Goal: Submit feedback/report problem: Submit feedback/report problem

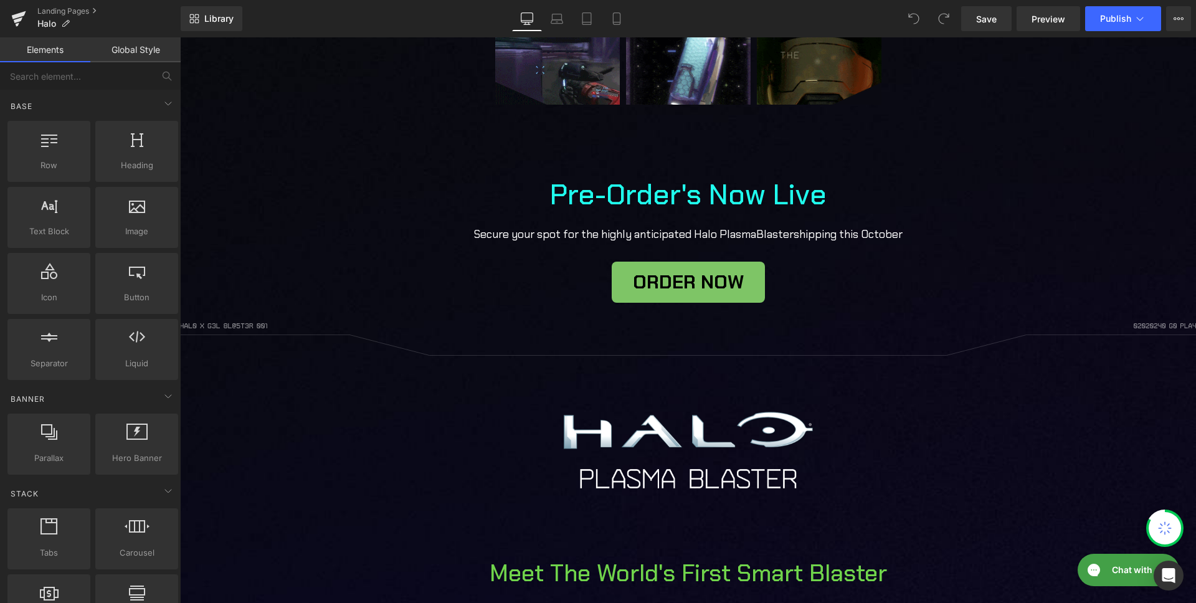
scroll to position [645, 0]
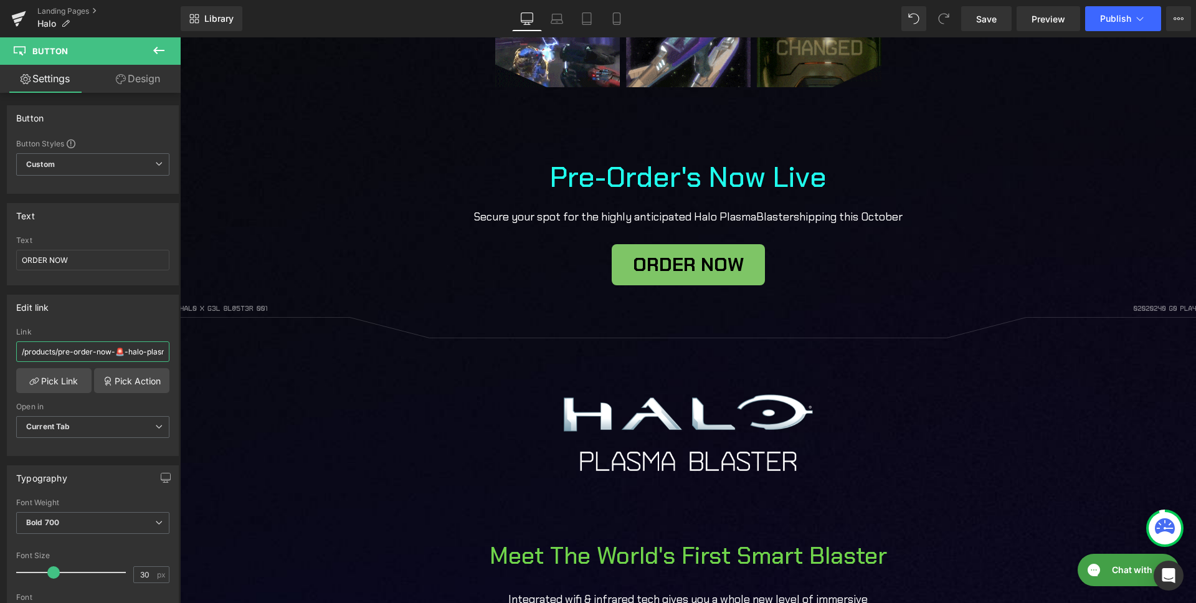
drag, startPoint x: 72, startPoint y: 352, endPoint x: -189, endPoint y: 346, distance: 261.6
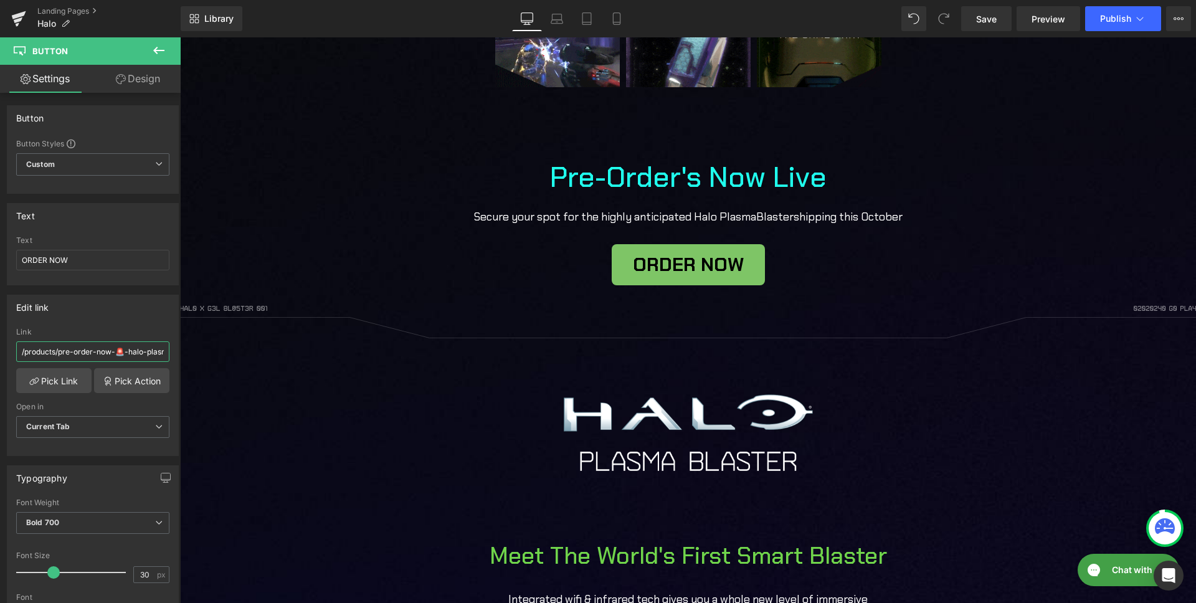
click at [0, 346] on html "Button You are previewing how the will restyle your page. You can not edit Elem…" at bounding box center [598, 301] width 1196 height 603
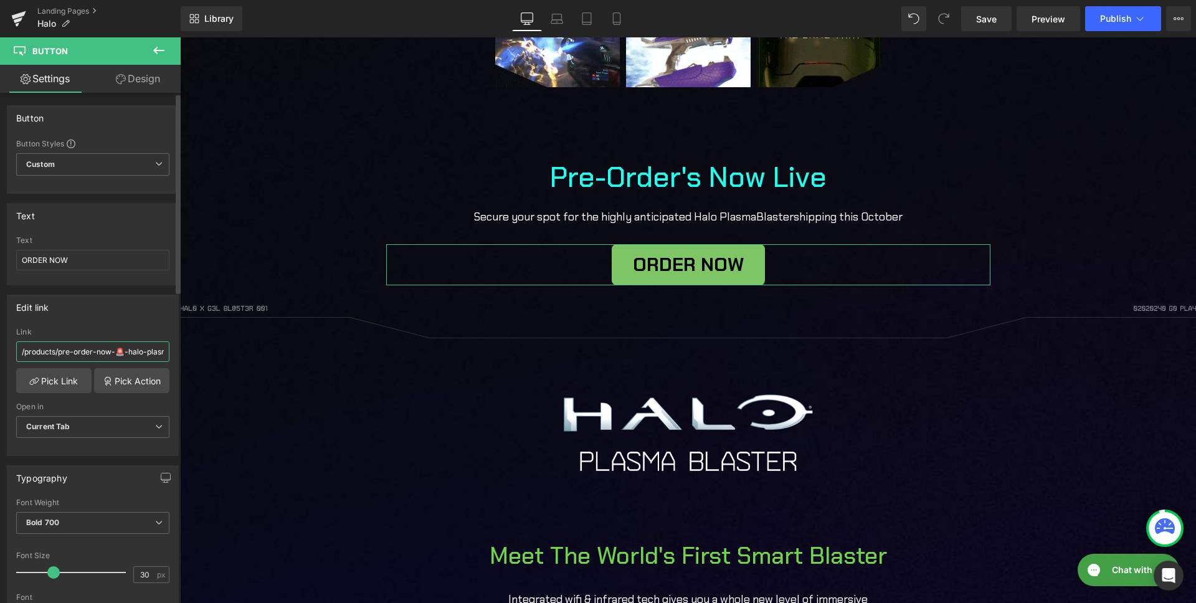
click at [73, 356] on input "/products/pre-order-now-🚨-halo-plasma-blaster" at bounding box center [92, 351] width 153 height 21
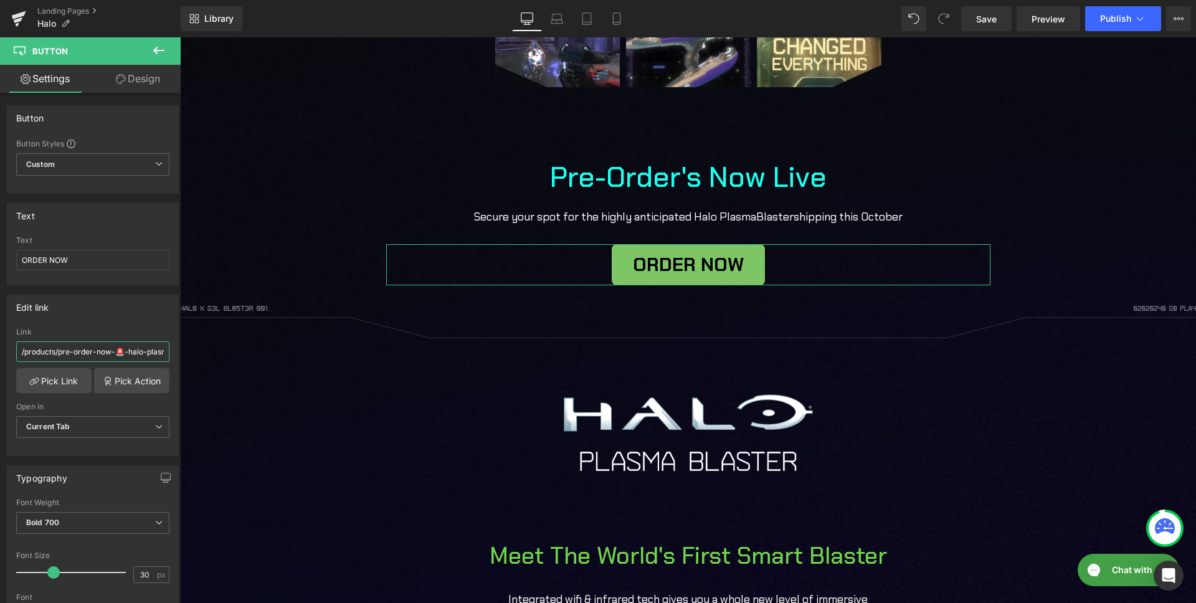
scroll to position [0, 39]
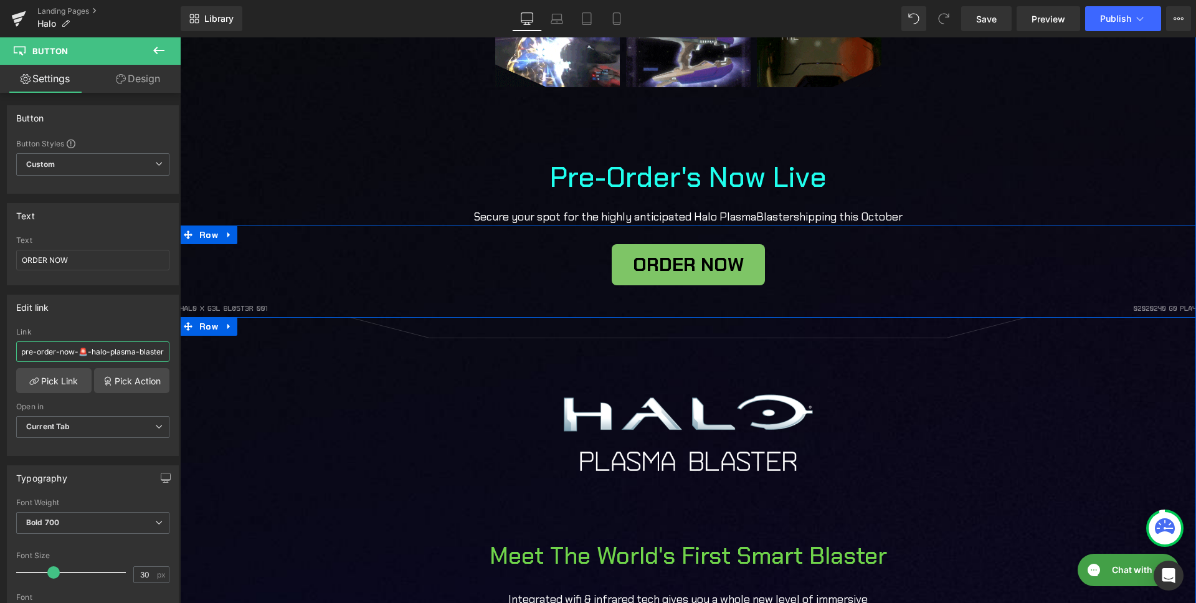
drag, startPoint x: 255, startPoint y: 389, endPoint x: 267, endPoint y: 357, distance: 33.3
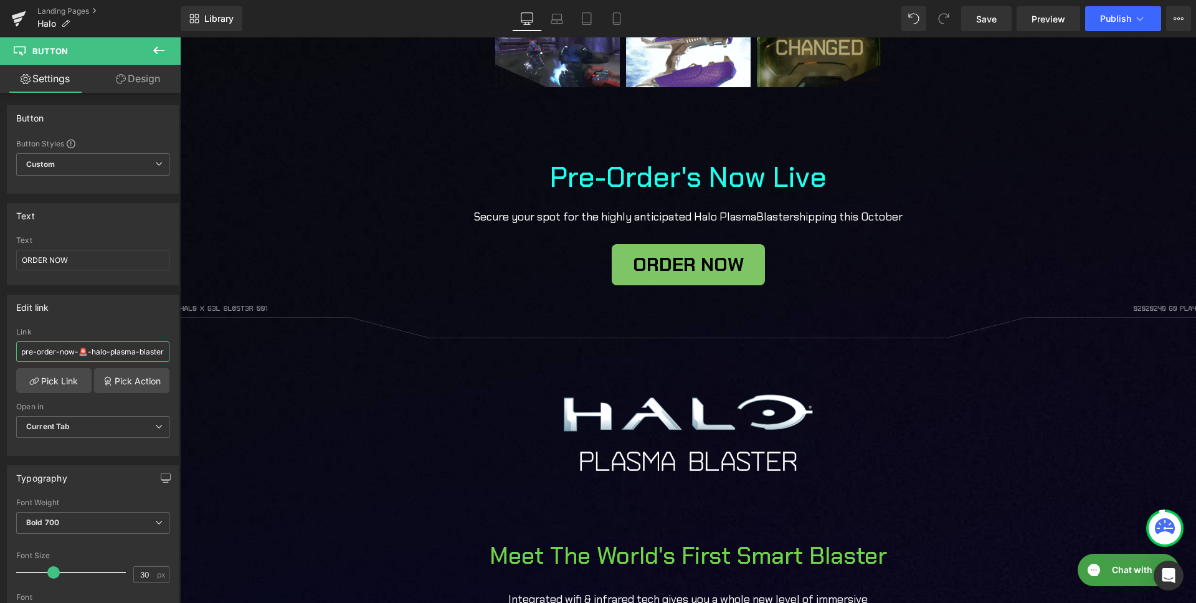
scroll to position [0, 0]
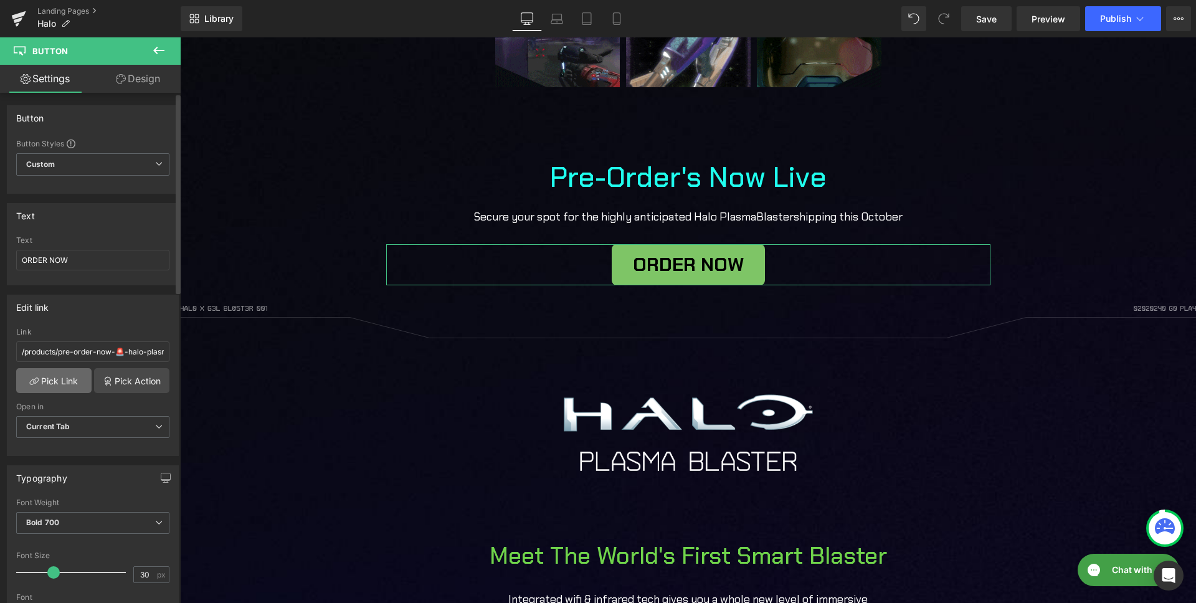
click at [54, 376] on link "Pick Link" at bounding box center [53, 380] width 75 height 25
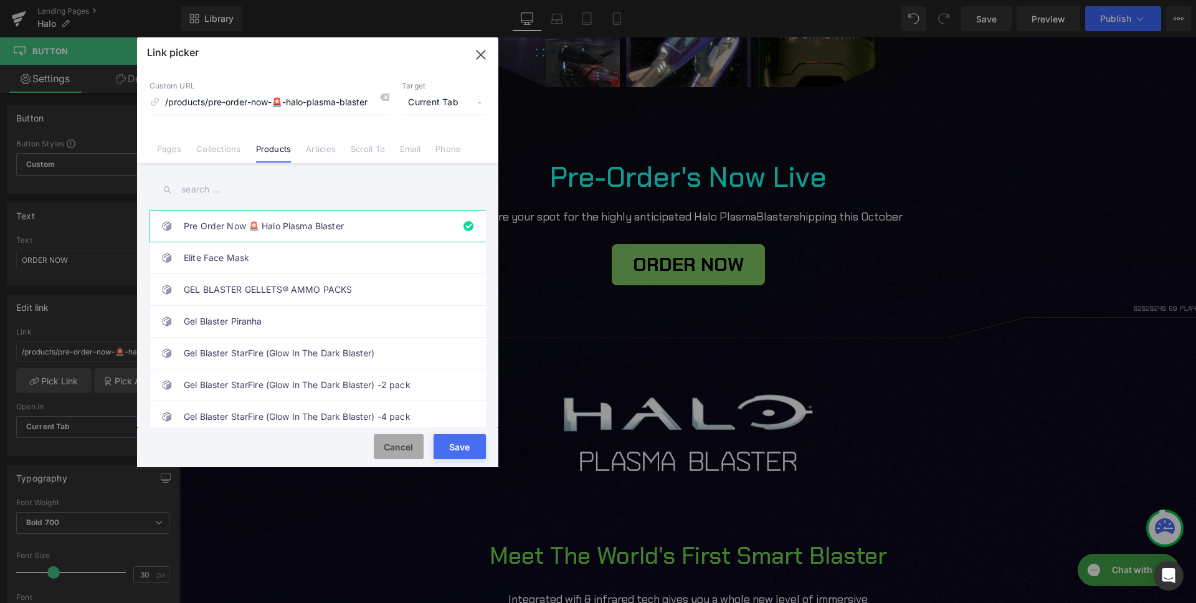
click at [387, 438] on button "Cancel" at bounding box center [399, 446] width 50 height 25
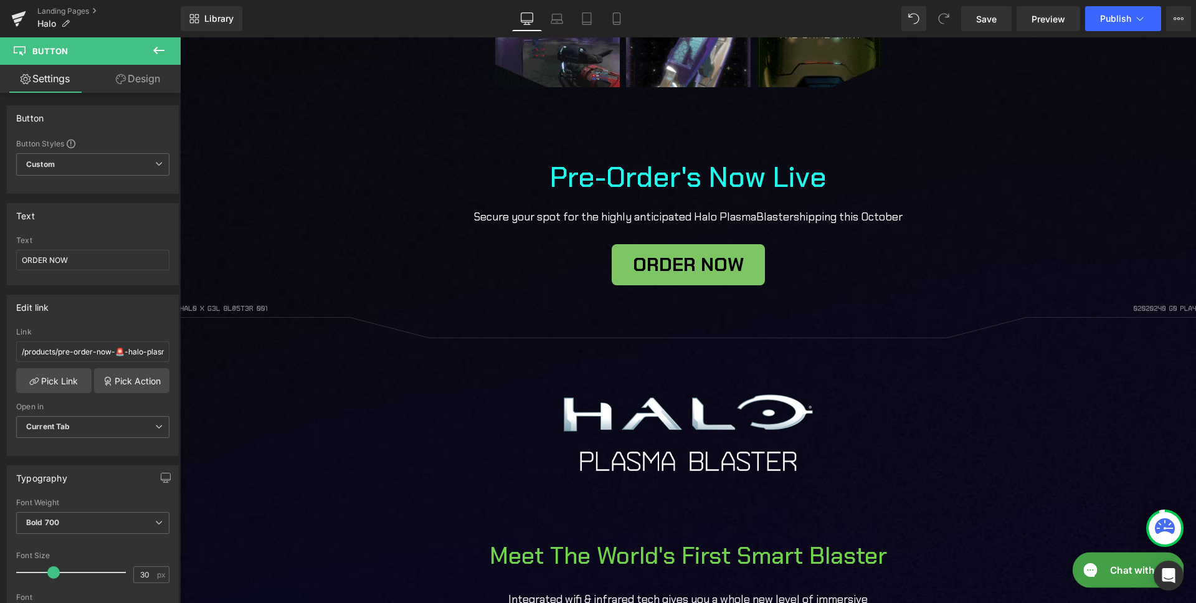
click at [1102, 575] on div "Gorgias live chat" at bounding box center [1092, 573] width 22 height 22
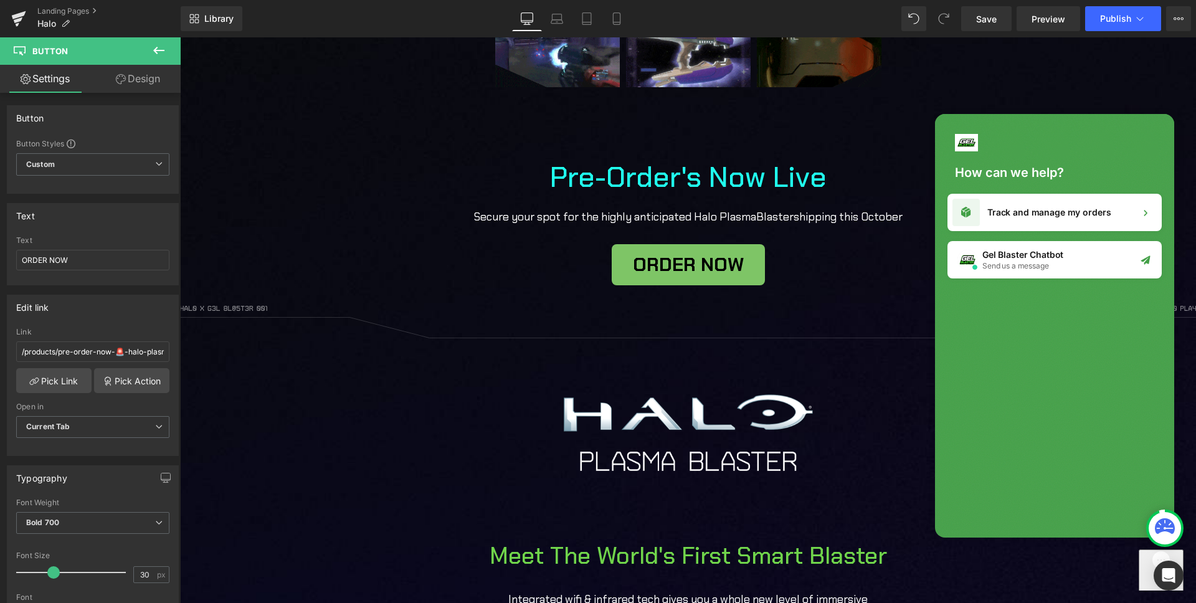
click at [1150, 570] on button "Chat with us" at bounding box center [1160, 595] width 45 height 93
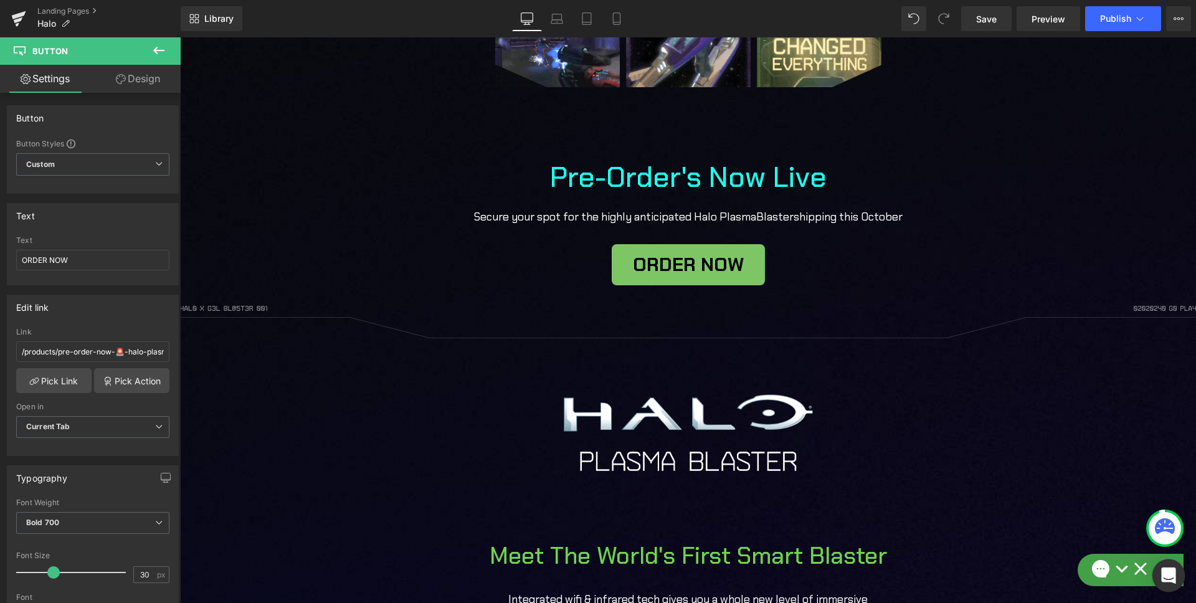
click at [1163, 571] on icon "Open Intercom Messenger" at bounding box center [1168, 575] width 14 height 16
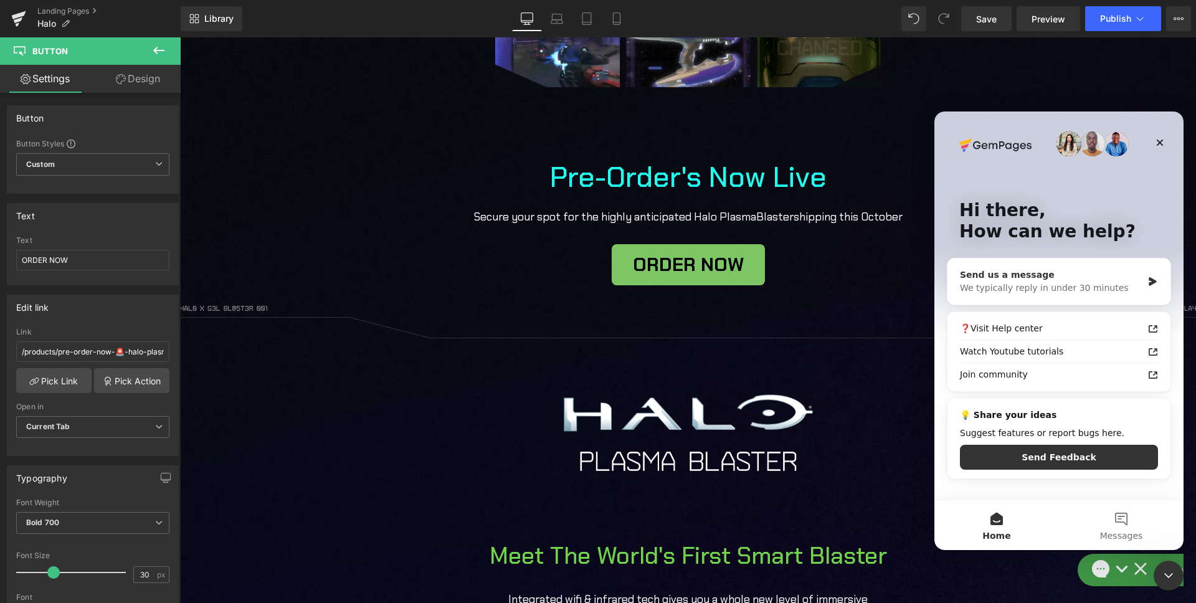
click at [1049, 273] on div "Send us a message" at bounding box center [1051, 274] width 182 height 13
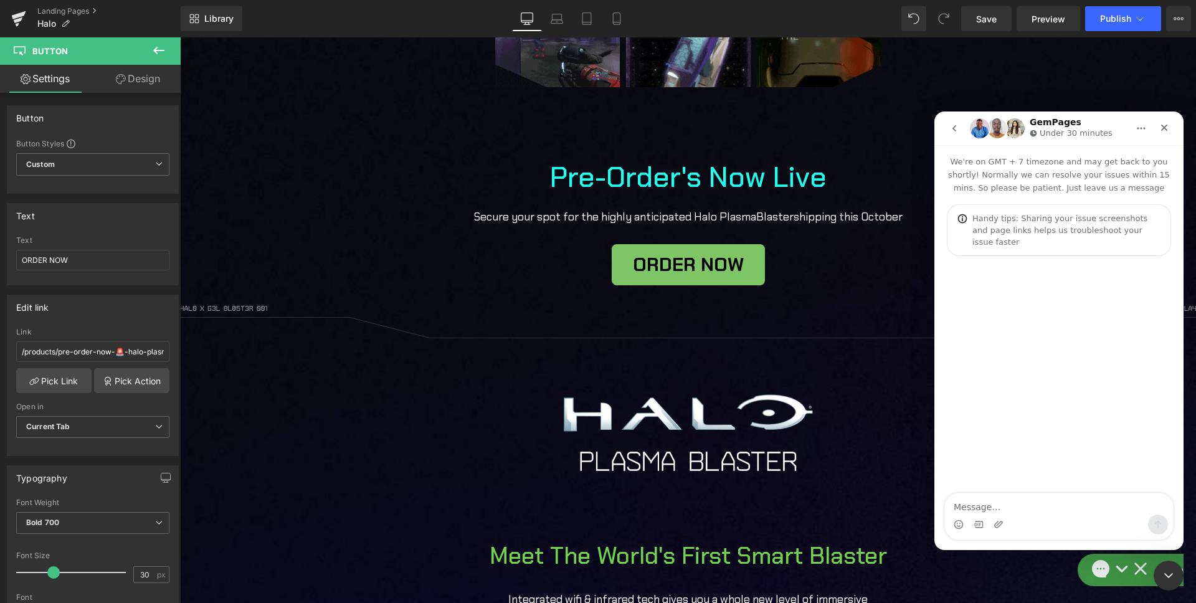
click at [999, 496] on textarea "Message…" at bounding box center [1059, 503] width 228 height 21
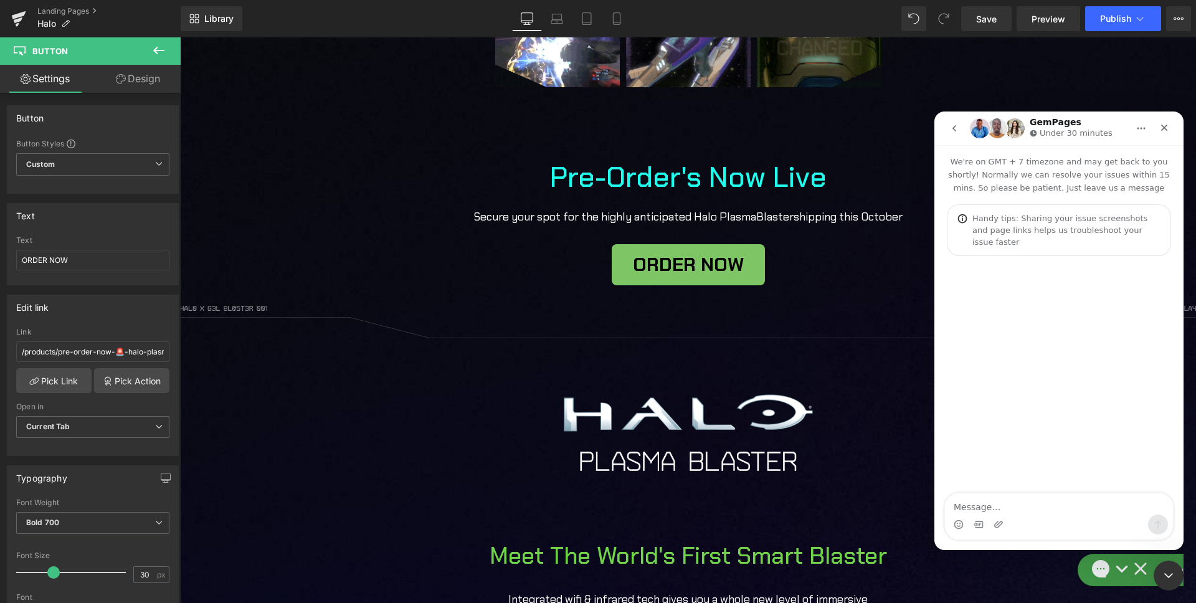
click at [1012, 507] on textarea "Message…" at bounding box center [1059, 503] width 228 height 21
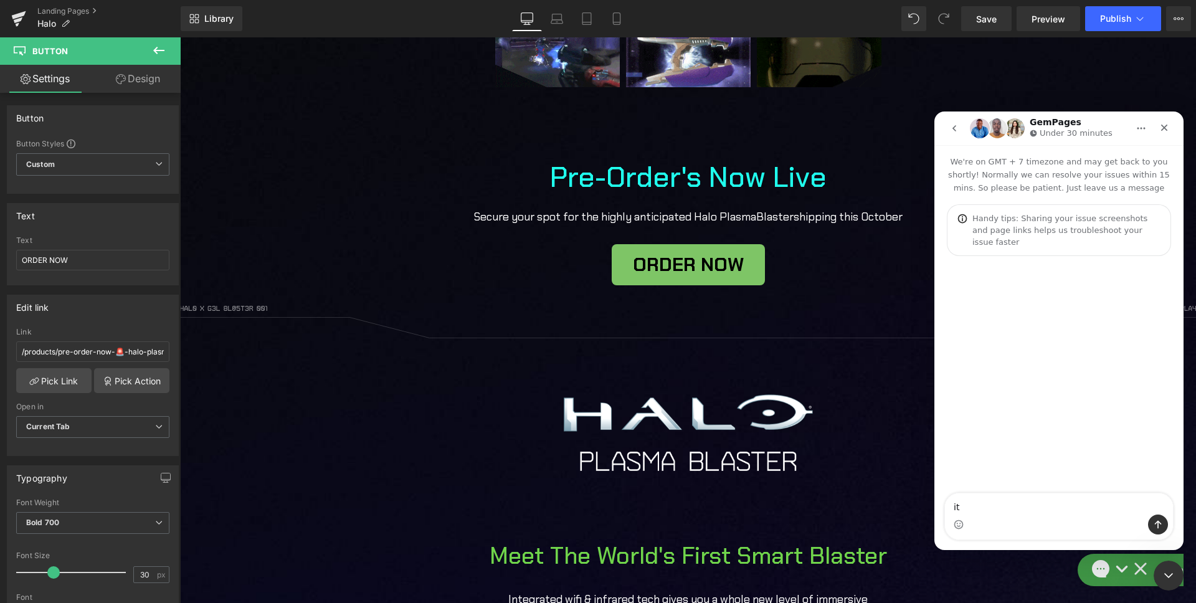
type textarea "i"
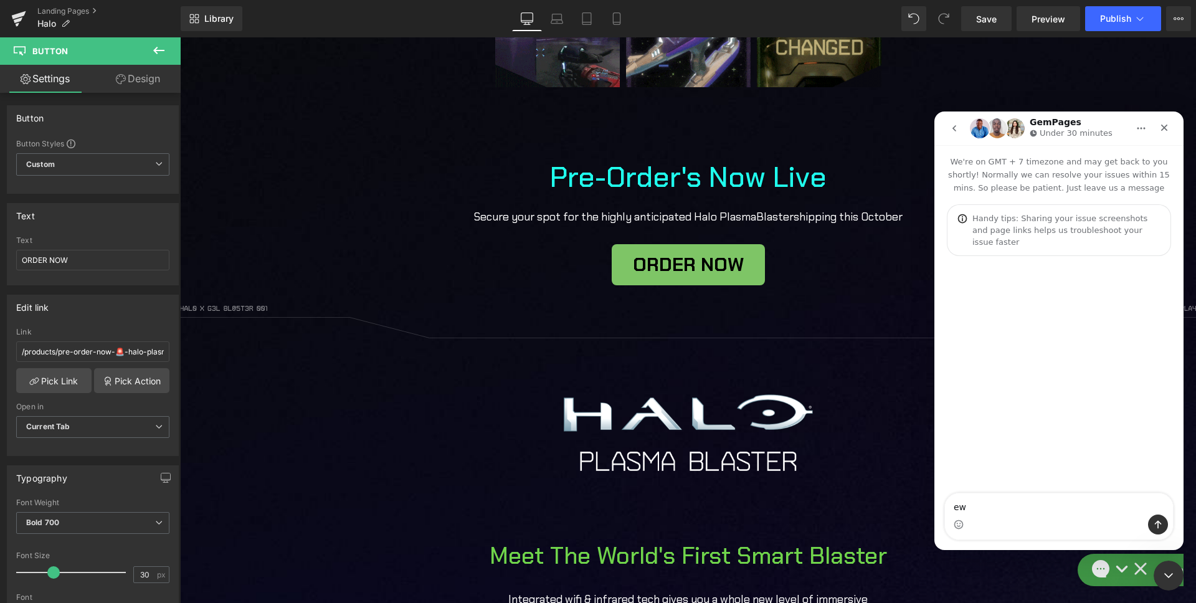
type textarea "e"
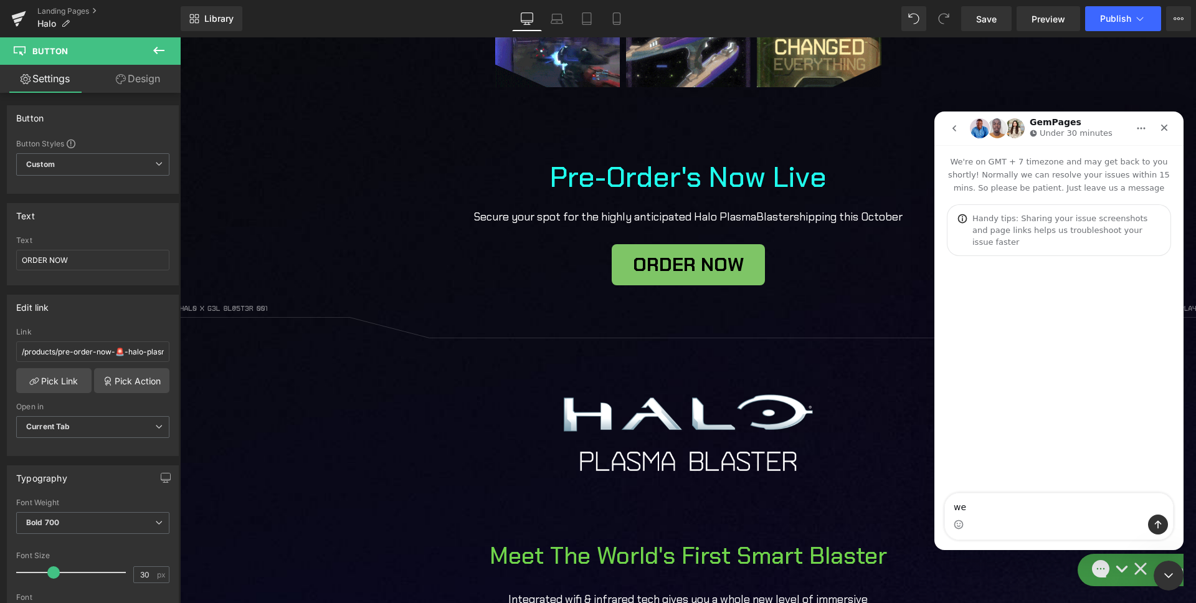
type textarea "web"
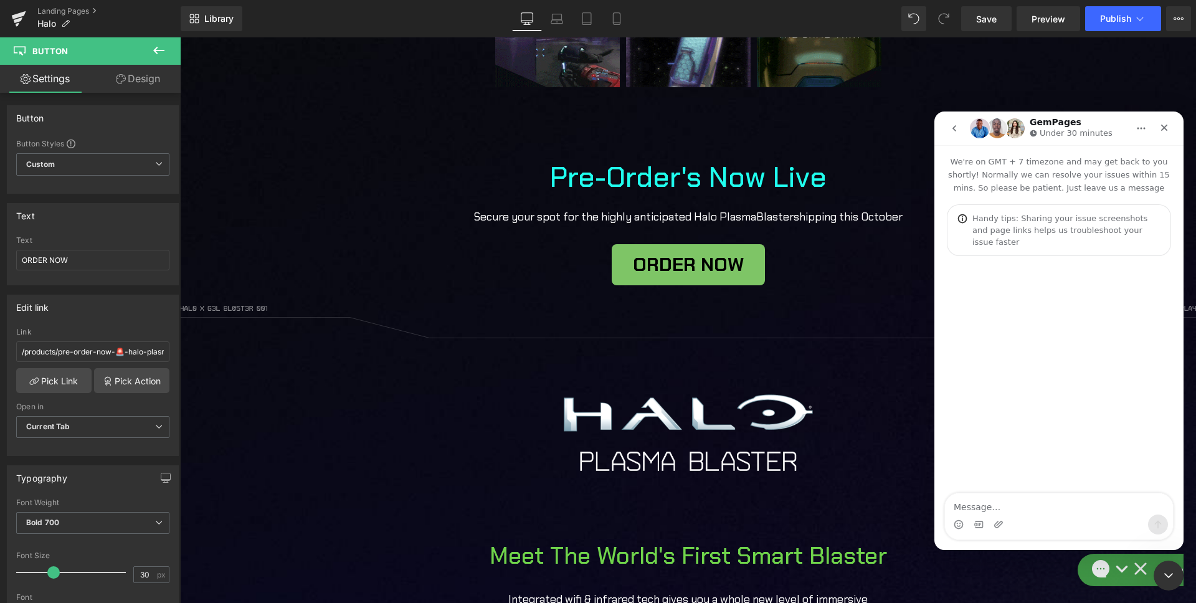
type textarea "p"
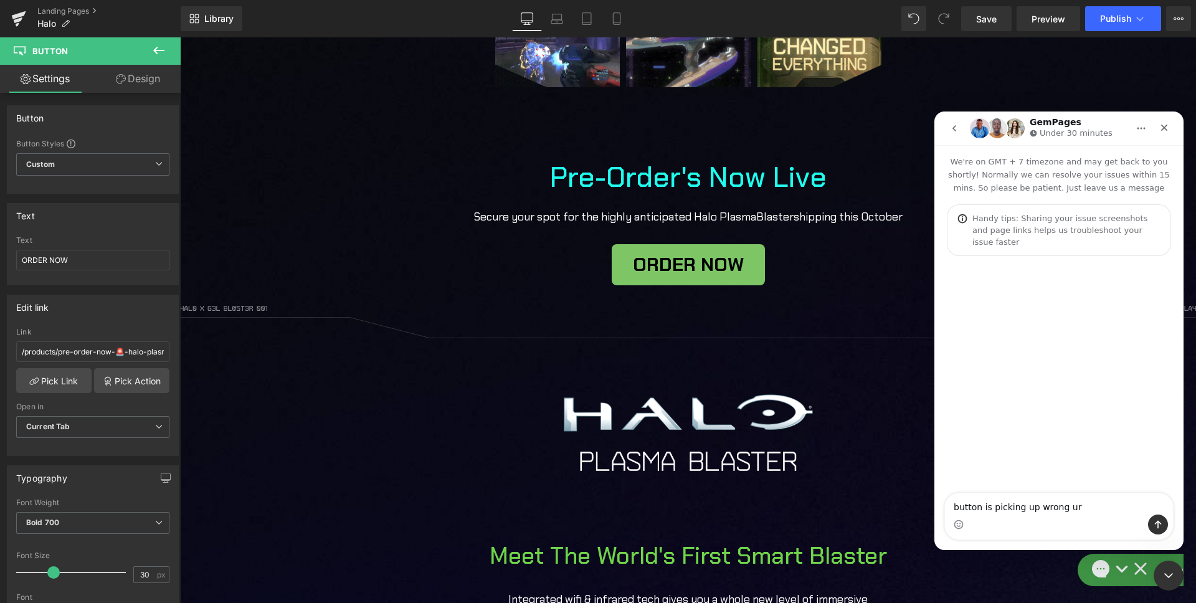
type textarea "button is picking up wrong url"
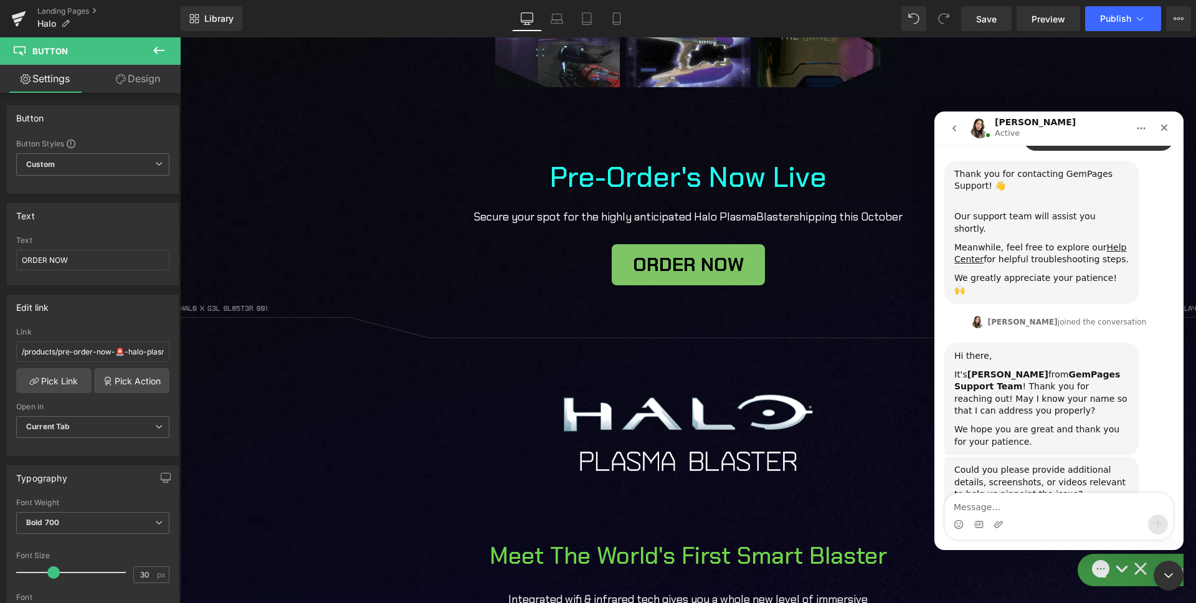
scroll to position [251, 0]
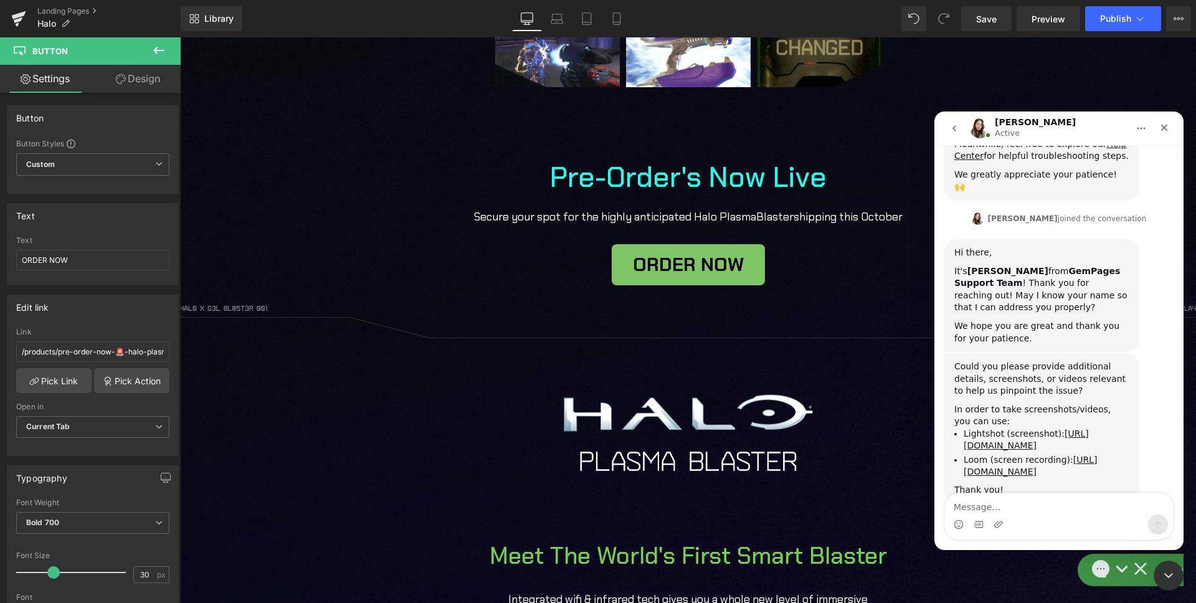
click at [1029, 509] on textarea "Message…" at bounding box center [1059, 503] width 228 height 21
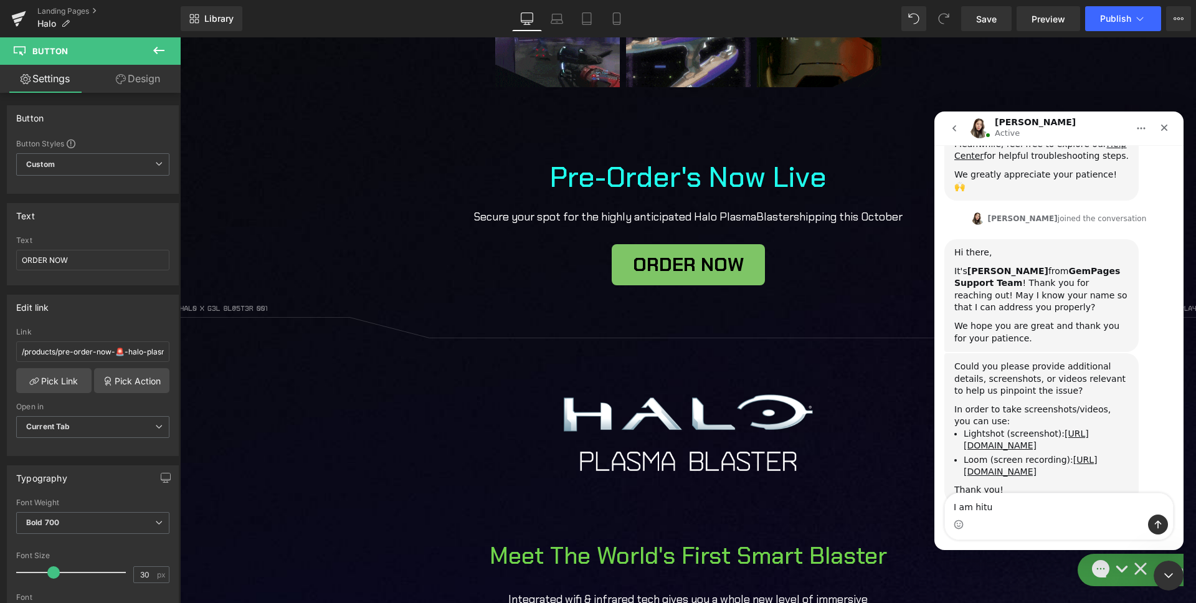
type textarea "I am [PERSON_NAME]"
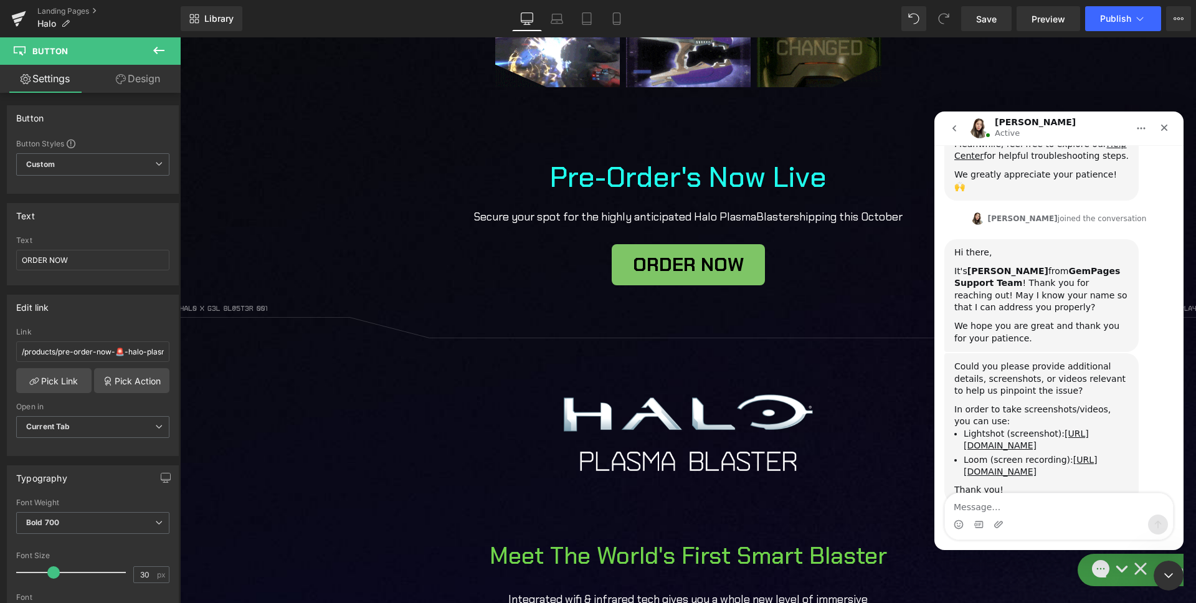
scroll to position [288, 0]
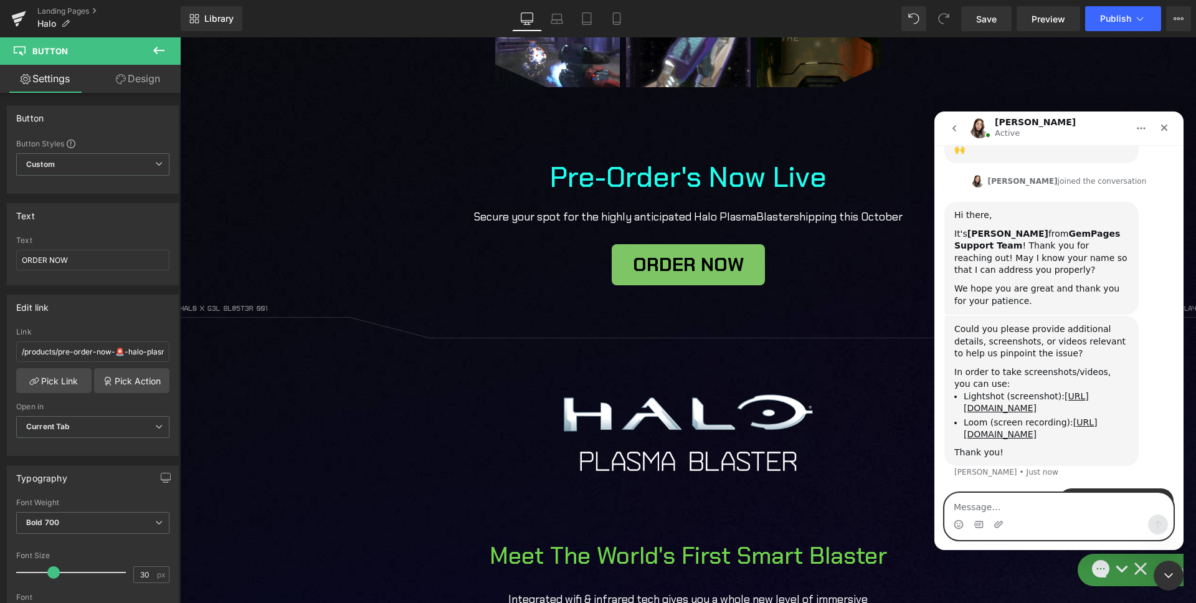
paste textarea "[URL][DOMAIN_NAME]"
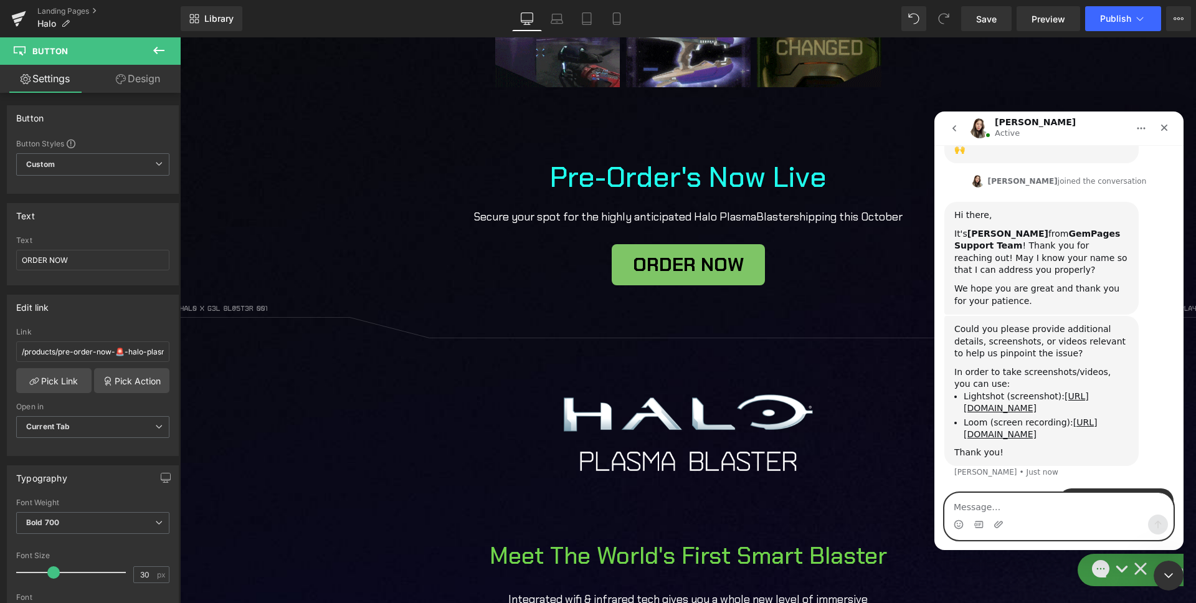
type textarea "[URL][DOMAIN_NAME]"
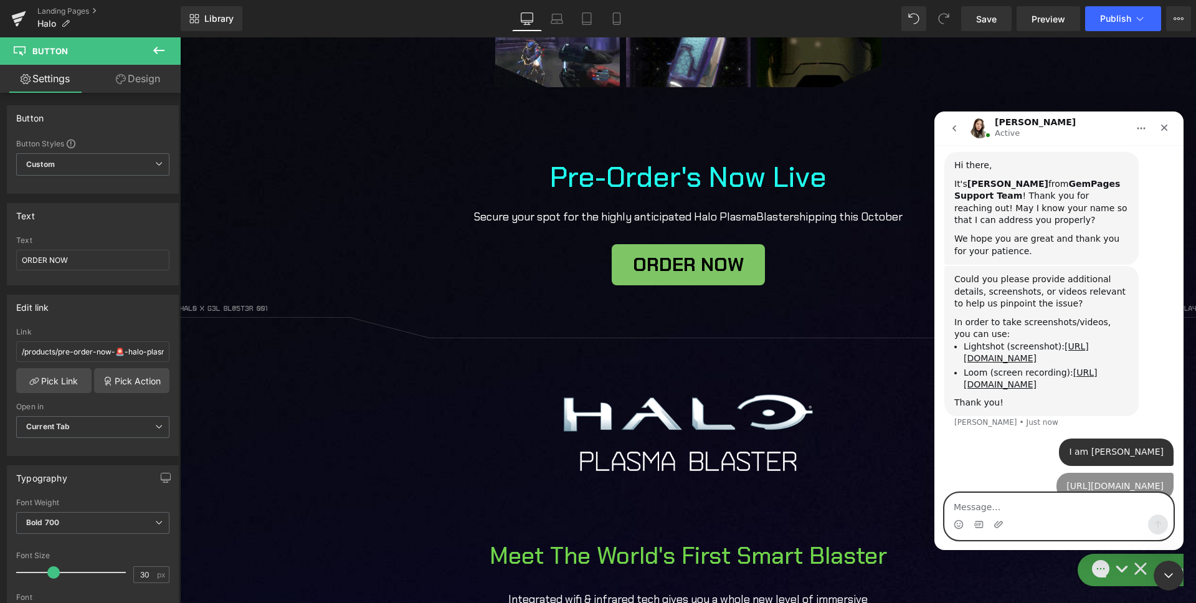
scroll to position [377, 0]
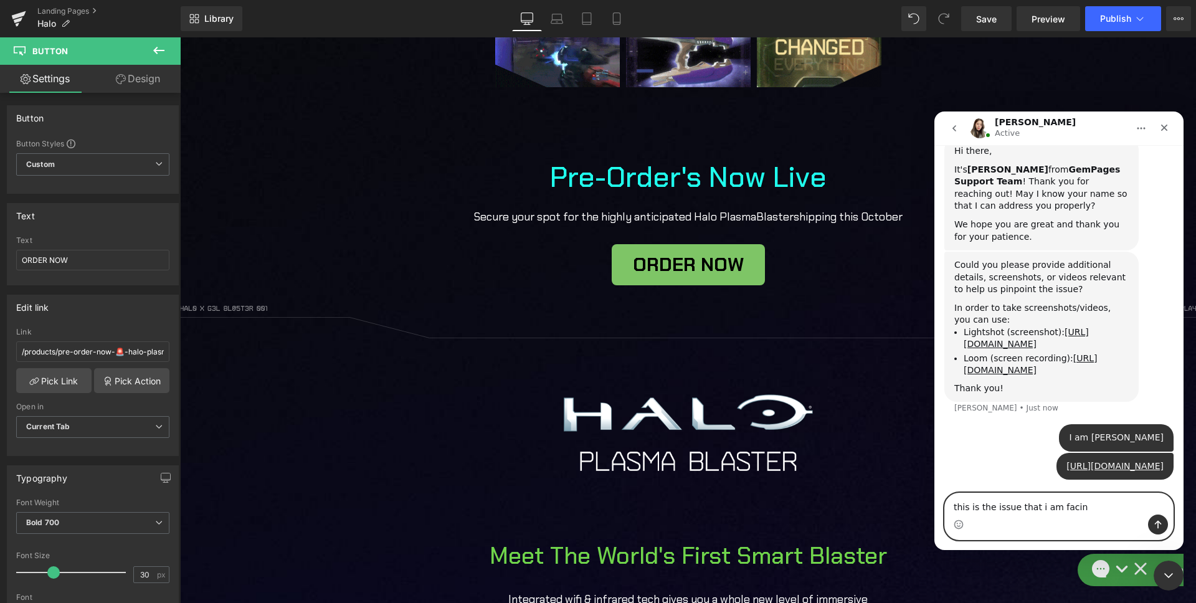
type textarea "this is the issue that i am facing"
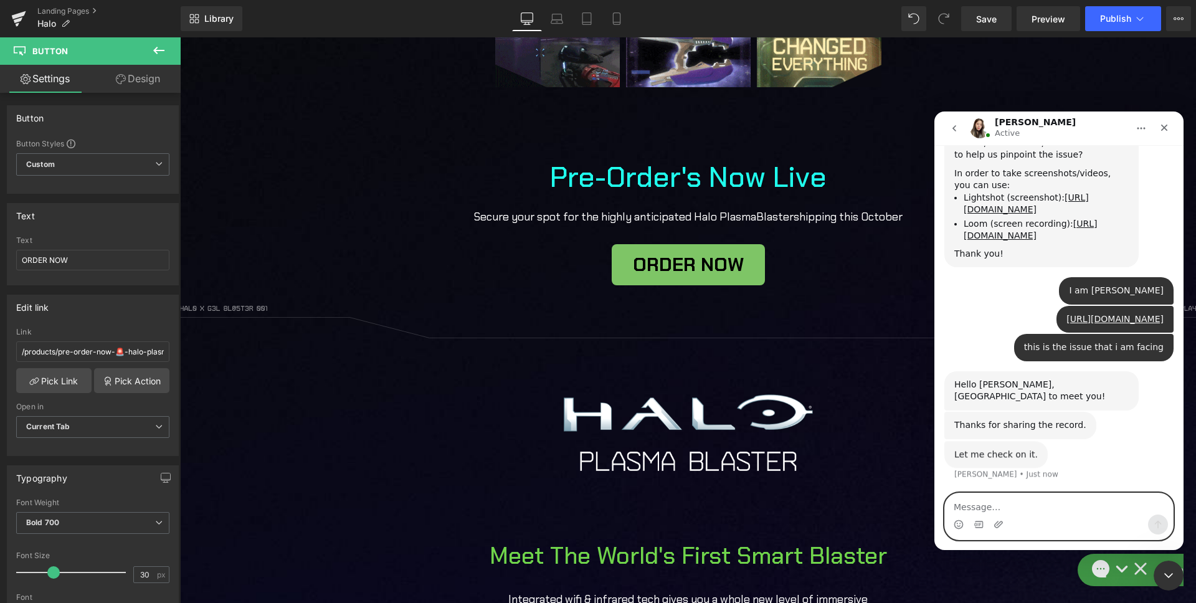
scroll to position [499, 0]
click at [994, 508] on textarea "Message…" at bounding box center [1059, 503] width 228 height 21
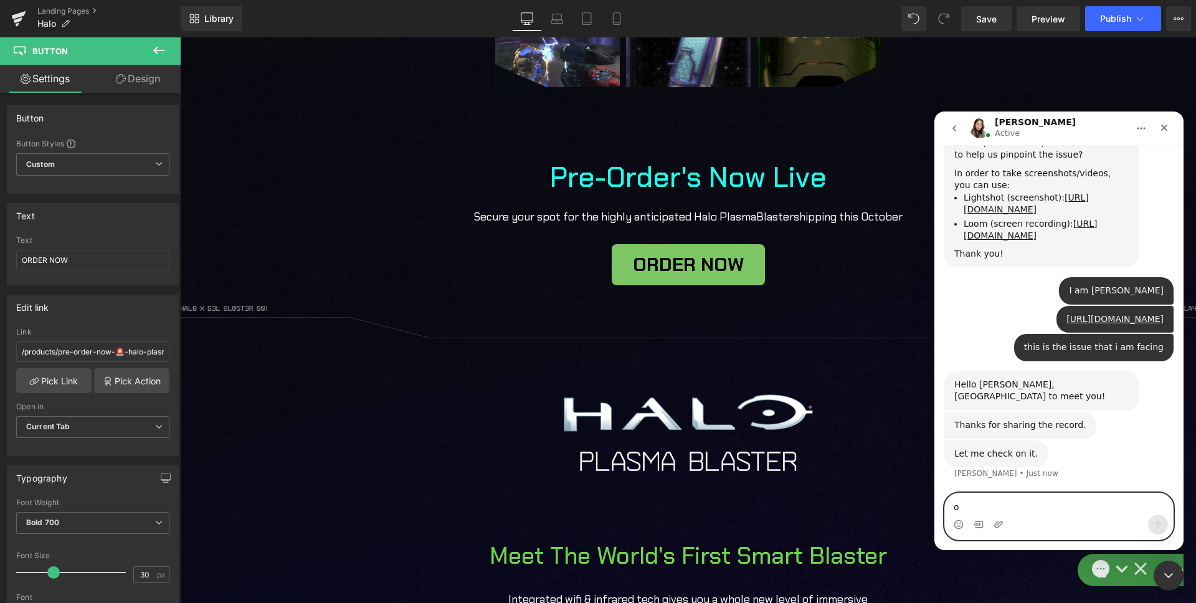
type textarea "ok"
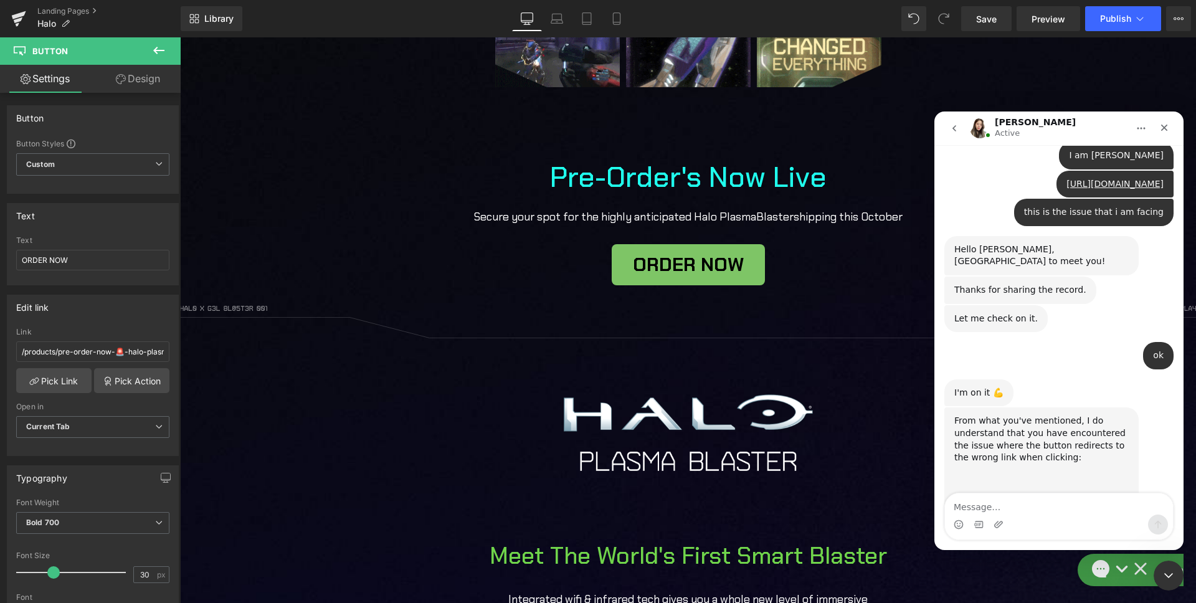
scroll to position [707, 0]
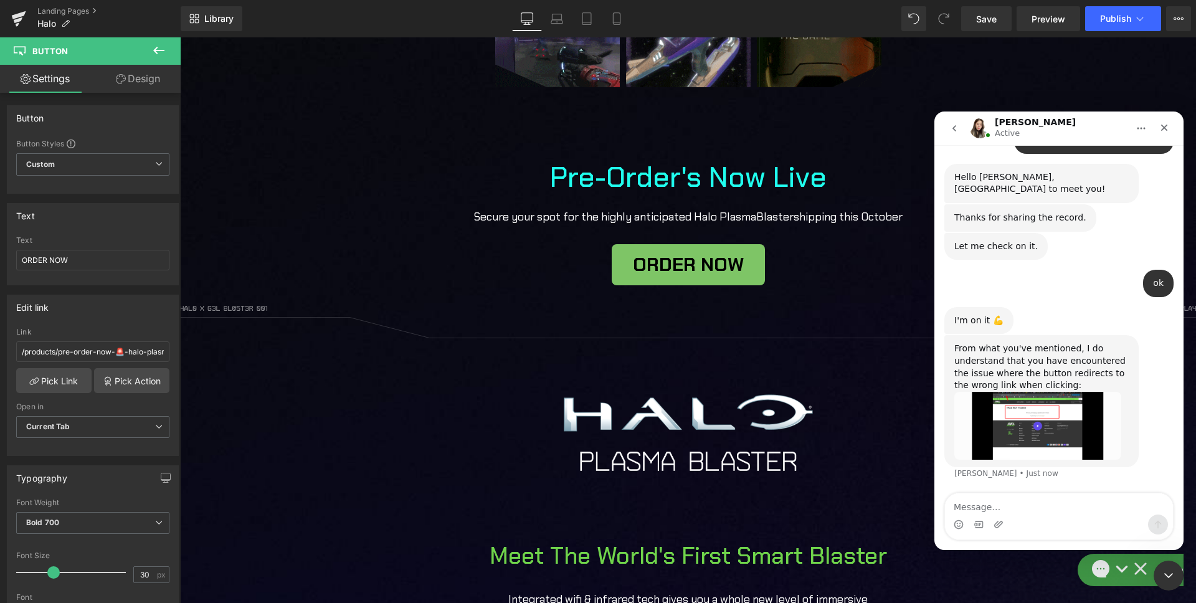
click at [1018, 434] on img "Célia says…" at bounding box center [1037, 426] width 167 height 69
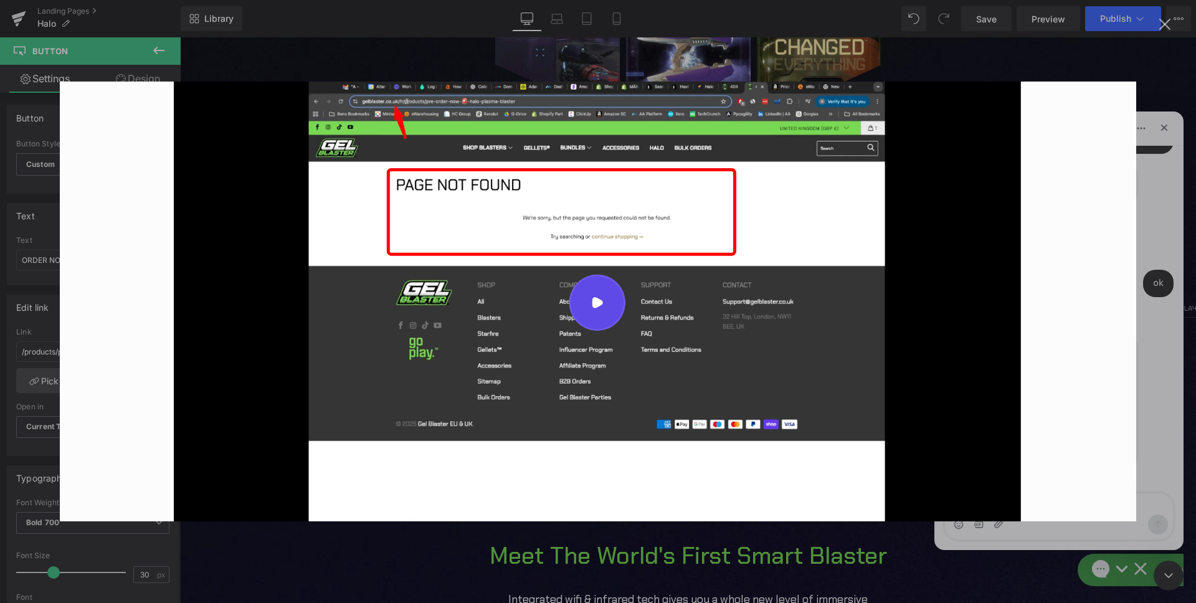
scroll to position [0, 0]
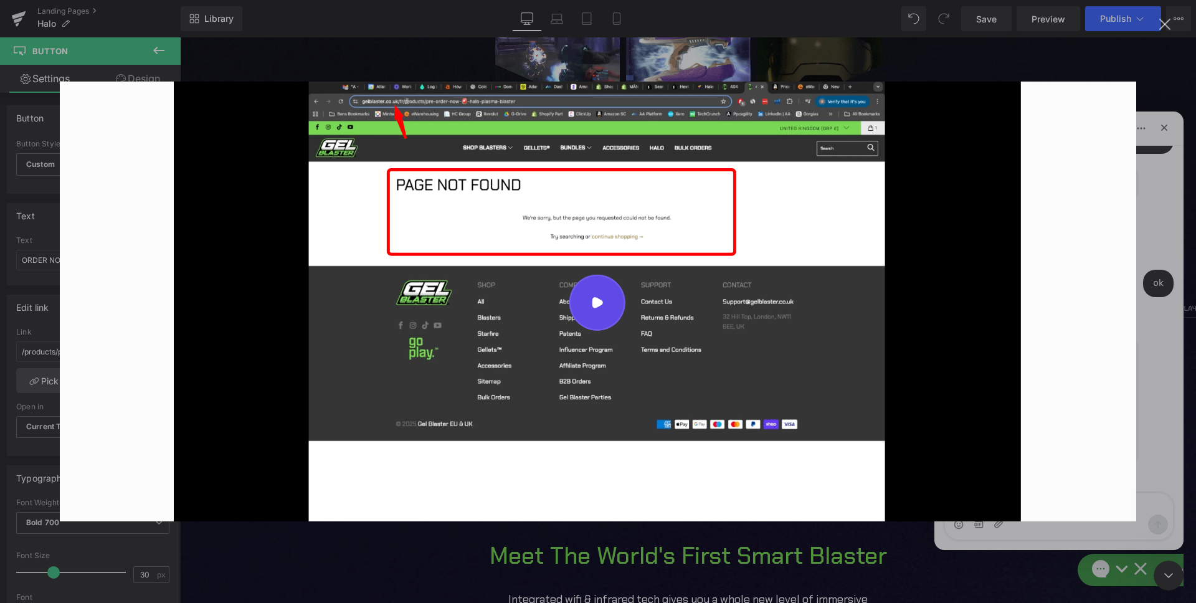
click at [1151, 214] on div "Intercom messenger" at bounding box center [598, 301] width 1196 height 603
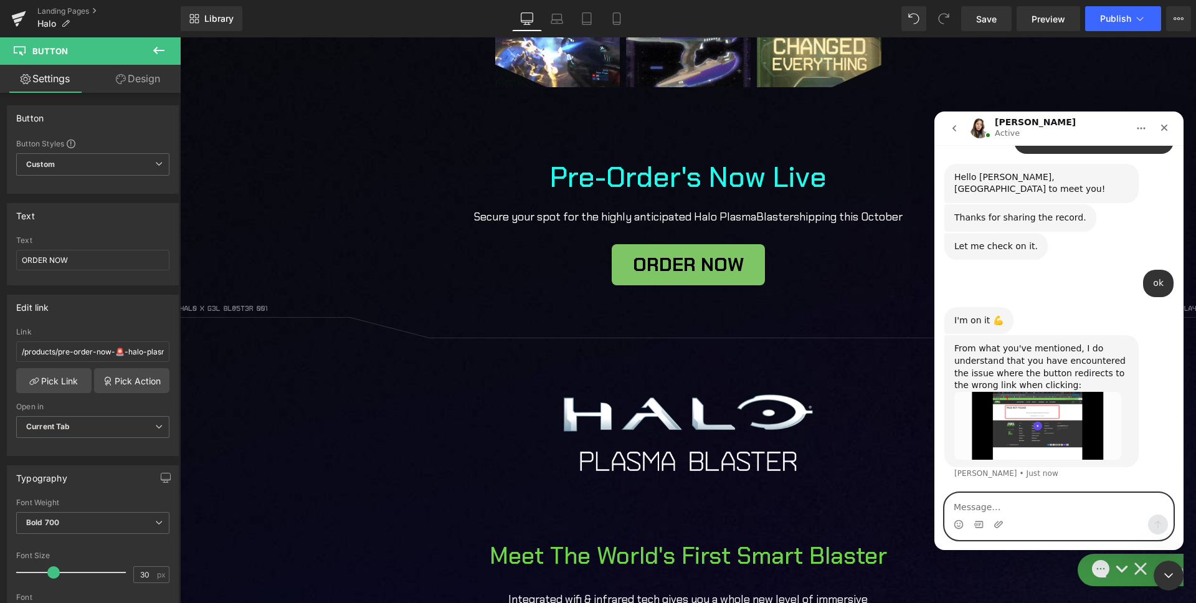
click at [990, 508] on textarea "Message…" at bounding box center [1059, 503] width 228 height 21
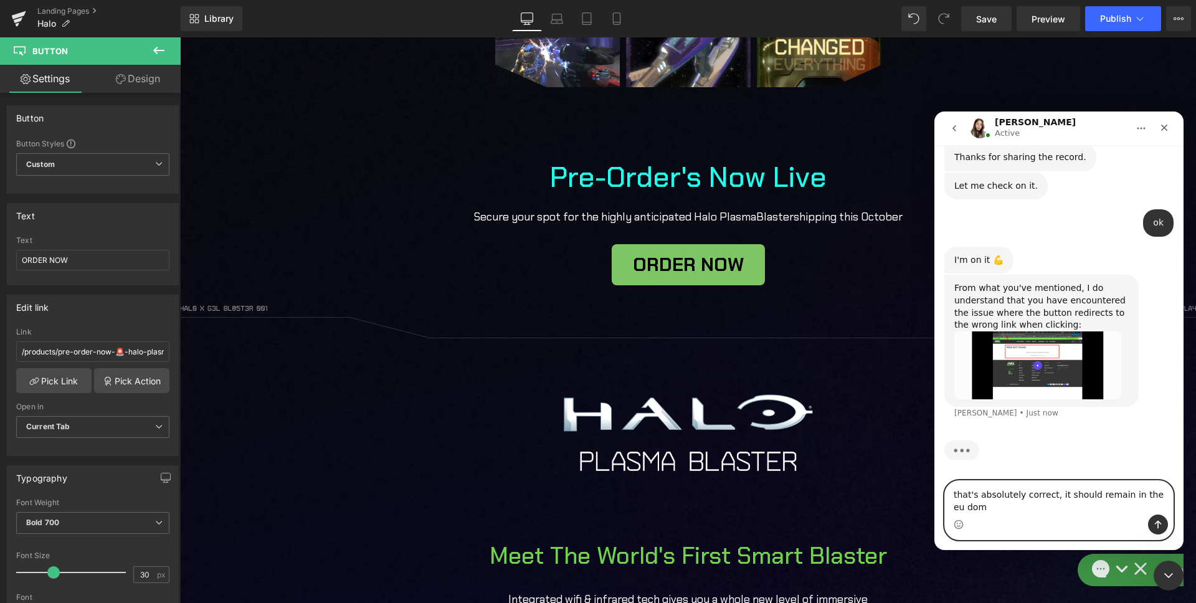
scroll to position [768, 0]
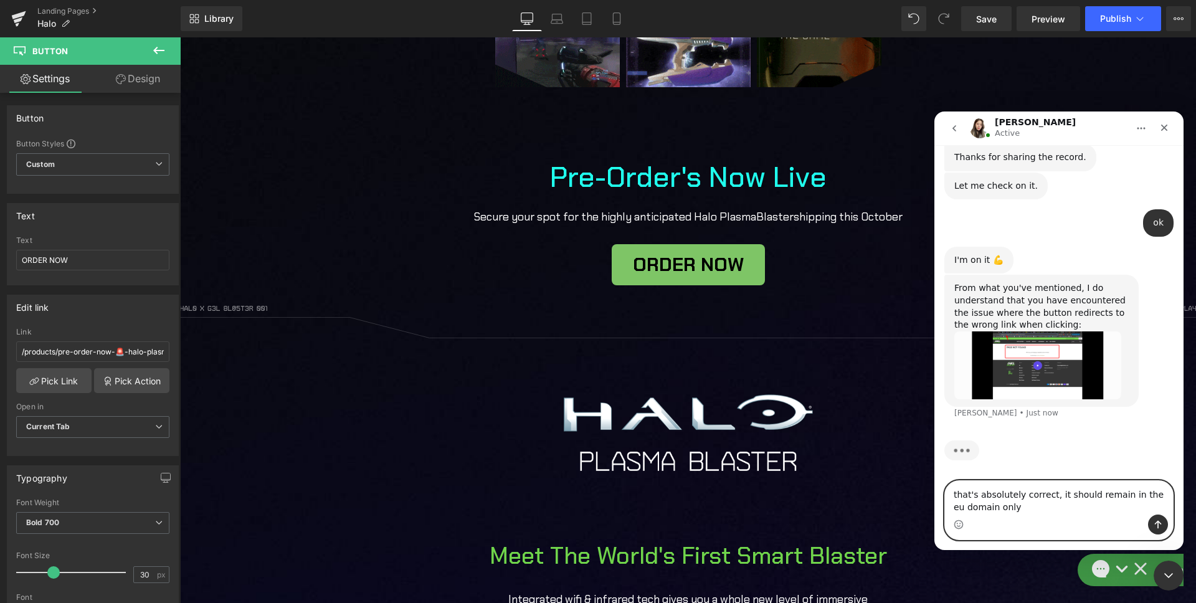
type textarea "that's absolutely correct, it should remain in the eu domain only"
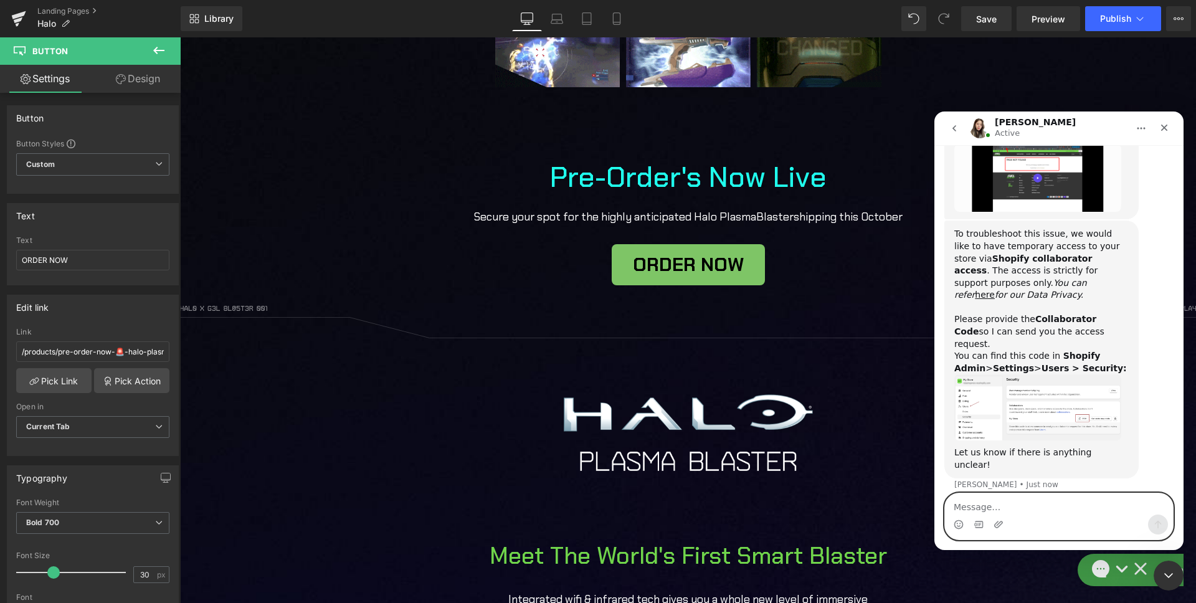
scroll to position [979, 0]
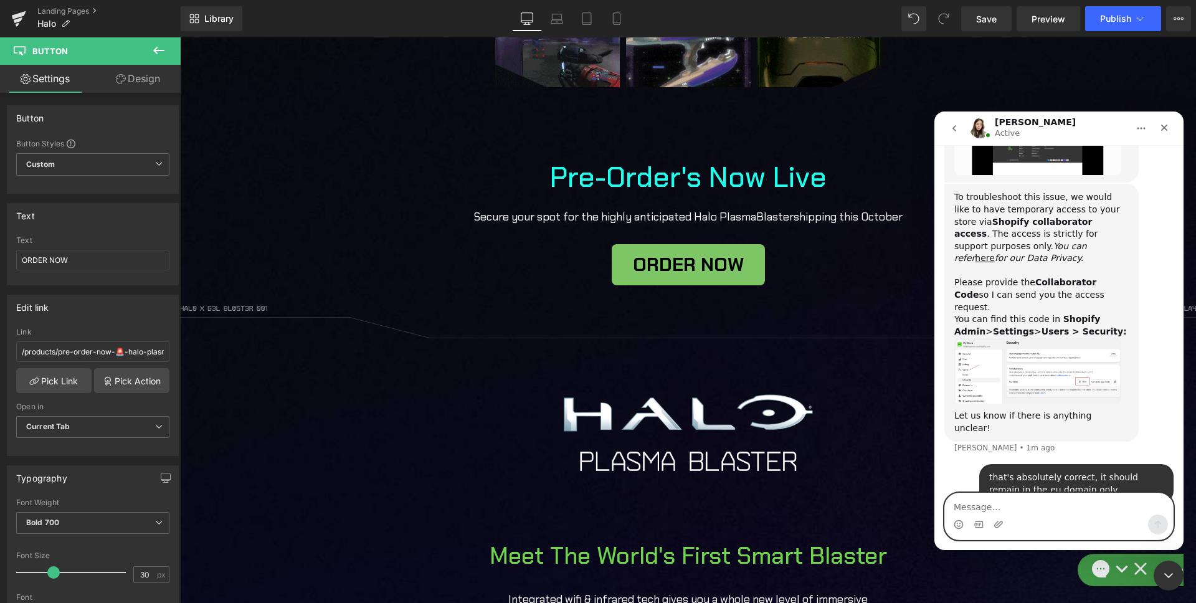
click at [1019, 502] on textarea "Message…" at bounding box center [1059, 503] width 228 height 21
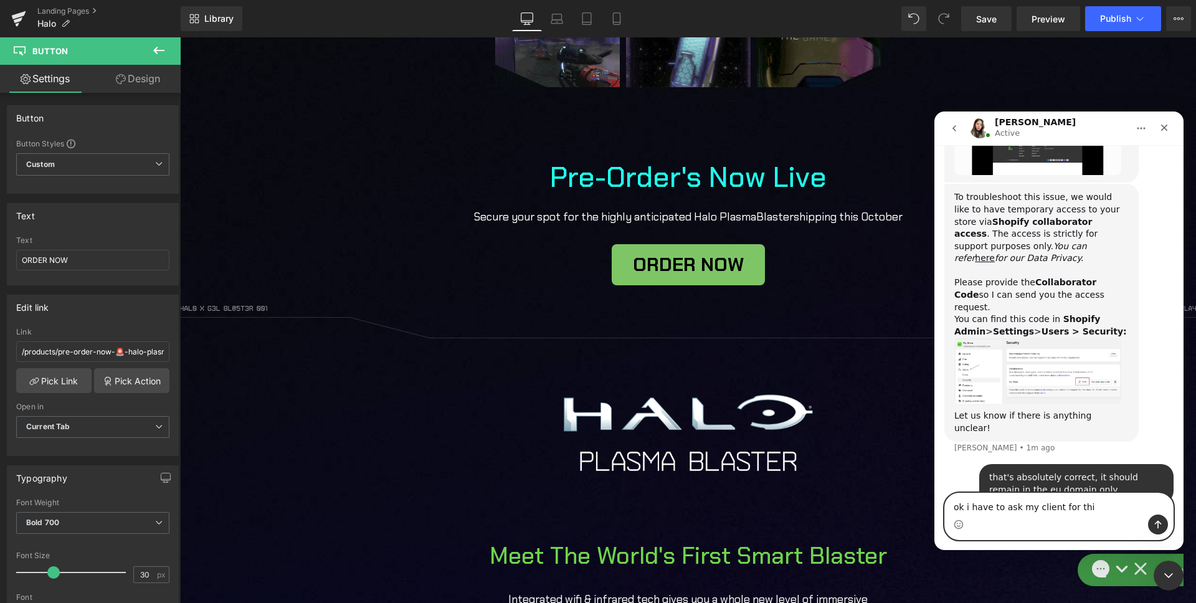
type textarea "ok i have to ask my client for this"
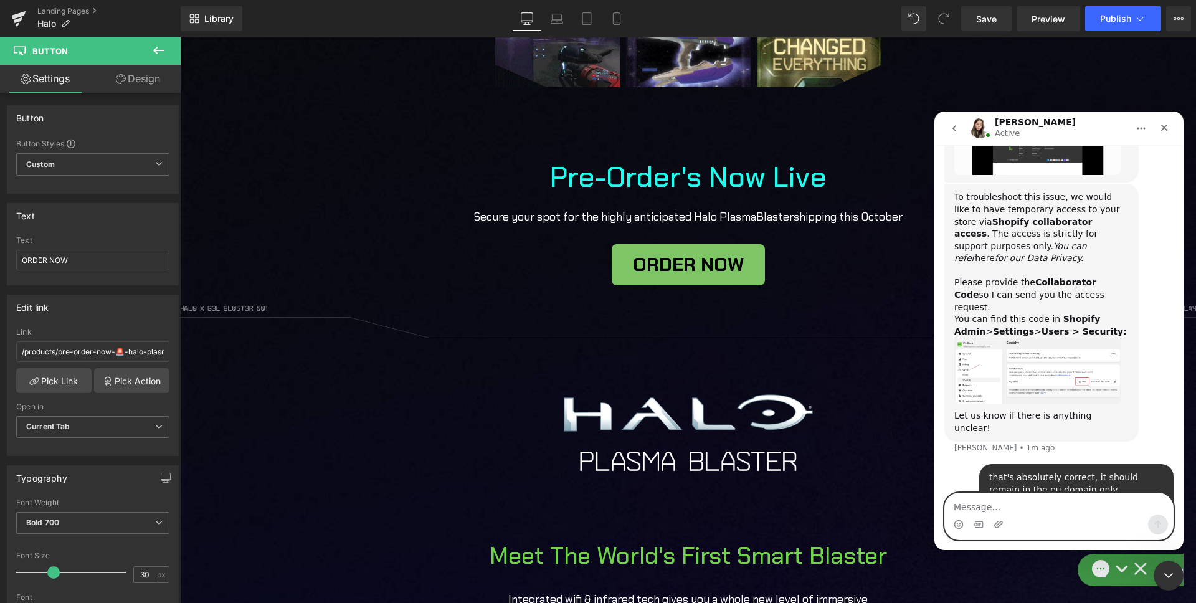
scroll to position [1055, 0]
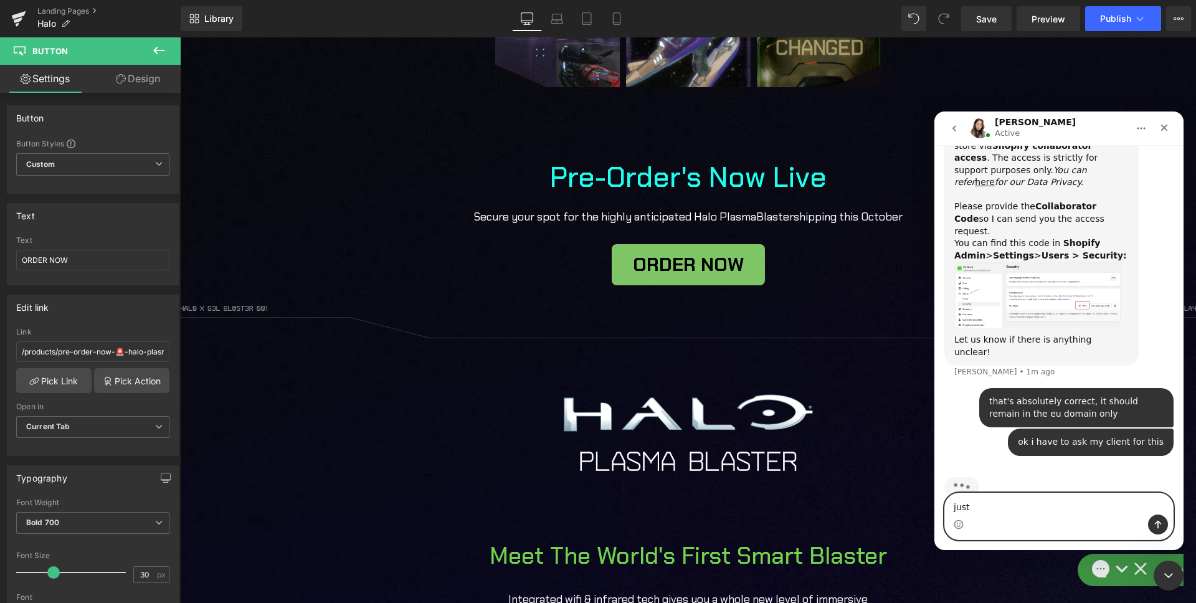
type textarea "just"
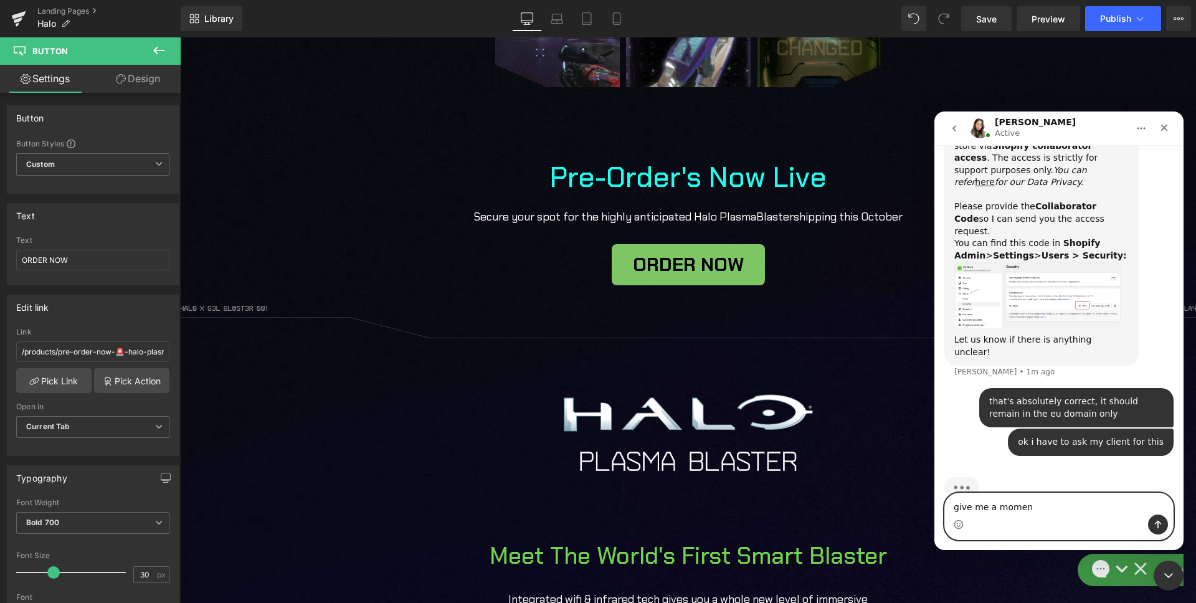
type textarea "give me a moment"
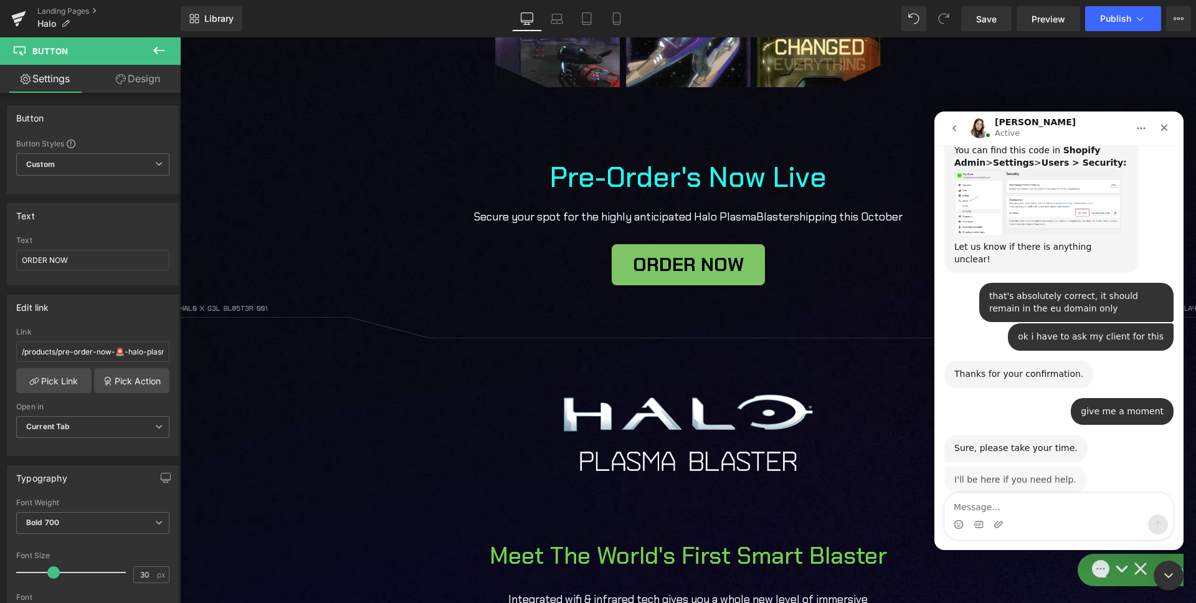
scroll to position [1147, 0]
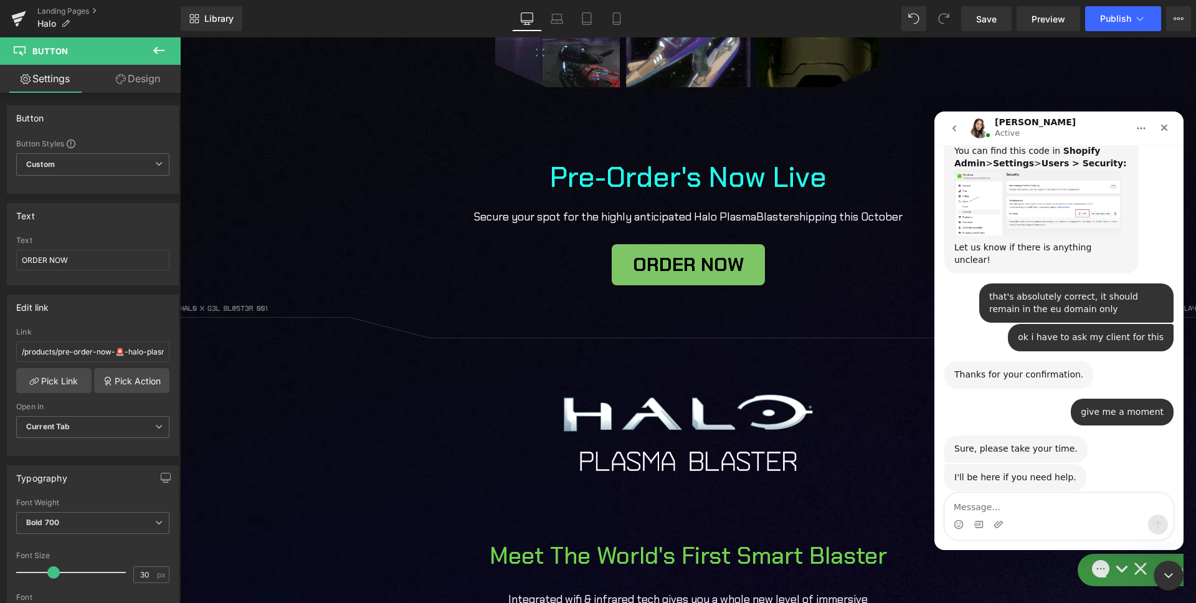
click at [1018, 208] on img "Célia says…" at bounding box center [1037, 202] width 167 height 66
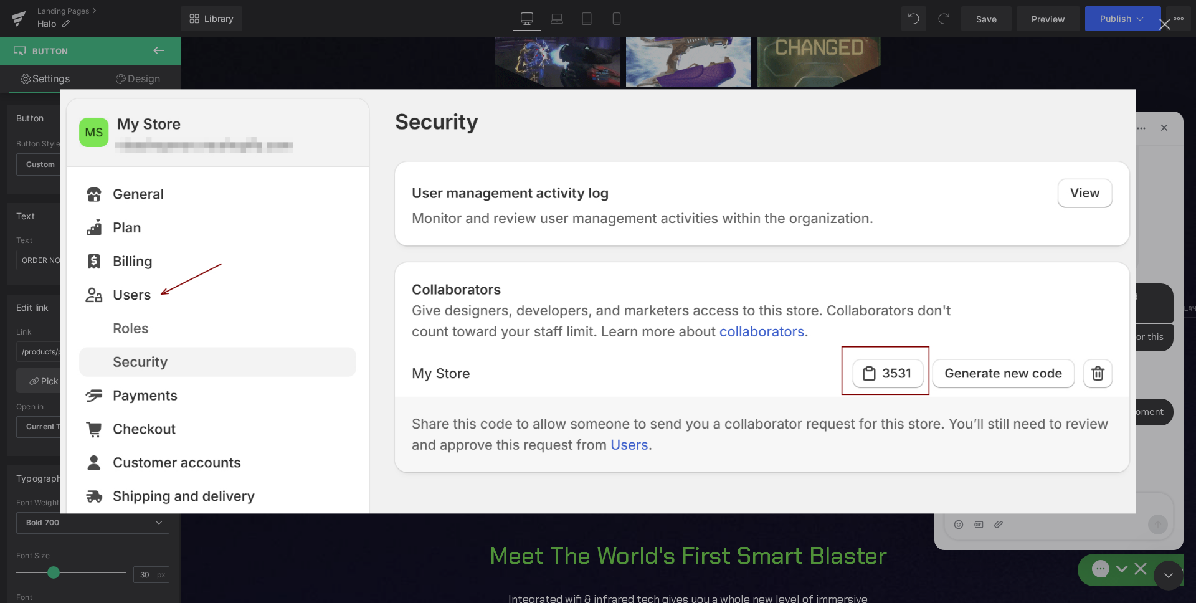
scroll to position [0, 0]
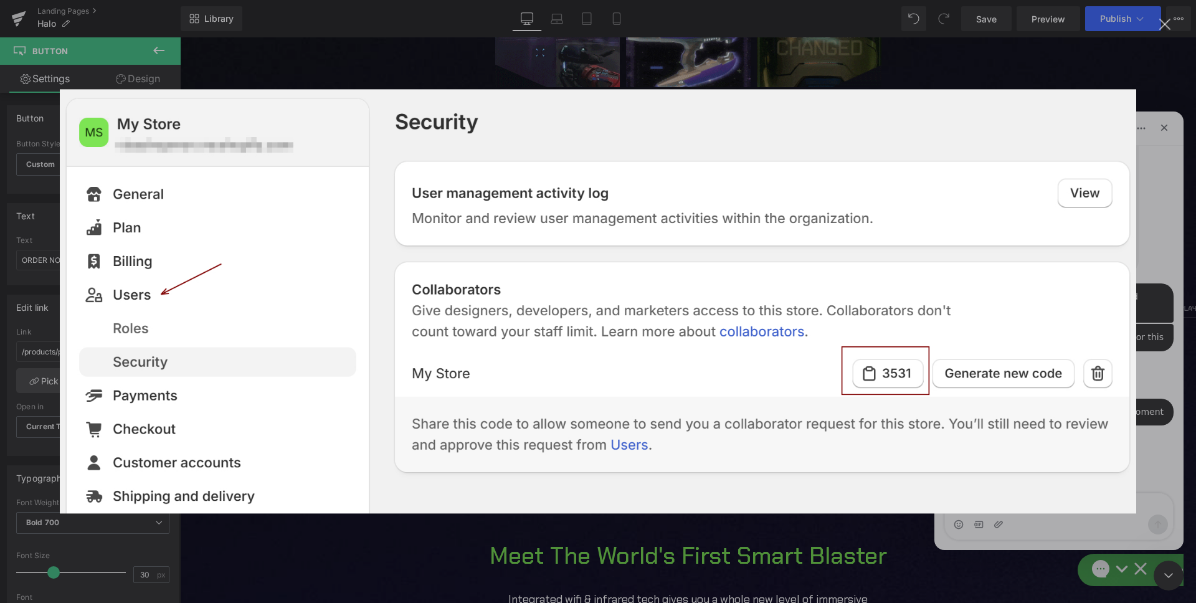
click at [1160, 31] on div "Intercom messenger" at bounding box center [598, 301] width 1196 height 603
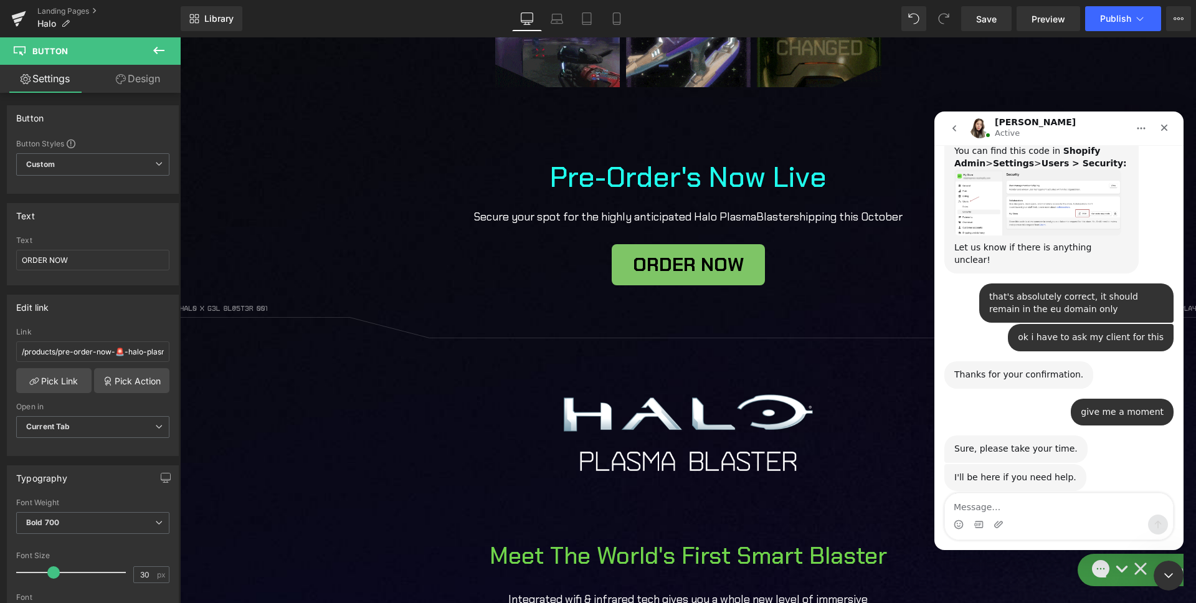
click at [49, 385] on div at bounding box center [598, 282] width 1196 height 565
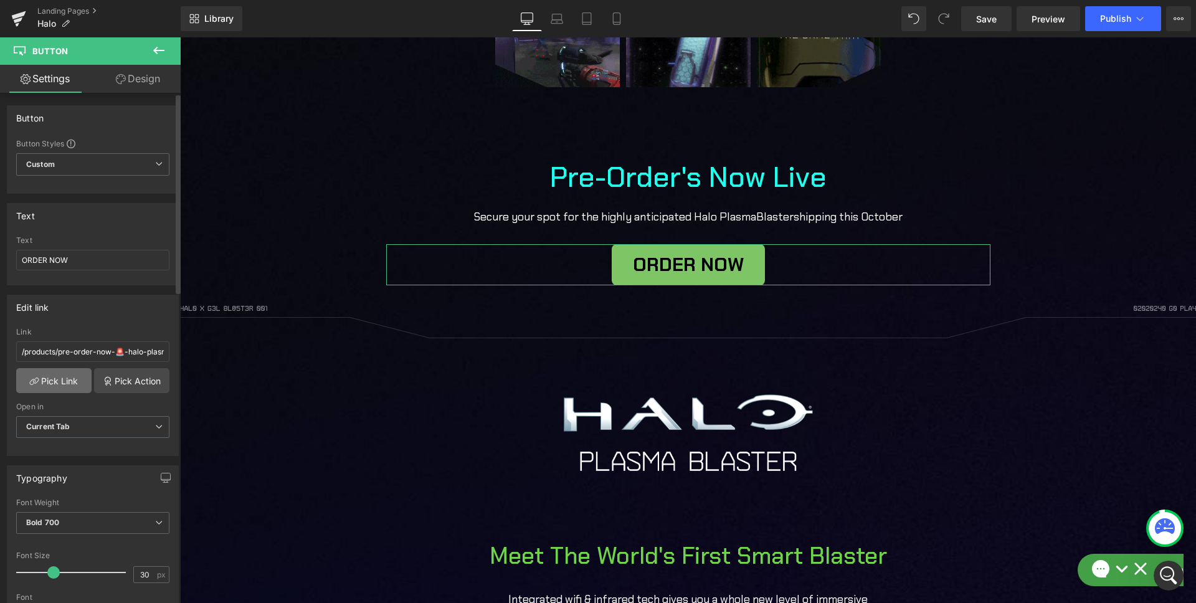
scroll to position [1147, 0]
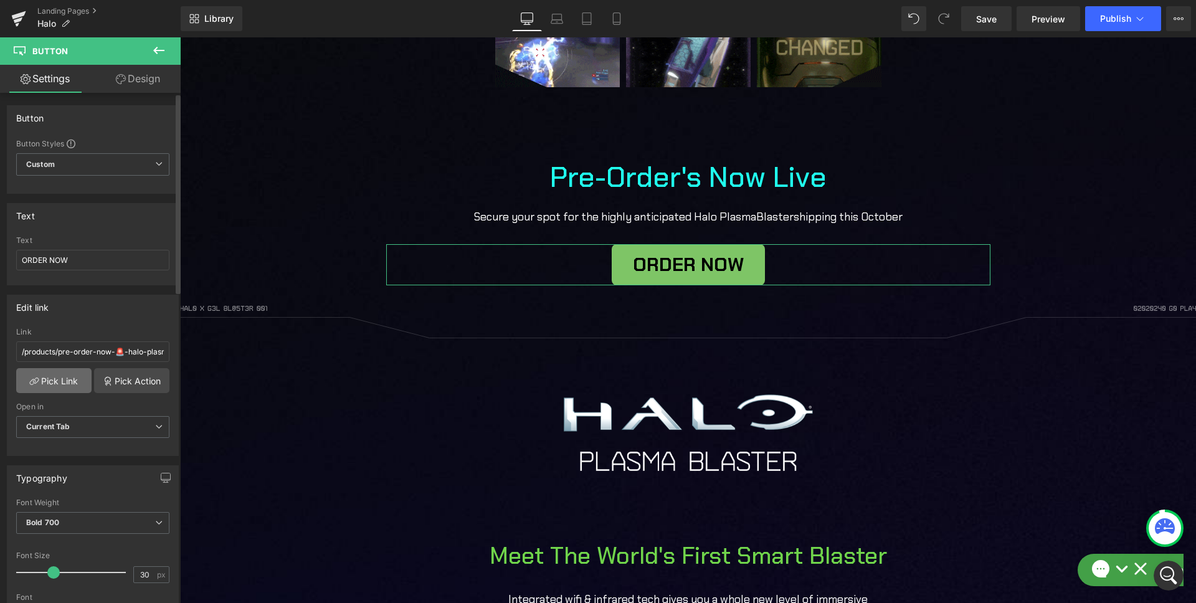
click at [57, 383] on link "Pick Link" at bounding box center [53, 380] width 75 height 25
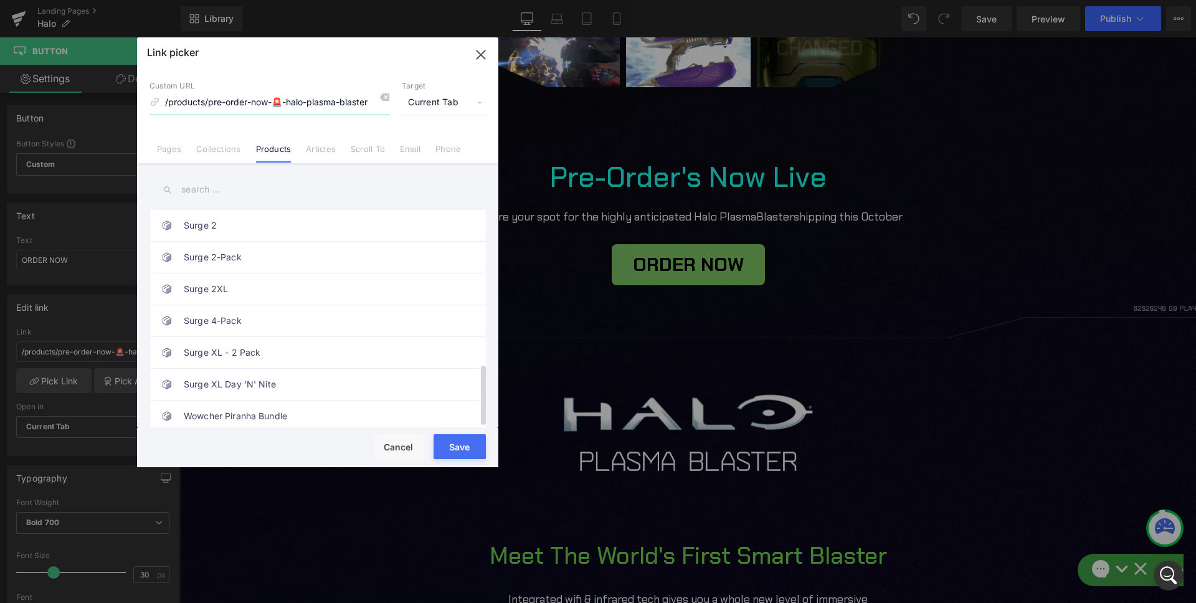
scroll to position [0, 0]
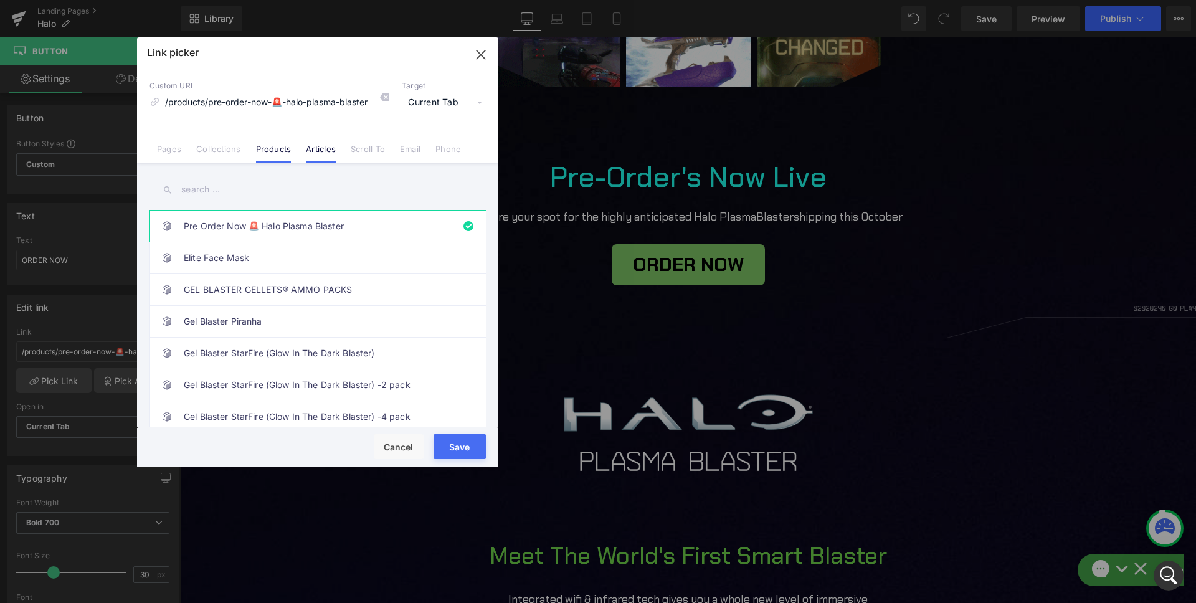
click at [314, 149] on link "Articles" at bounding box center [321, 153] width 30 height 19
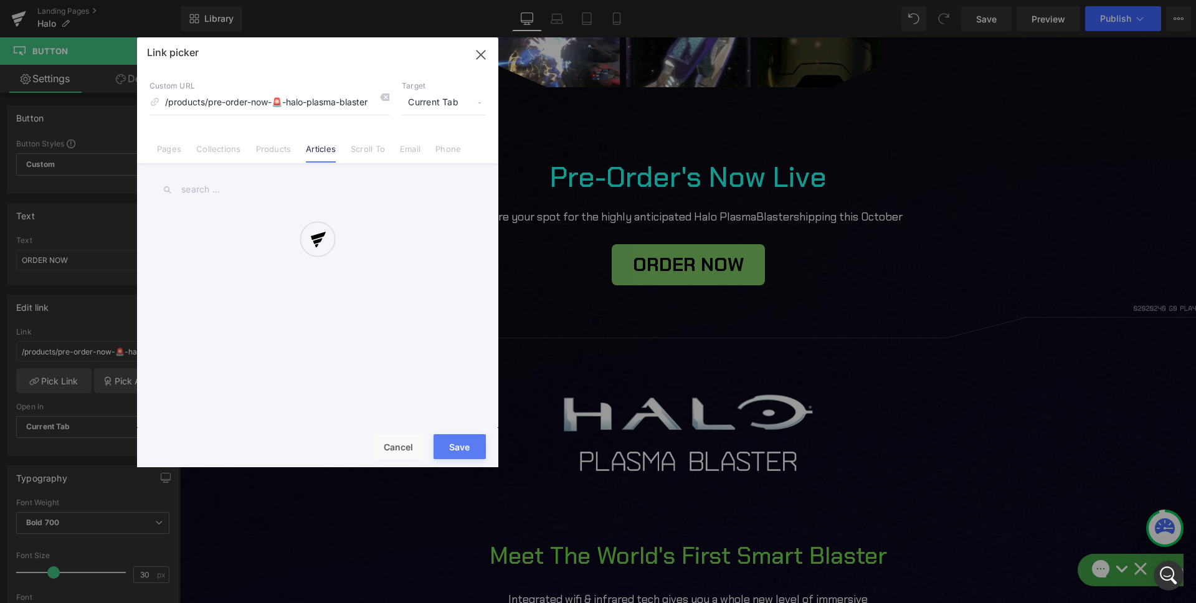
click at [377, 153] on div at bounding box center [317, 252] width 361 height 430
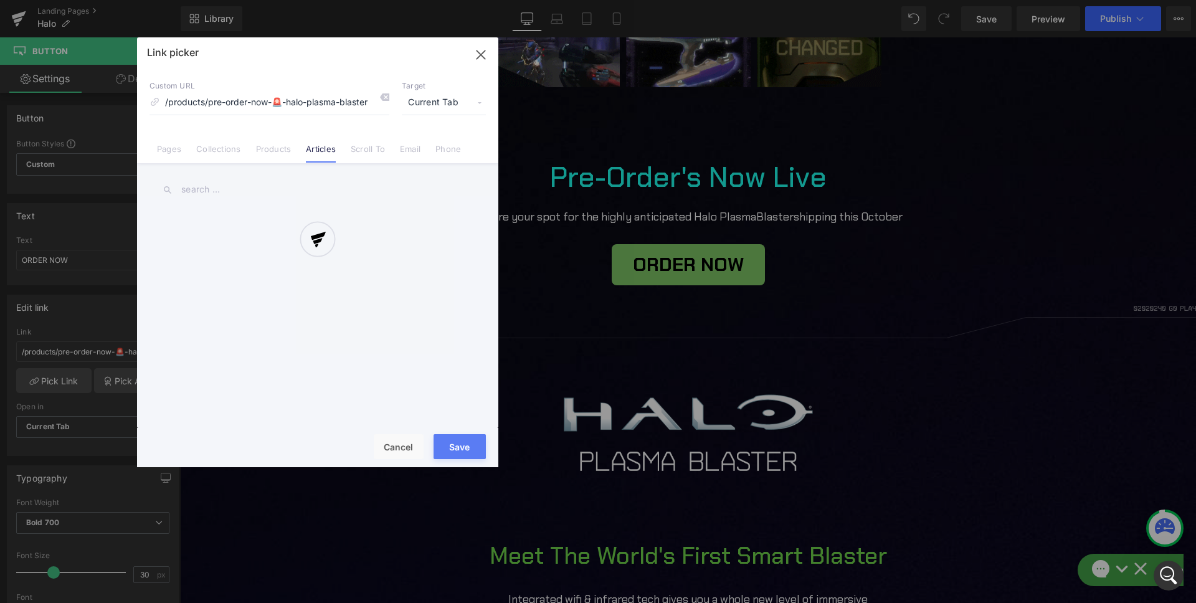
click at [157, 151] on div at bounding box center [317, 252] width 361 height 430
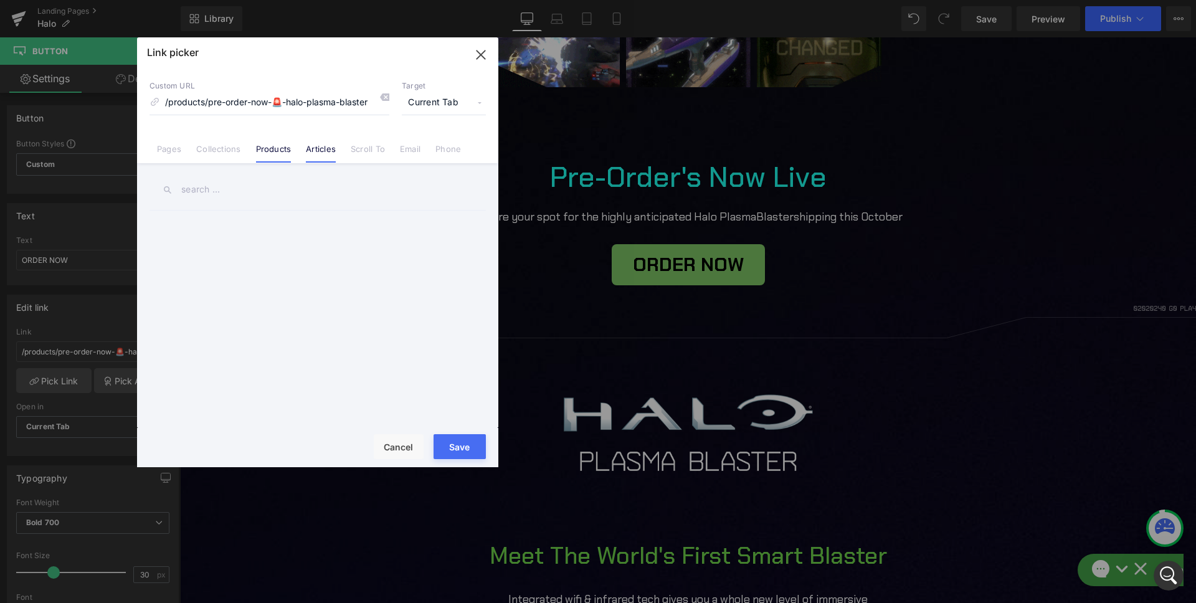
click at [263, 154] on link "Products" at bounding box center [273, 153] width 35 height 19
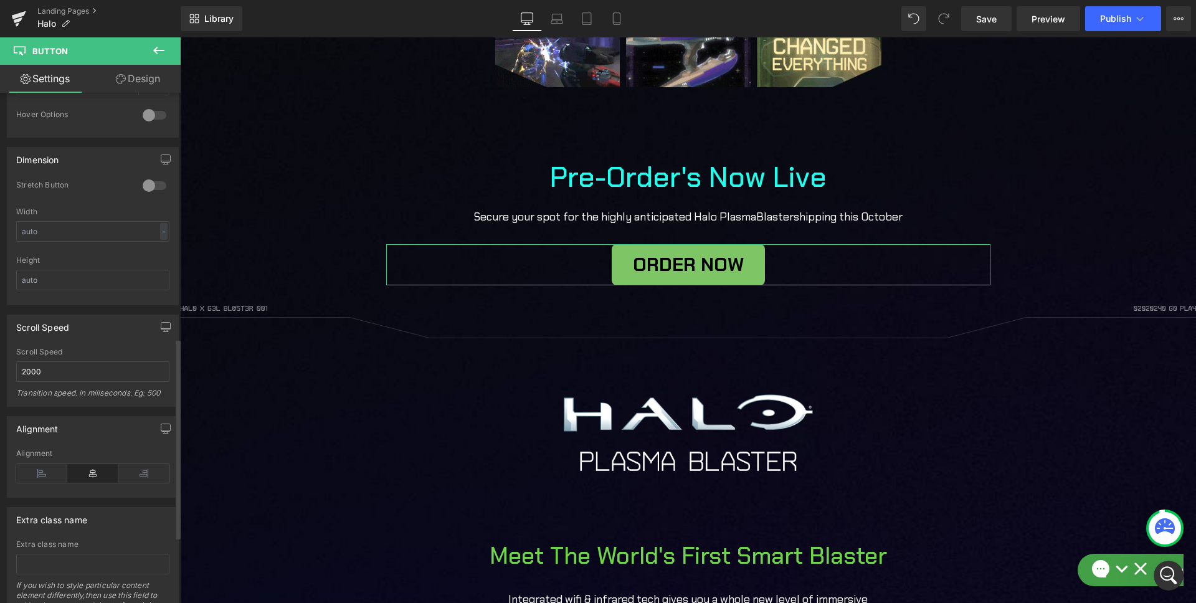
scroll to position [793, 0]
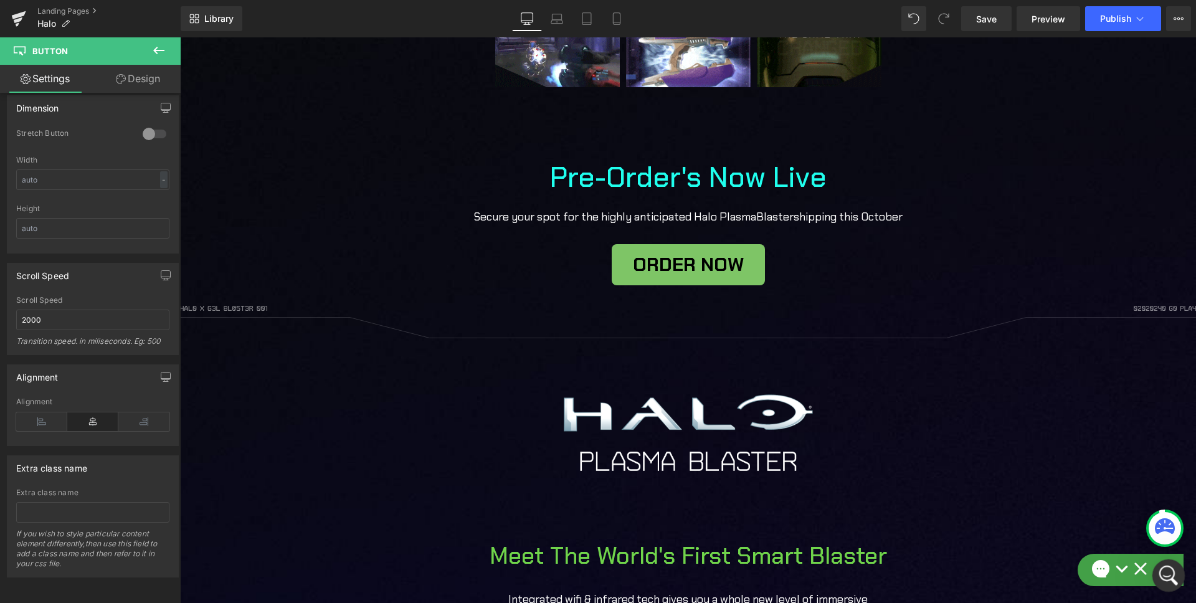
click at [1166, 569] on icon "Open Intercom Messenger" at bounding box center [1166, 574] width 21 height 21
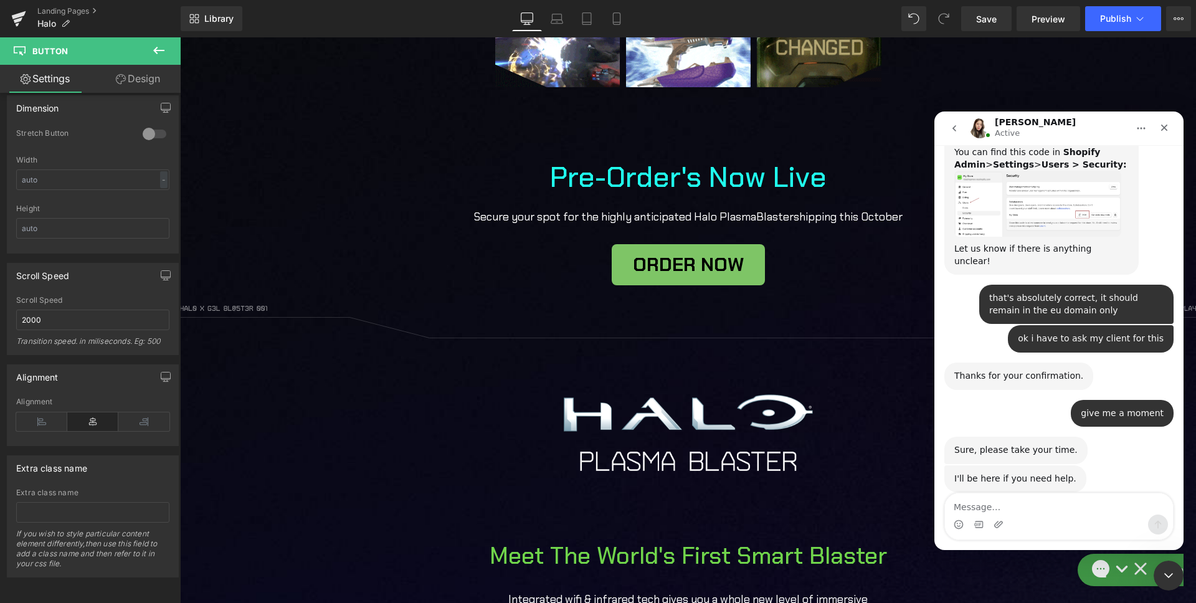
scroll to position [1147, 0]
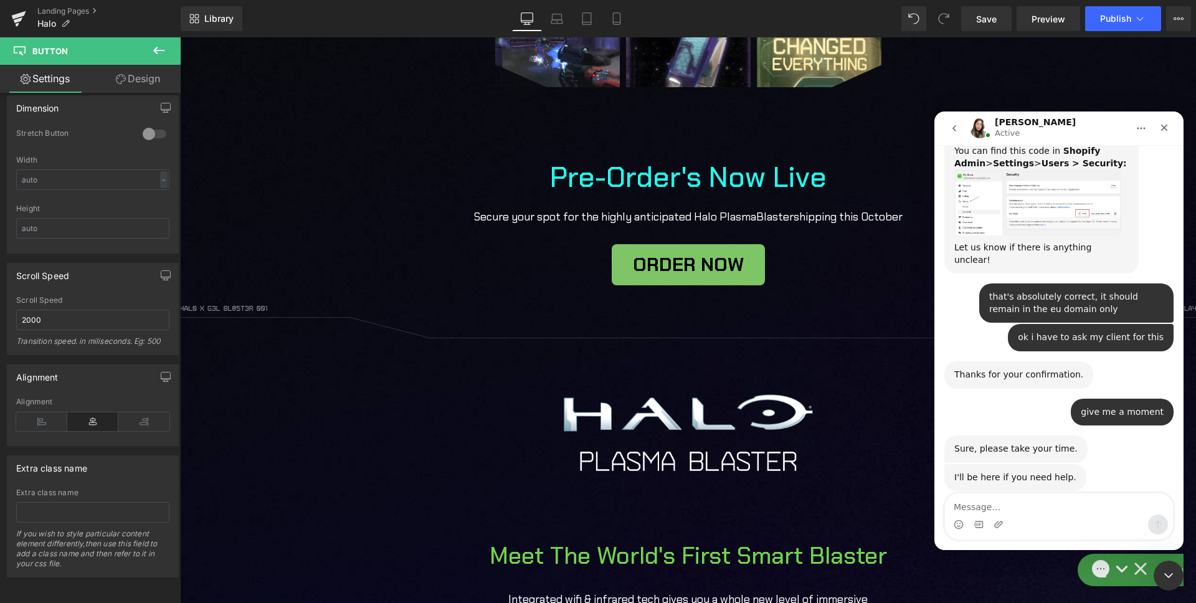
click at [1028, 514] on textarea "Message…" at bounding box center [1059, 503] width 228 height 21
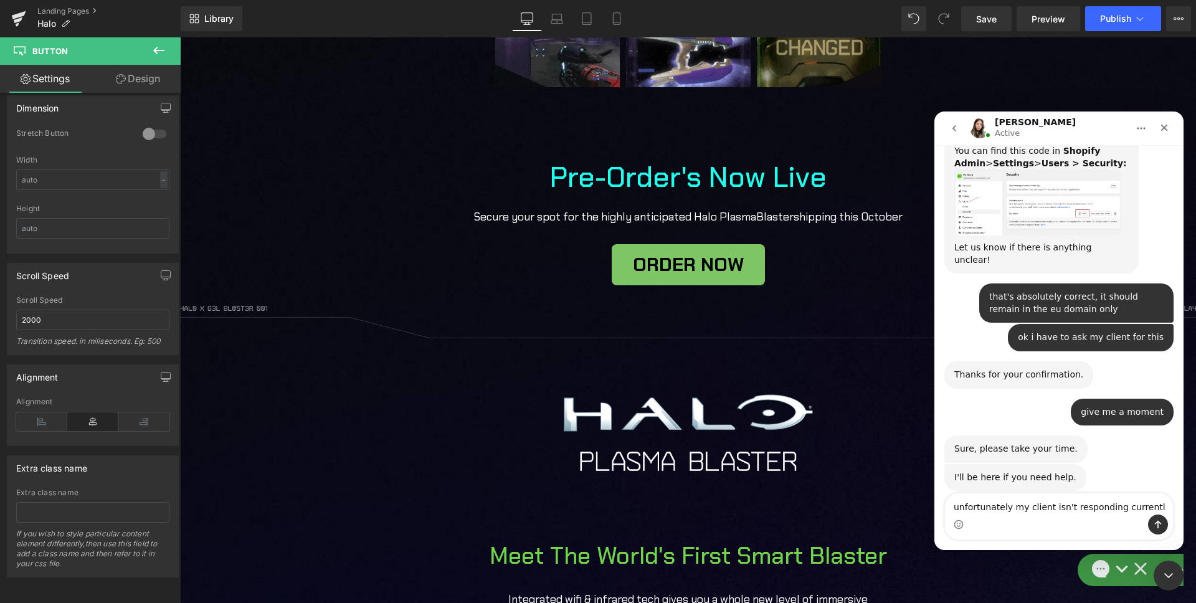
type textarea "unfortunately my client isn't responding currently"
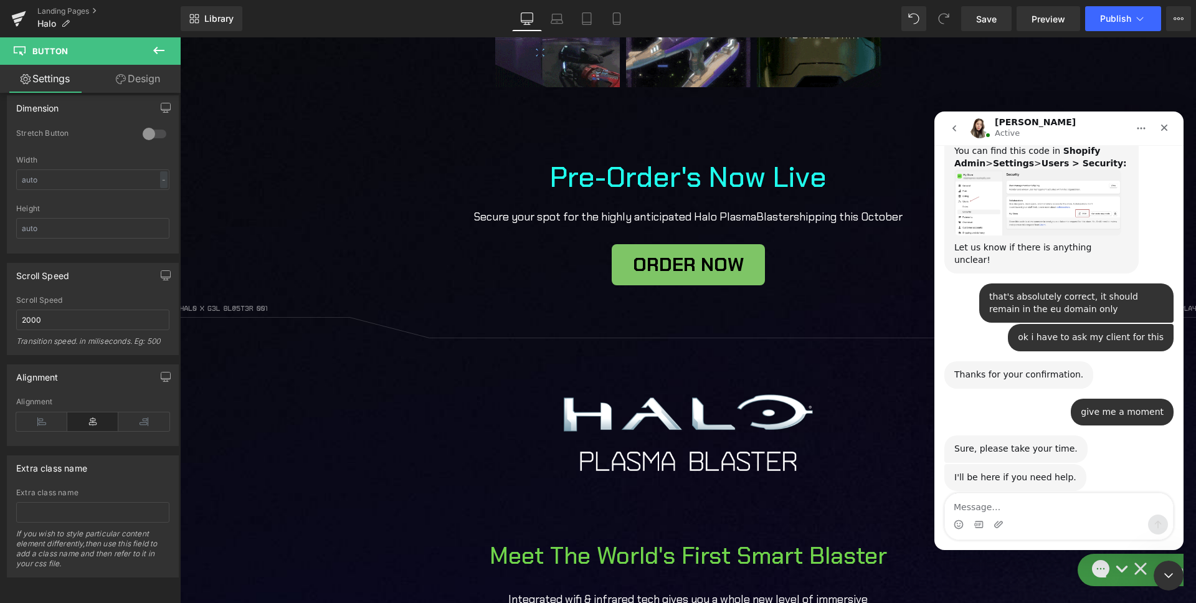
scroll to position [1196, 0]
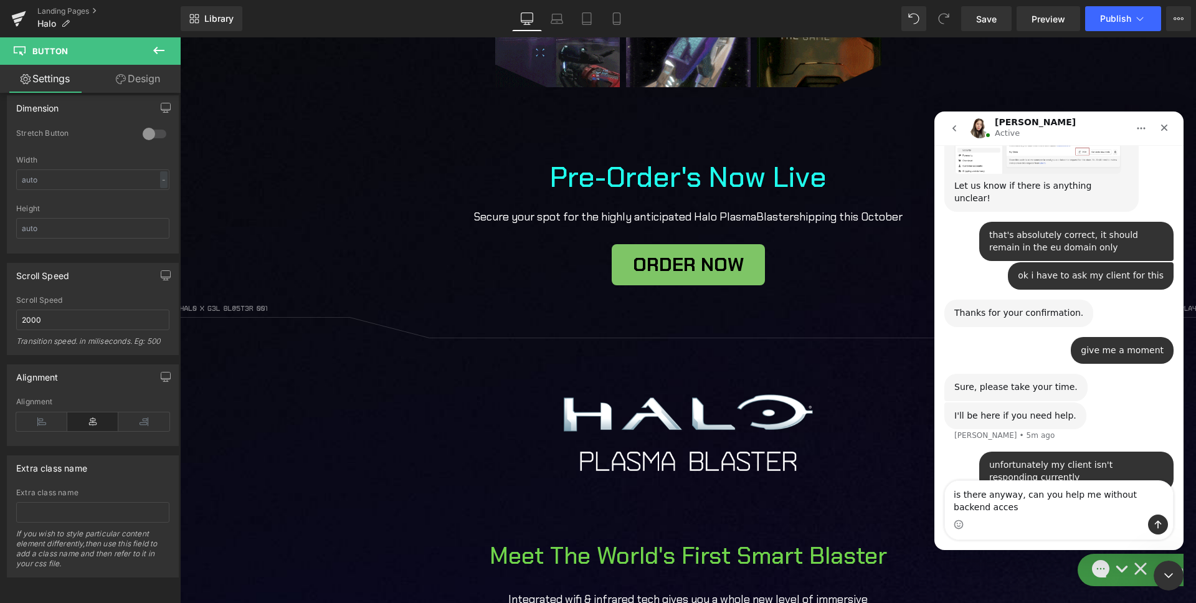
type textarea "is there anyway, can you help me without backend access"
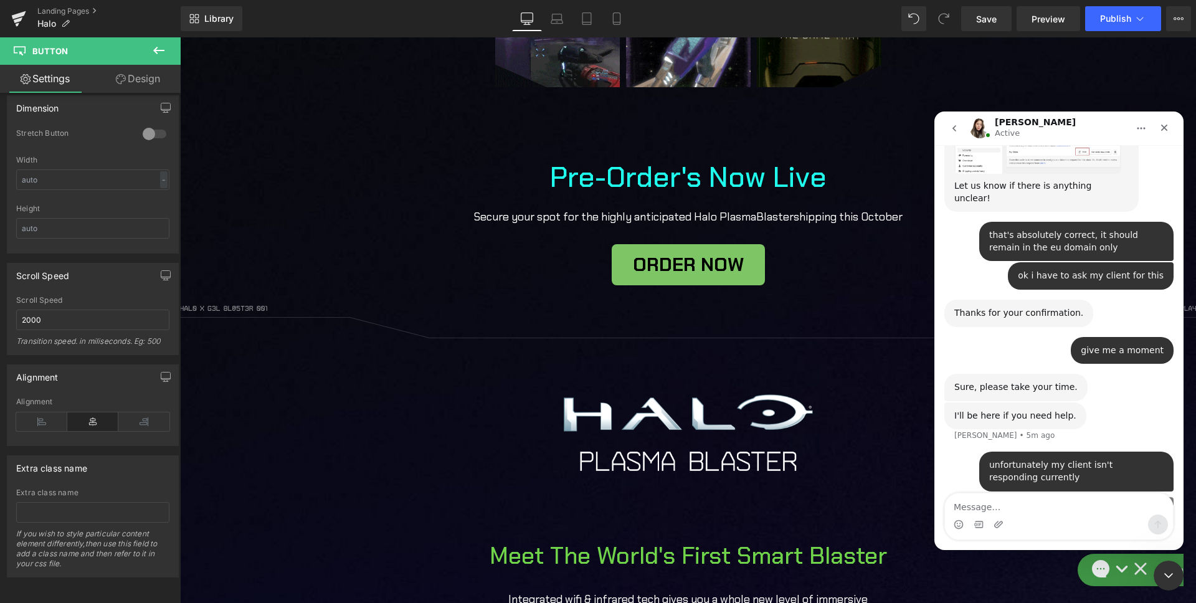
scroll to position [1237, 0]
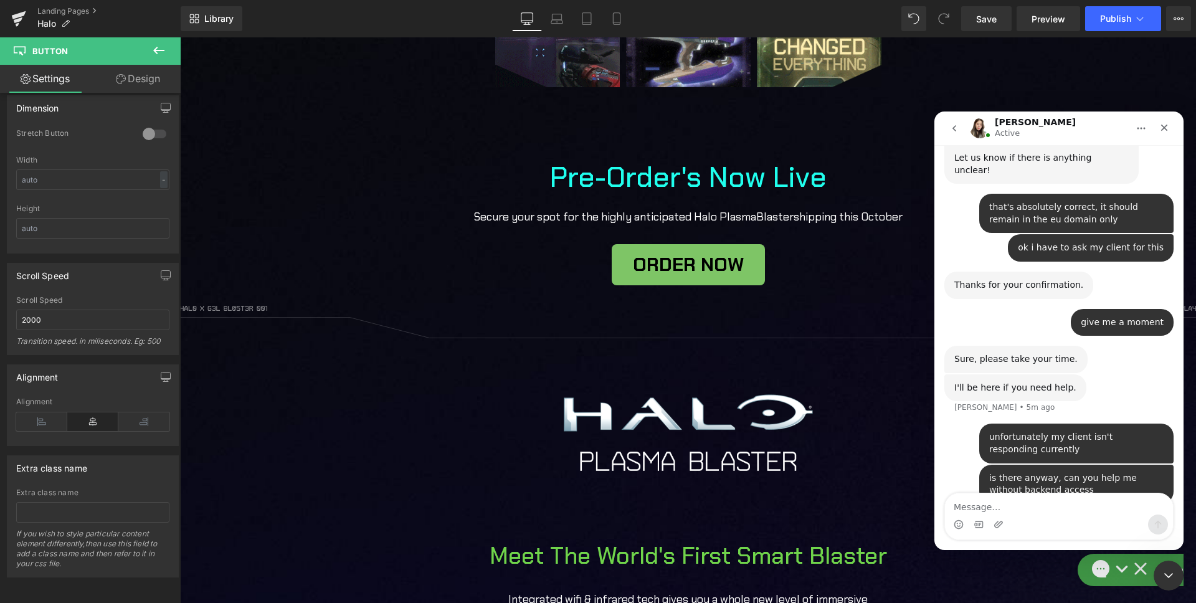
click at [0, 0] on div at bounding box center [0, 0] width 0 height 0
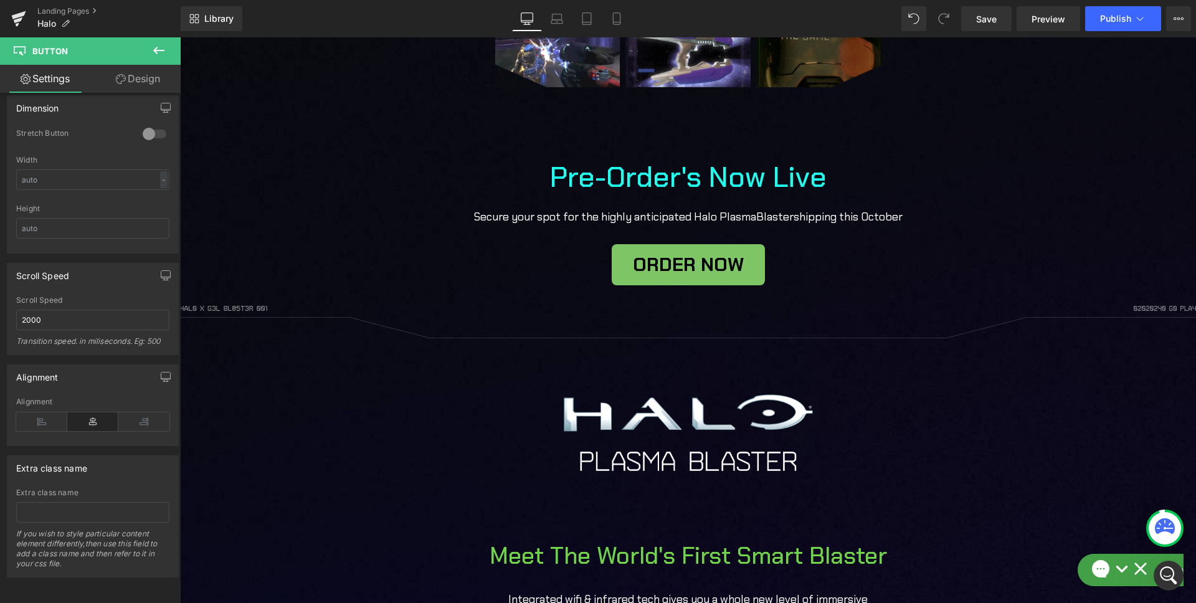
click at [164, 52] on icon at bounding box center [158, 50] width 15 height 15
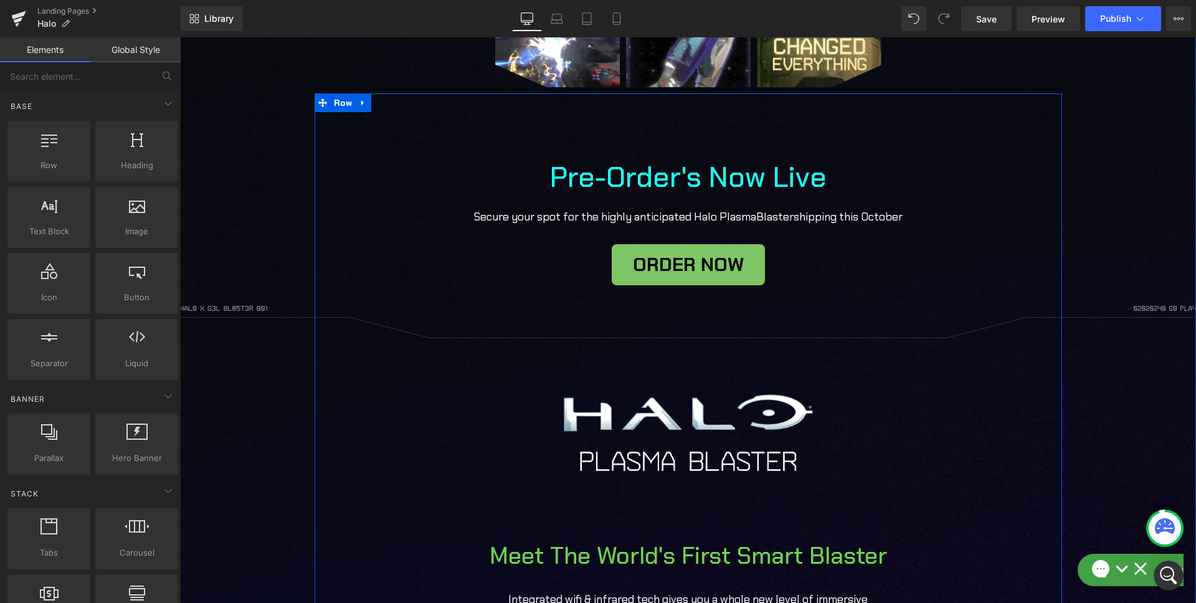
click at [640, 257] on span "ORDER NOW" at bounding box center [688, 265] width 111 height 16
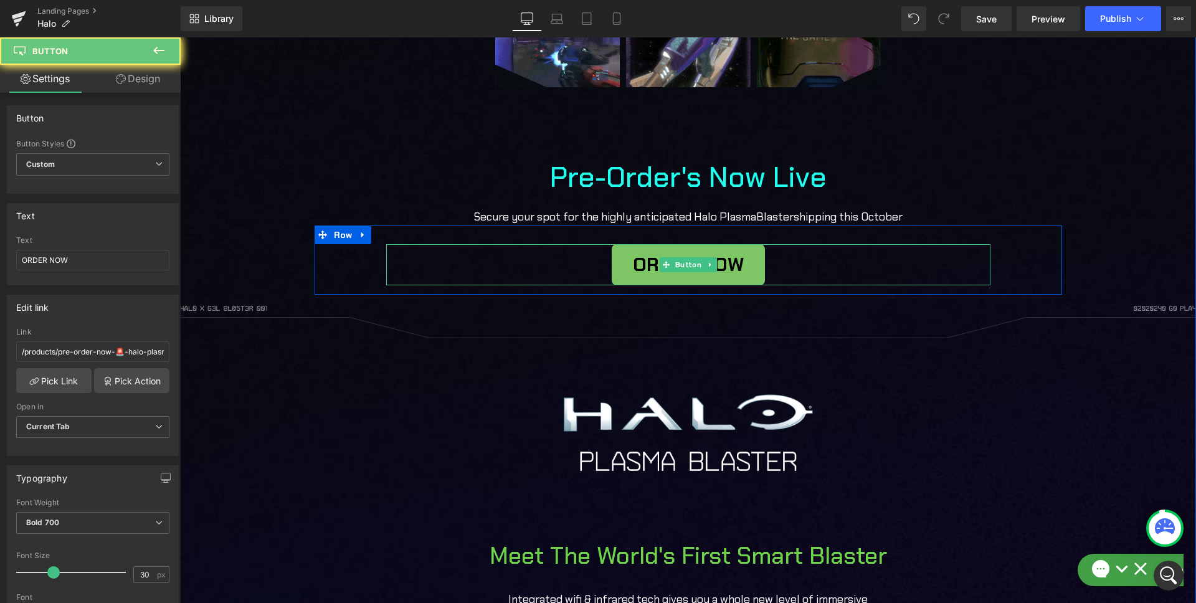
click at [658, 266] on span "ORDER NOW" at bounding box center [688, 265] width 111 height 16
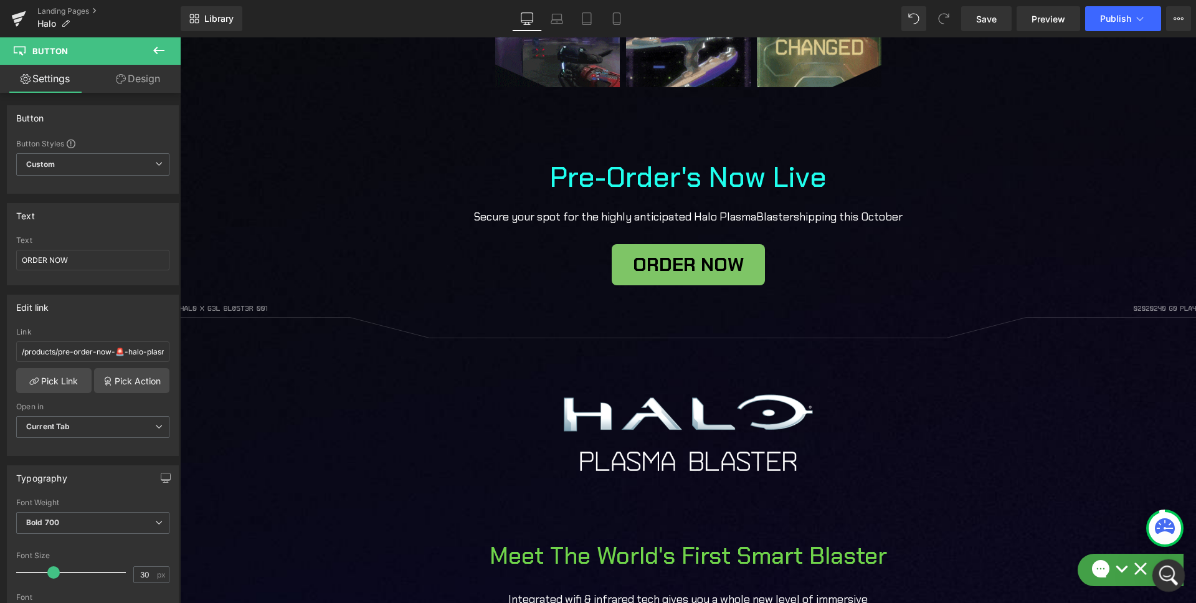
click at [1158, 577] on icon "Open Intercom Messenger" at bounding box center [1166, 574] width 21 height 21
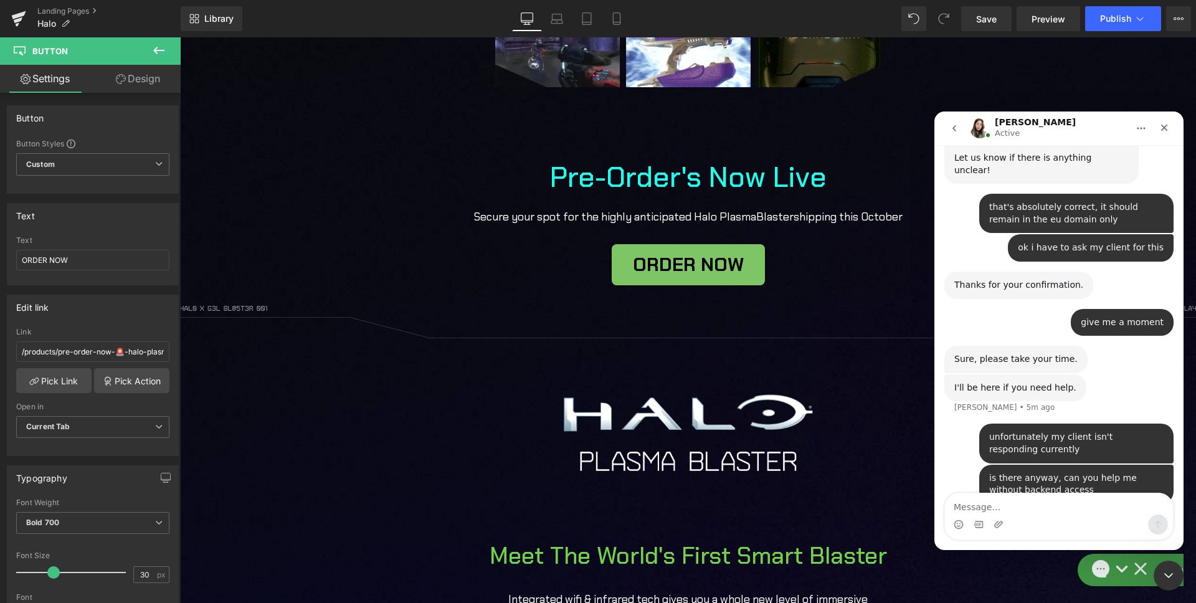
click at [0, 0] on div at bounding box center [0, 0] width 0 height 0
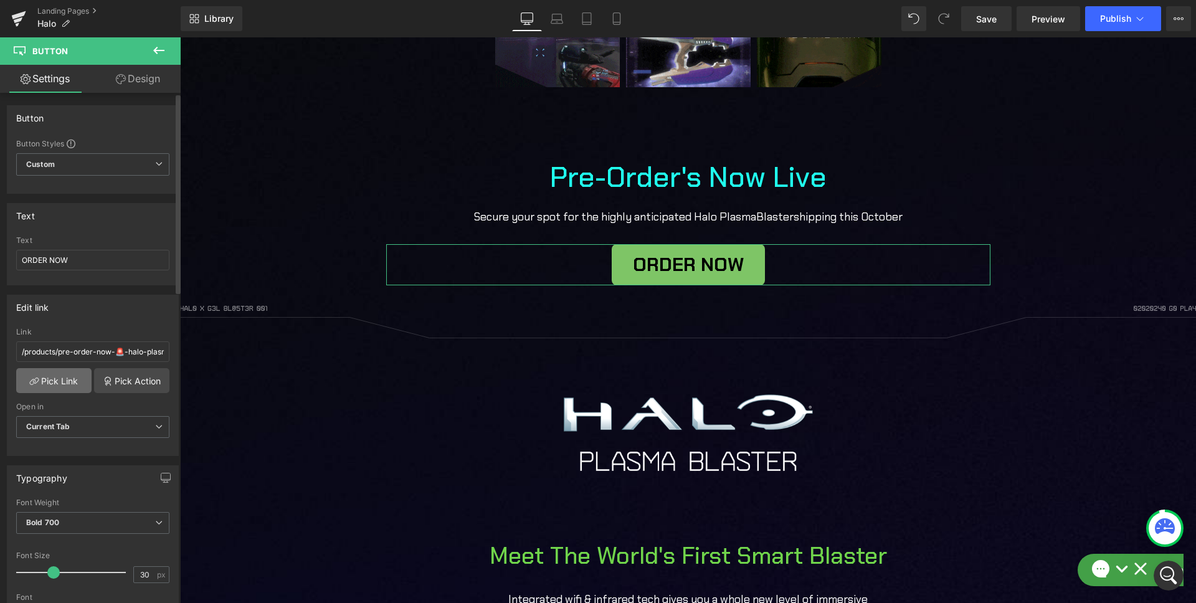
click at [50, 384] on link "Pick Link" at bounding box center [53, 380] width 75 height 25
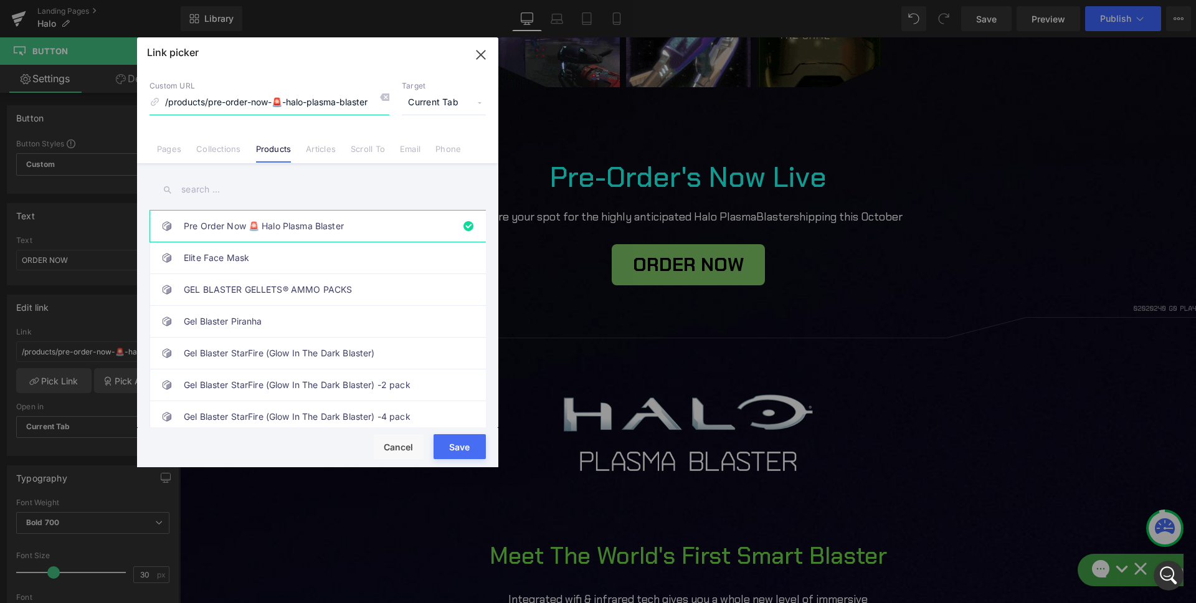
click at [478, 55] on icon "button" at bounding box center [481, 55] width 20 height 20
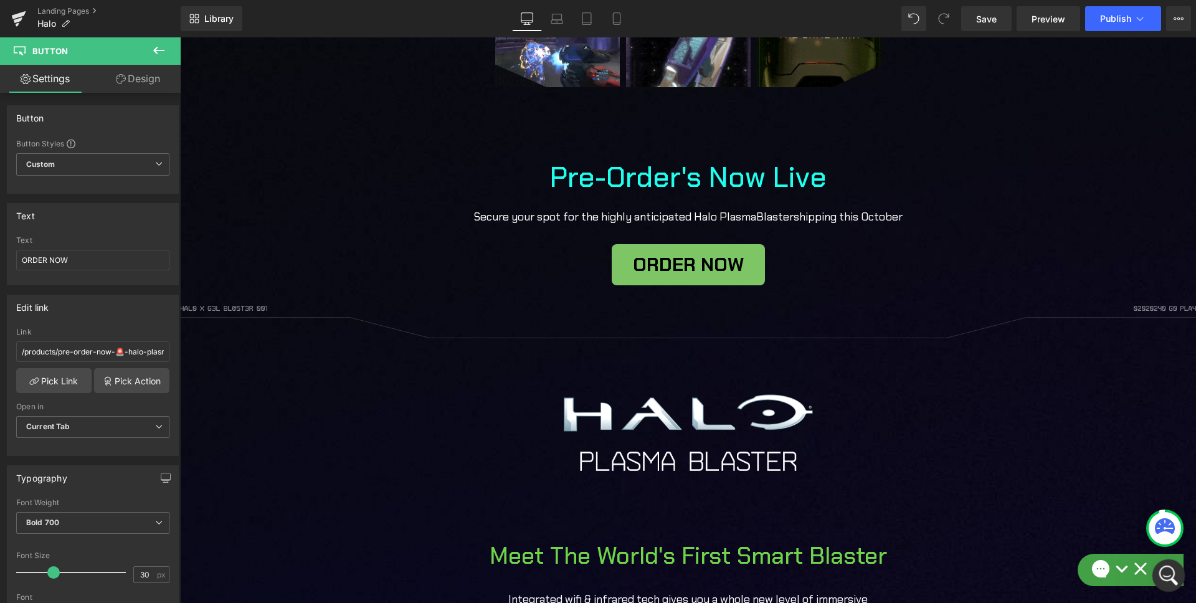
click at [1163, 572] on icon "Open Intercom Messenger" at bounding box center [1166, 574] width 21 height 21
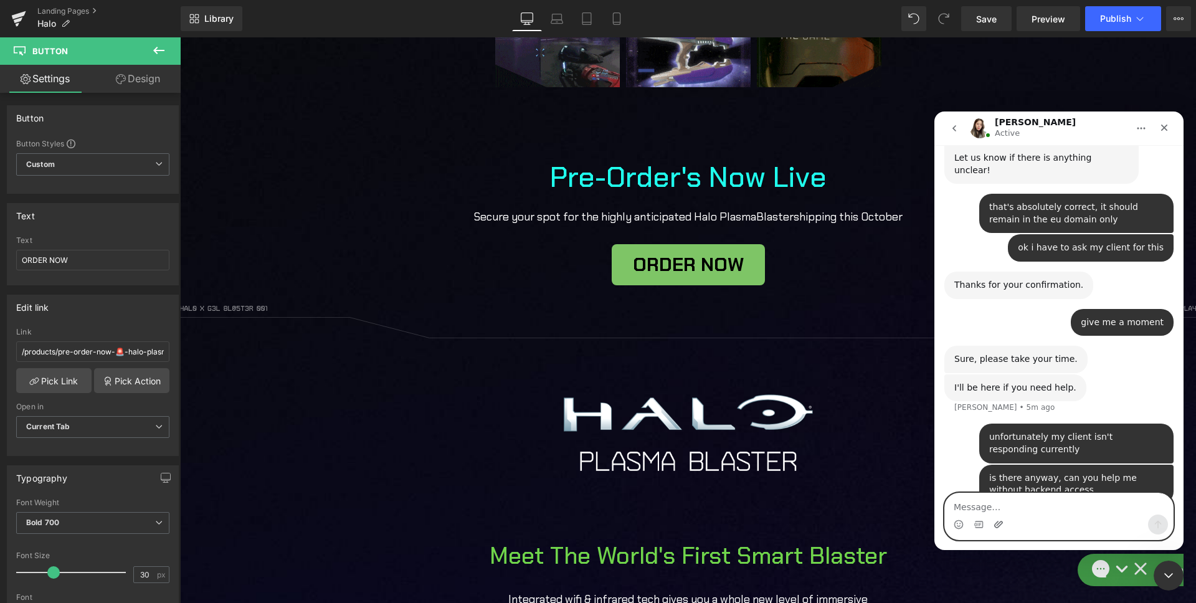
click at [995, 527] on icon "Upload attachment" at bounding box center [998, 524] width 9 height 7
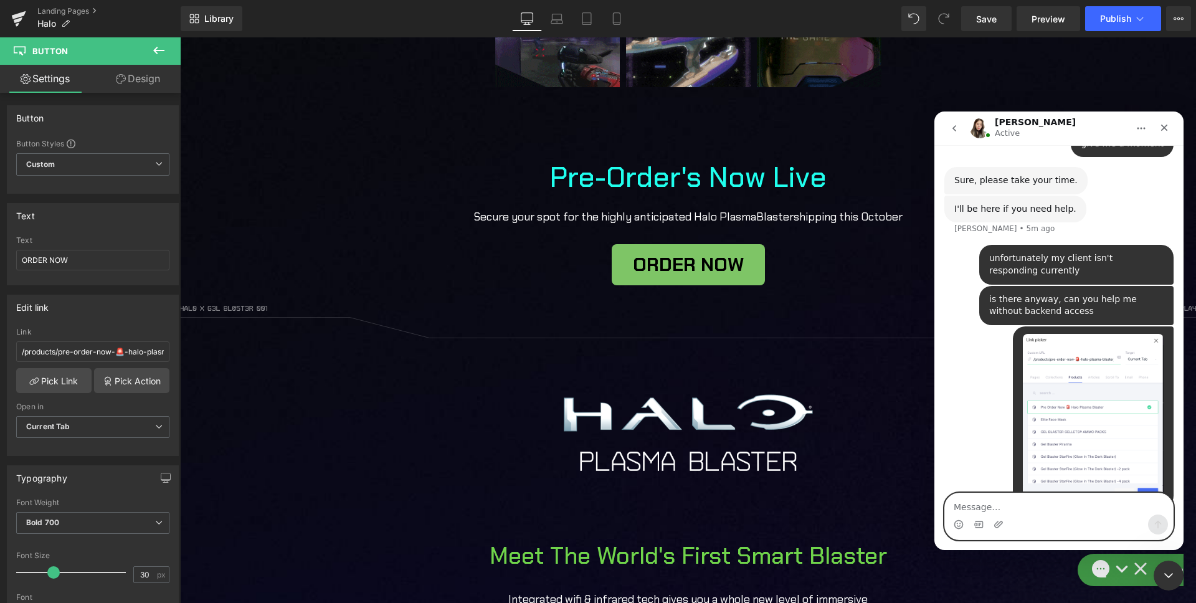
scroll to position [1420, 0]
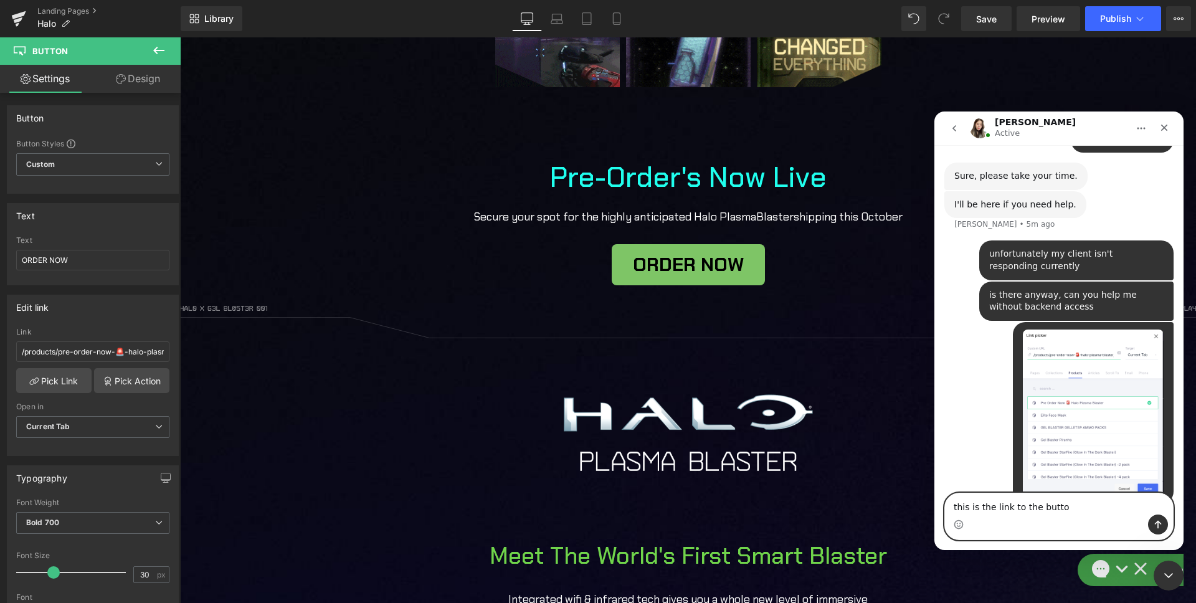
type textarea "this is the link to the button"
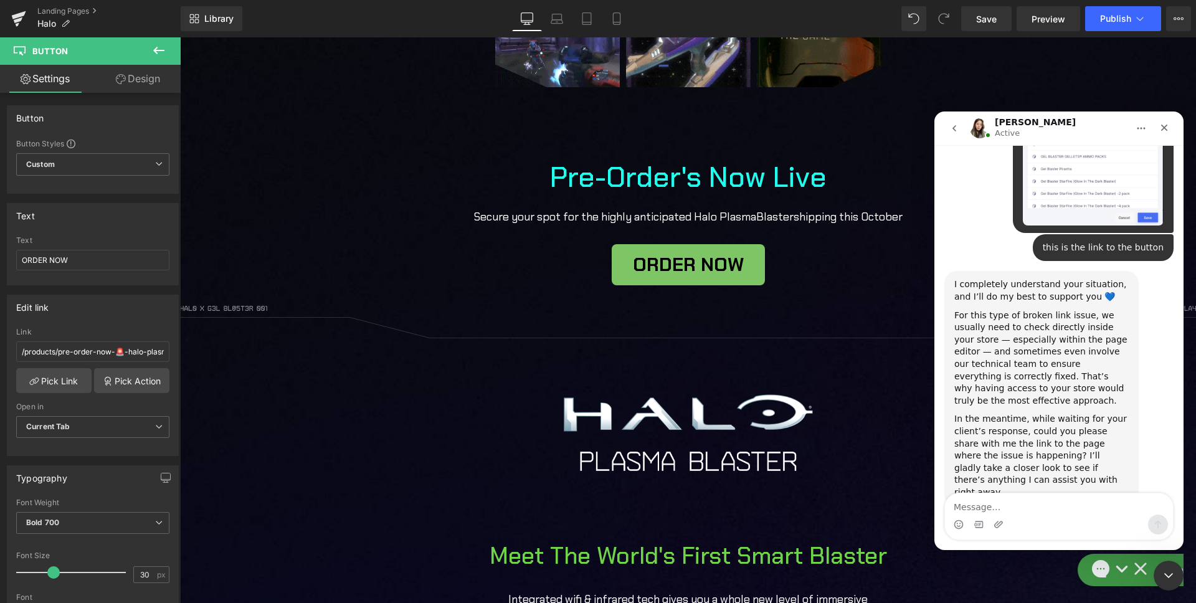
scroll to position [1681, 0]
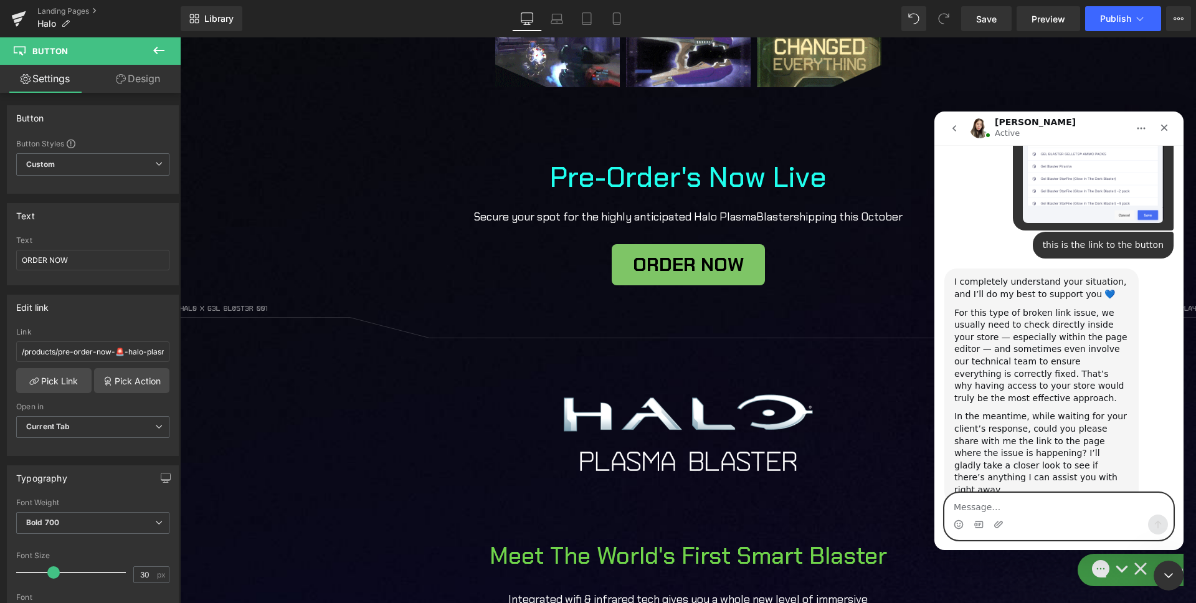
paste textarea "[URL][DOMAIN_NAME]"
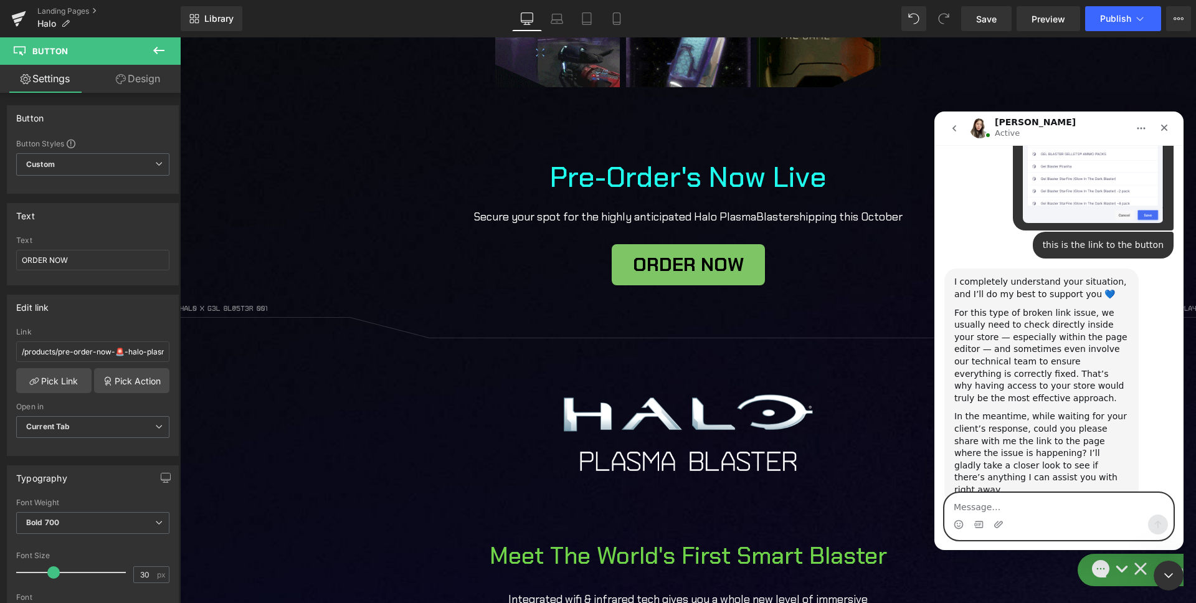
type textarea "[URL][DOMAIN_NAME]"
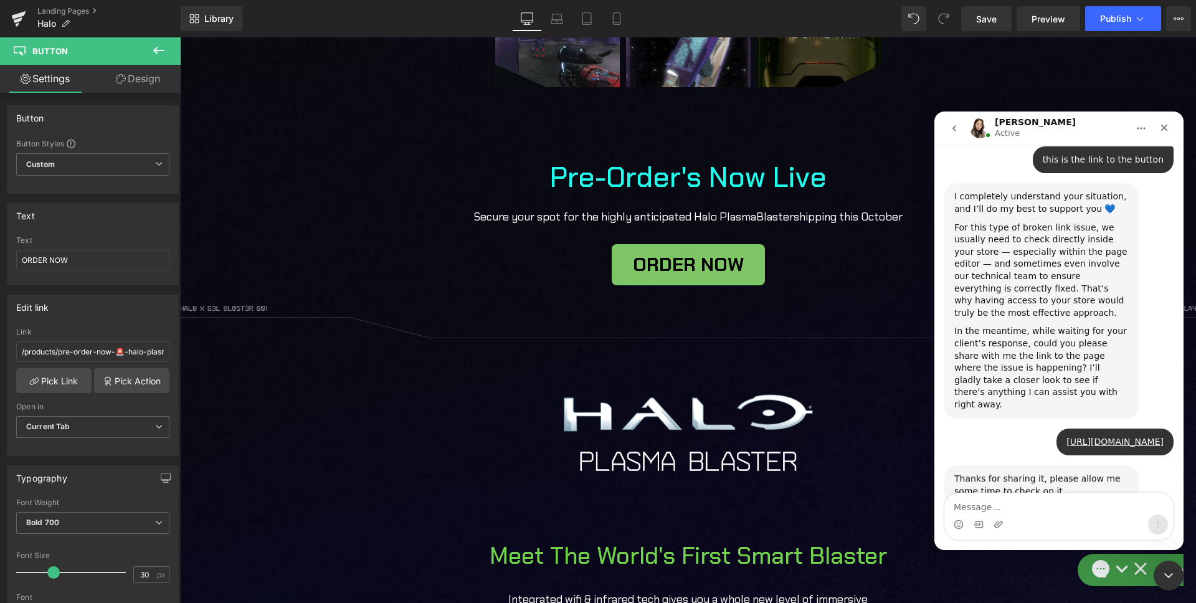
scroll to position [1767, 0]
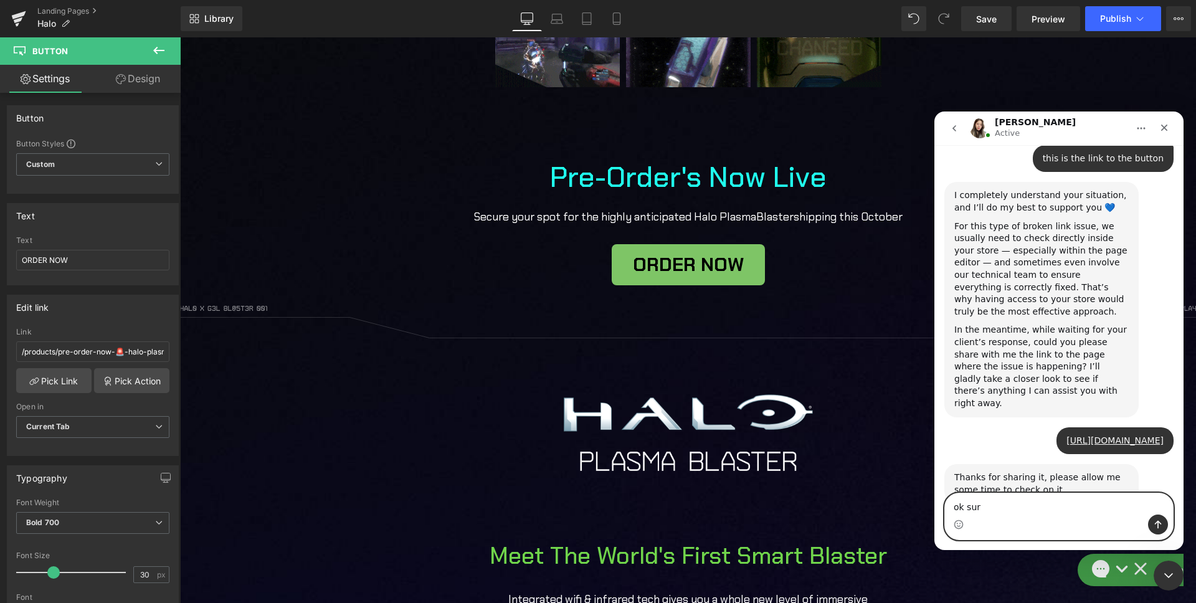
type textarea "ok sure"
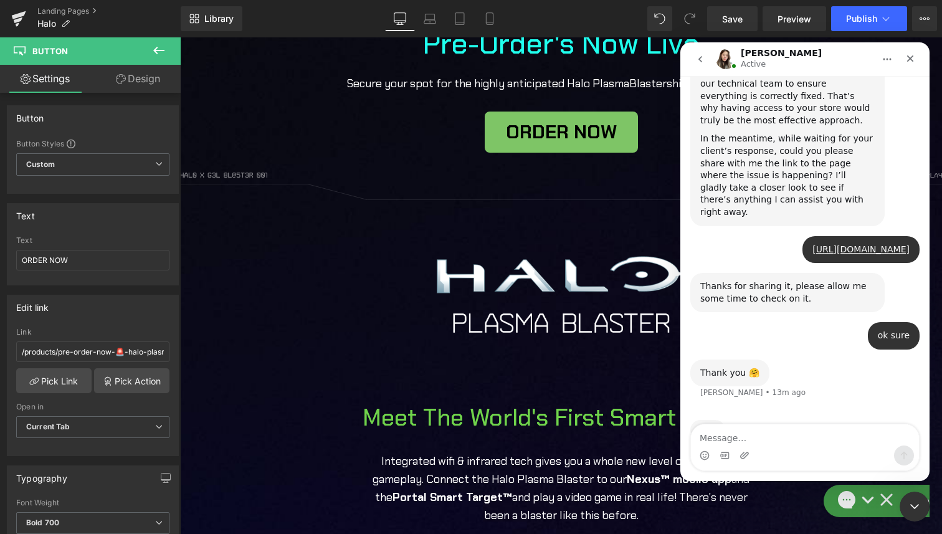
scroll to position [1841, 0]
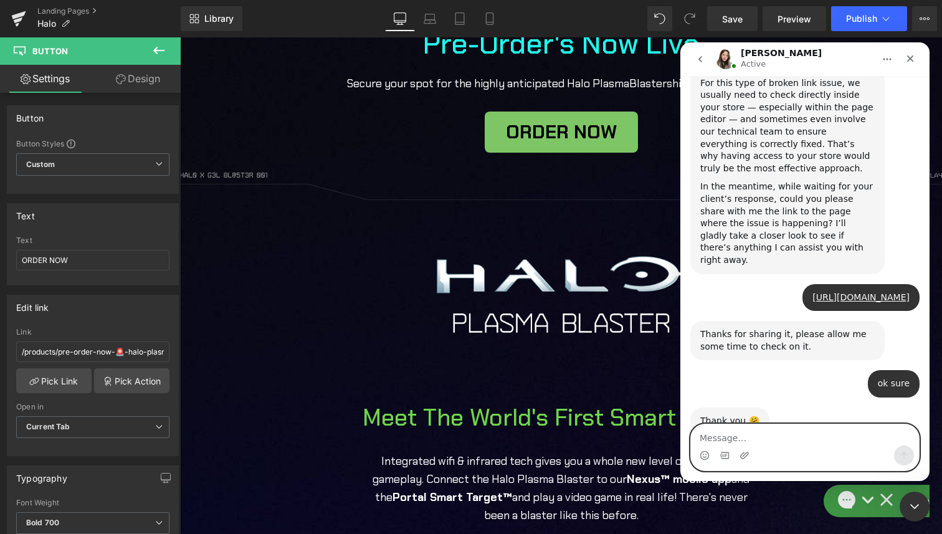
click at [813, 442] on textarea "Message…" at bounding box center [805, 434] width 228 height 21
type textarea "let me know if you find anything"
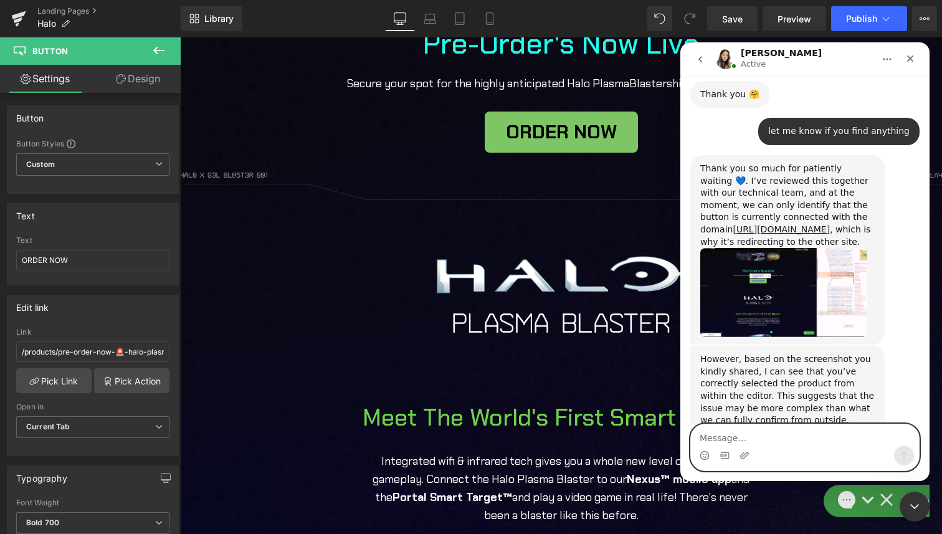
scroll to position [2165, 0]
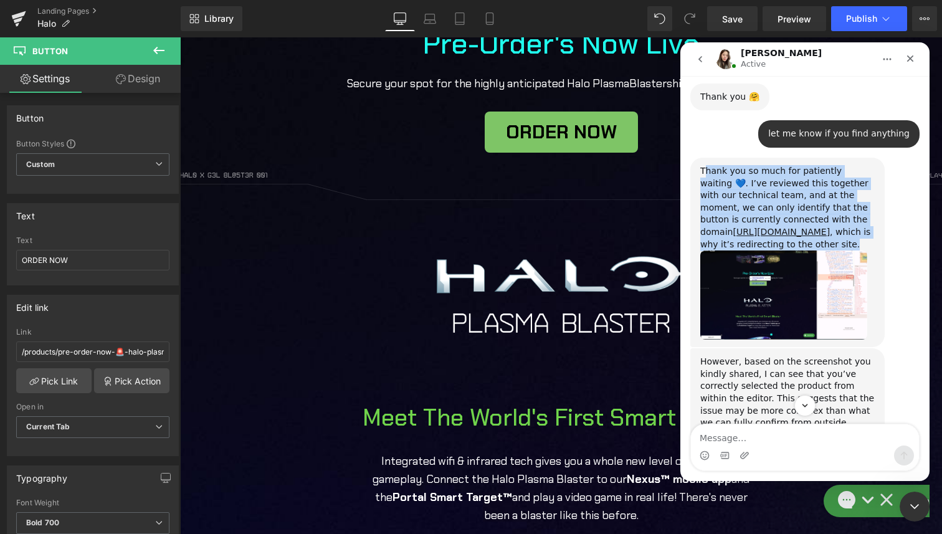
drag, startPoint x: 725, startPoint y: 135, endPoint x: 870, endPoint y: 204, distance: 160.4
click at [870, 204] on div "Thank you so much for patiently waiting 💙. I’ve reviewed this together with our…" at bounding box center [787, 207] width 174 height 85
copy div "Thank you so much for patiently waiting 💙. I’ve reviewed this together with our…"
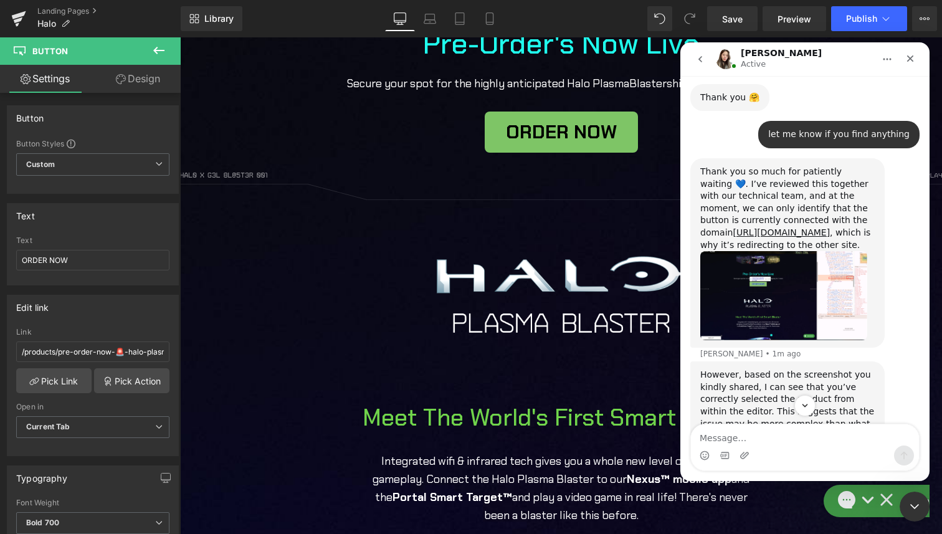
drag, startPoint x: 701, startPoint y: 344, endPoint x: 831, endPoint y: 348, distance: 130.8
click at [833, 361] on div "However, based on the screenshot you kindly shared, I can see that you’ve corre…" at bounding box center [787, 445] width 194 height 168
drag, startPoint x: 699, startPoint y: 338, endPoint x: 783, endPoint y: 357, distance: 86.3
click at [783, 369] on div "However, based on the screenshot you kindly shared, I can see that you’ve corre…" at bounding box center [787, 405] width 174 height 73
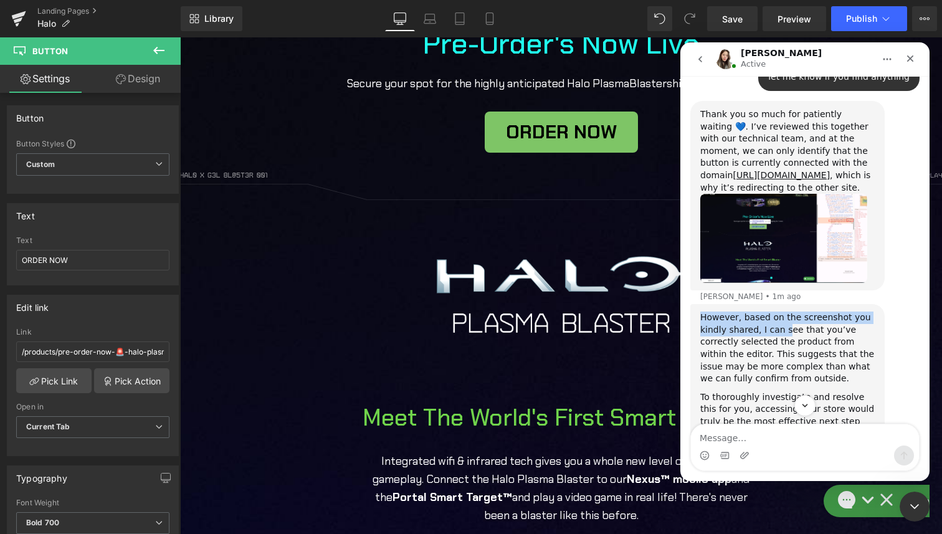
scroll to position [2259, 0]
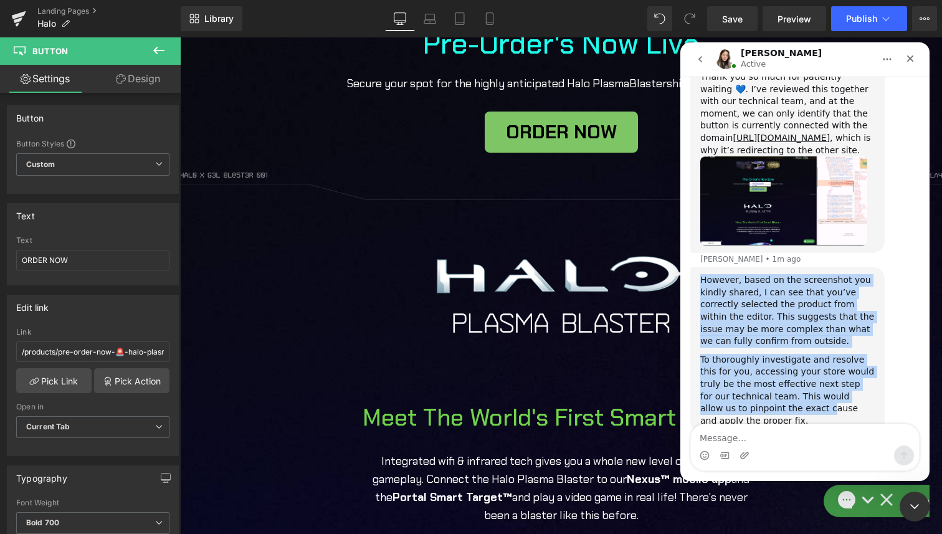
click at [780, 377] on div "To thoroughly investigate and resolve this for you, accessing your store would …" at bounding box center [787, 390] width 174 height 73
click at [777, 387] on div "To thoroughly investigate and resolve this for you, accessing your store would …" at bounding box center [787, 390] width 174 height 73
copy div "However, based on the screenshot you kindly shared, I can see that you’ve corre…"
click at [782, 173] on img "Célia says…" at bounding box center [783, 200] width 167 height 89
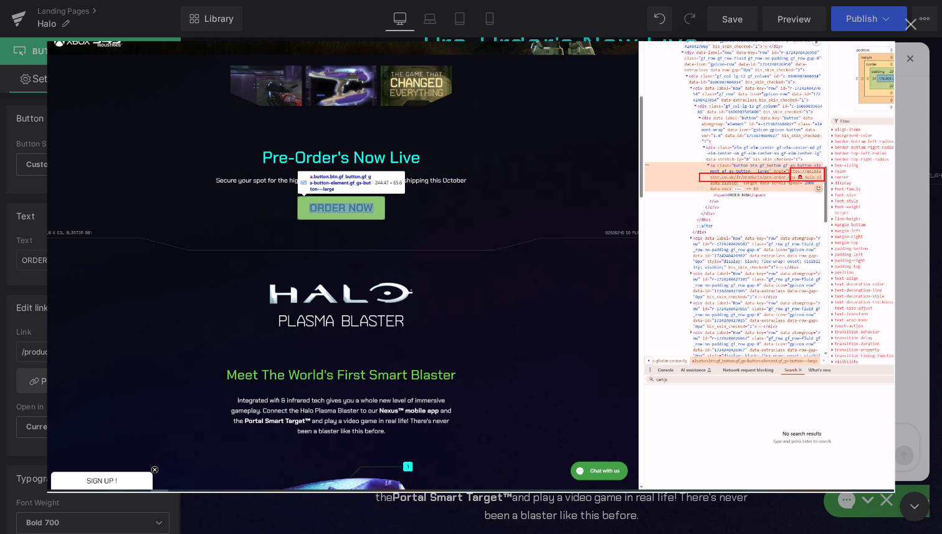
scroll to position [0, 0]
click at [772, 237] on img "Close" at bounding box center [471, 267] width 848 height 452
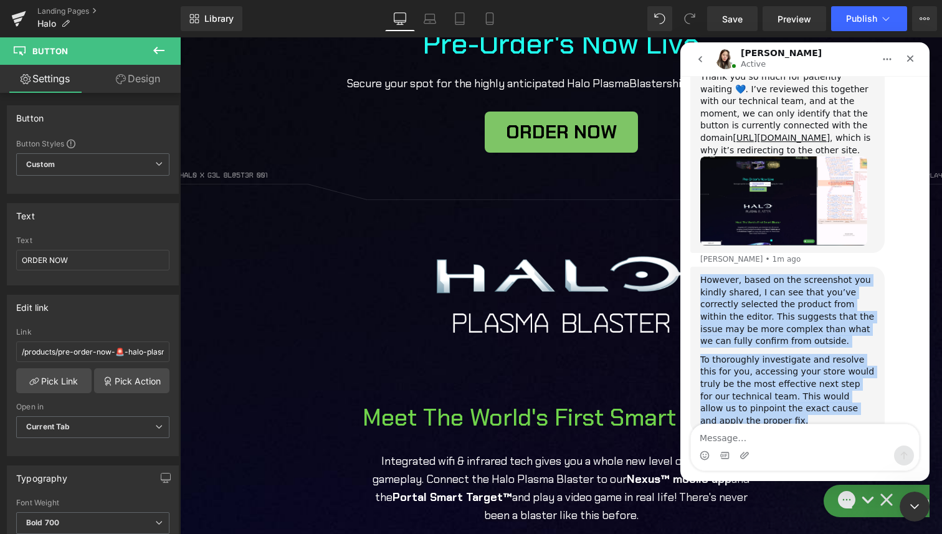
click at [839, 156] on img "Célia says…" at bounding box center [783, 200] width 167 height 89
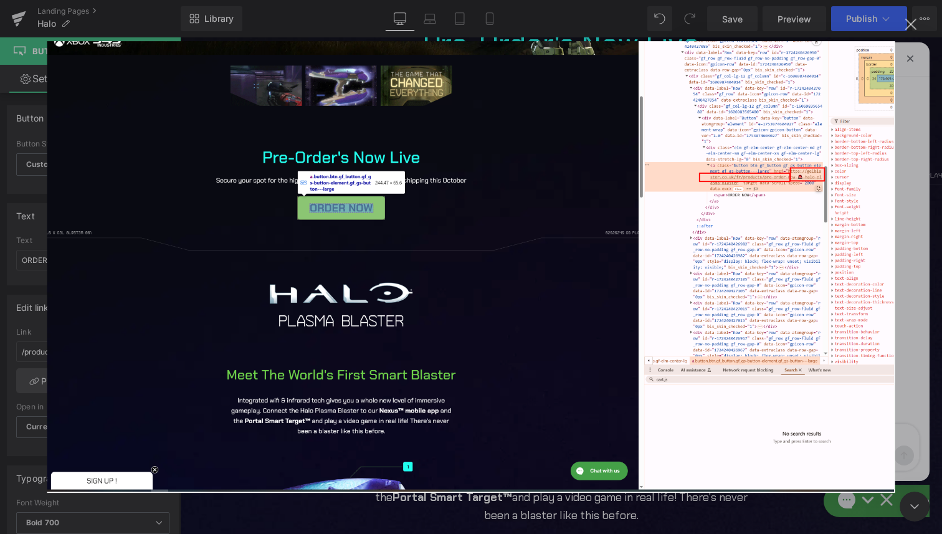
click at [905, 27] on div "Close" at bounding box center [911, 25] width 12 height 12
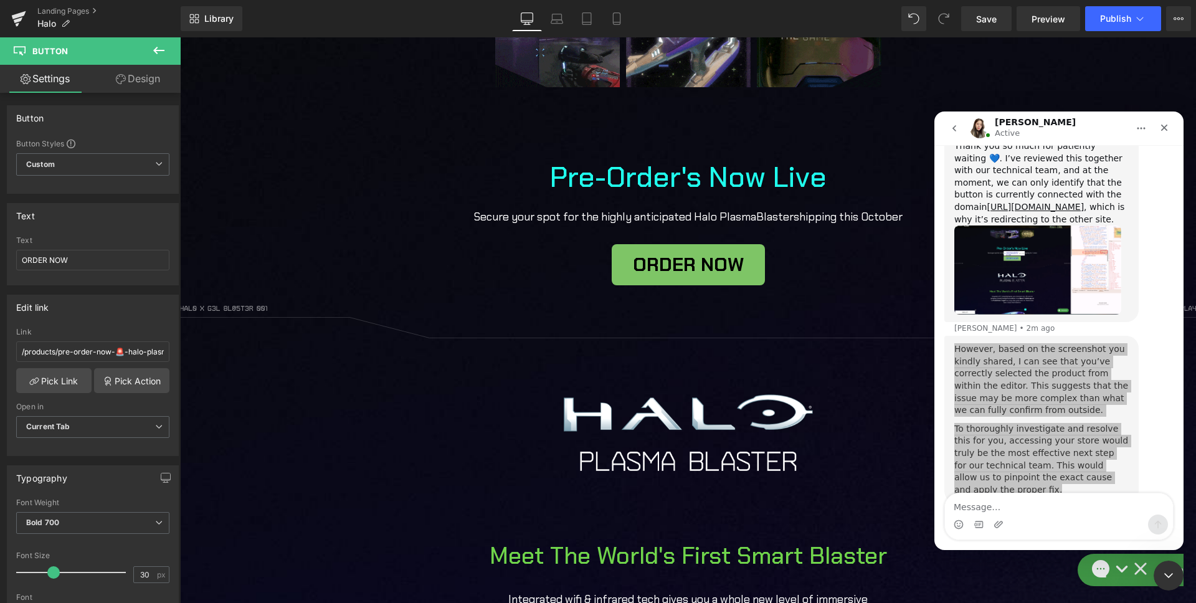
click at [0, 0] on div at bounding box center [0, 0] width 0 height 0
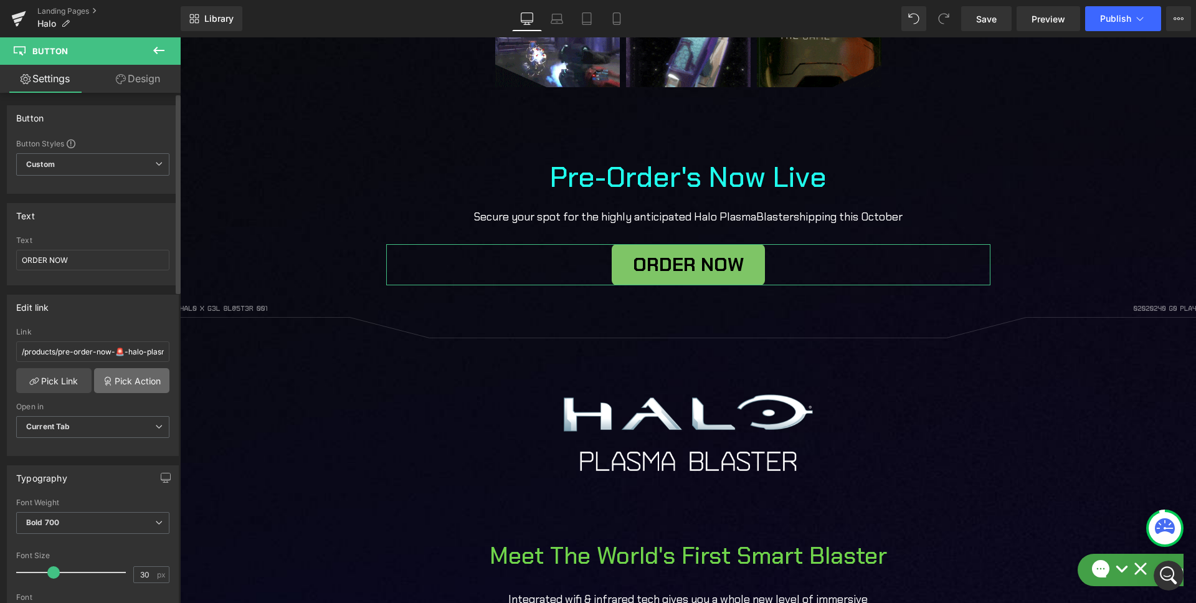
click at [144, 385] on link "Pick Action" at bounding box center [131, 380] width 75 height 25
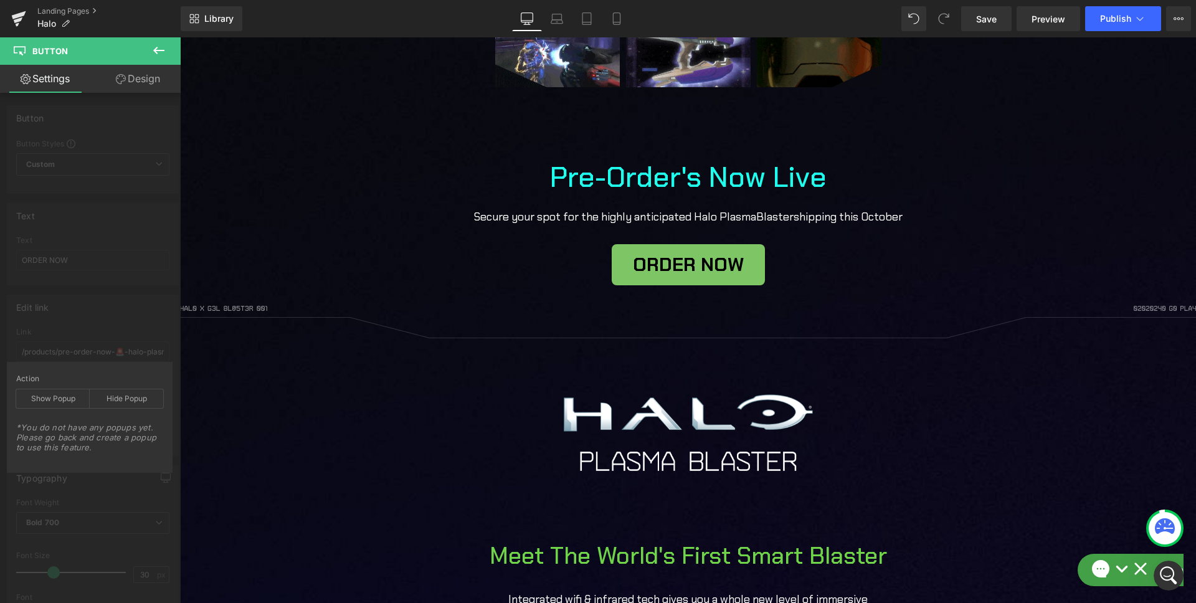
click at [172, 48] on button at bounding box center [159, 50] width 44 height 27
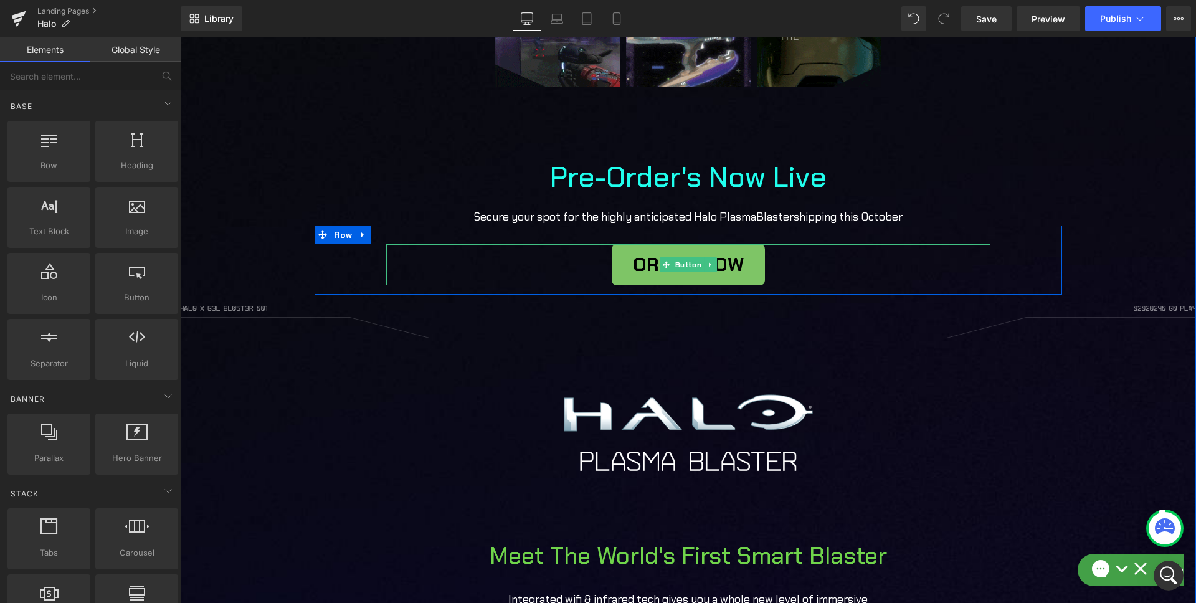
click at [761, 258] on link "ORDER NOW" at bounding box center [688, 264] width 153 height 41
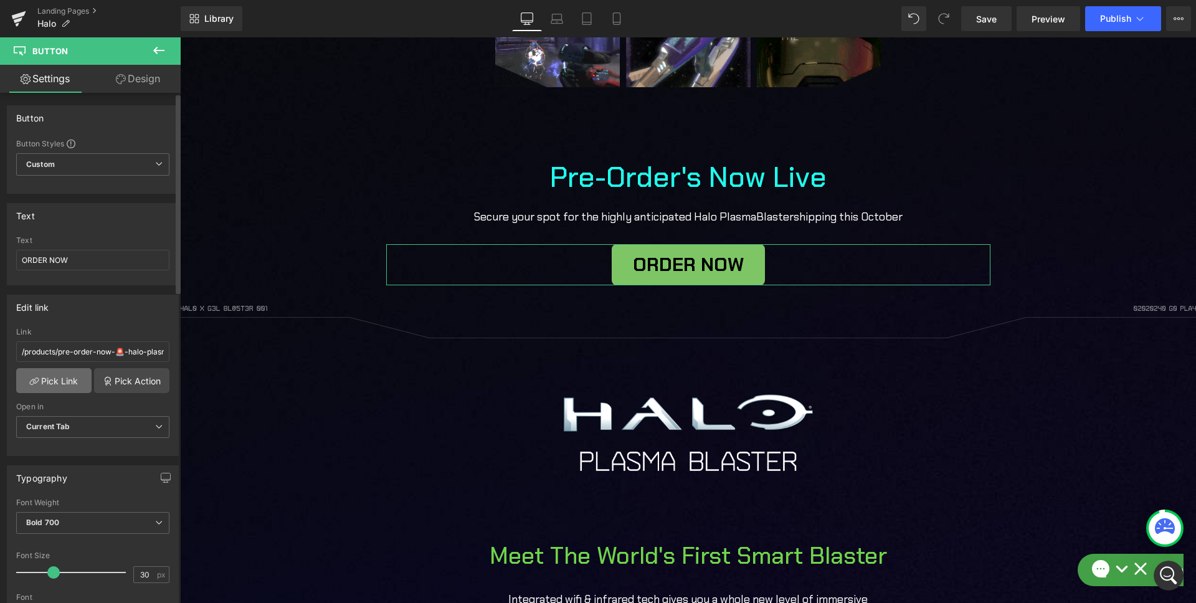
click at [59, 384] on link "Pick Link" at bounding box center [53, 380] width 75 height 25
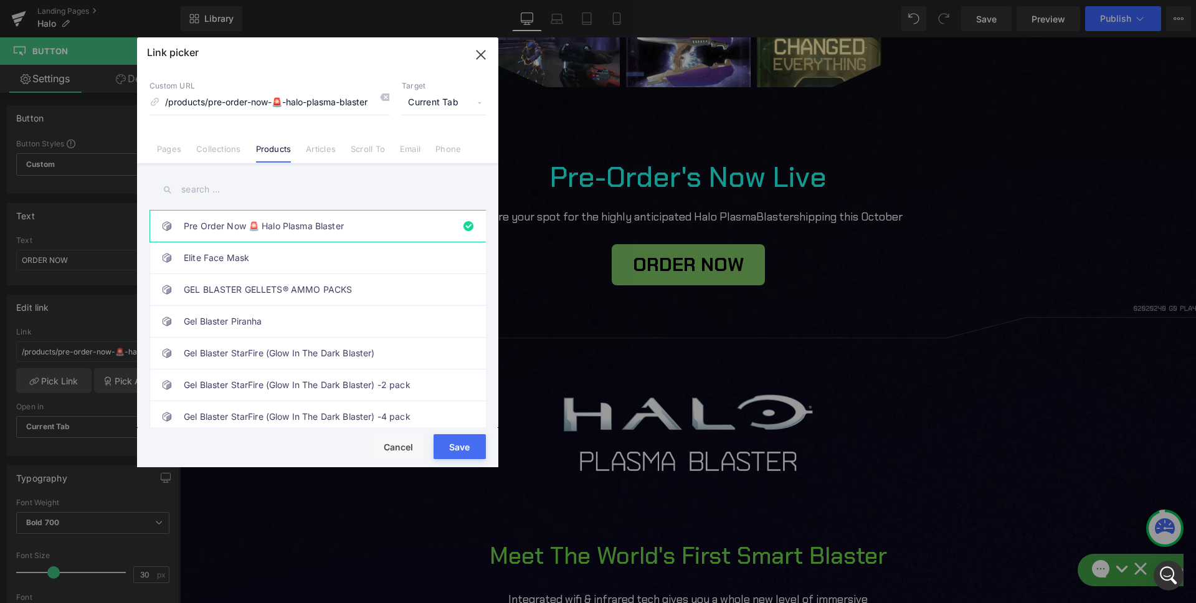
click at [0, 0] on icon at bounding box center [0, 0] width 0 height 0
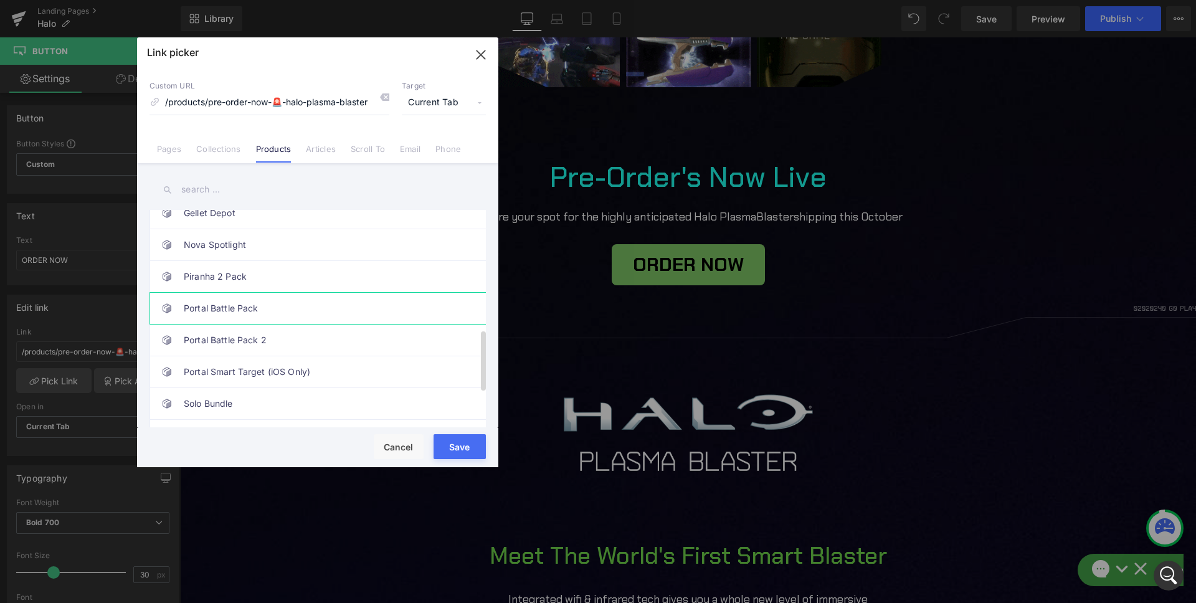
scroll to position [551, 0]
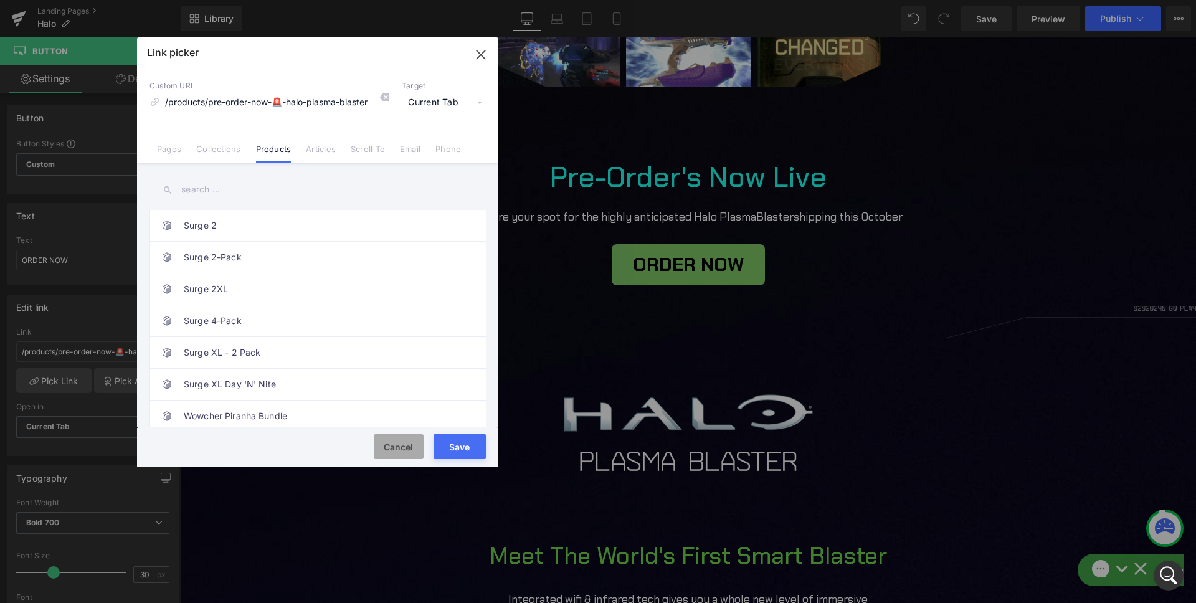
click at [0, 0] on button "Cancel" at bounding box center [0, 0] width 0 height 0
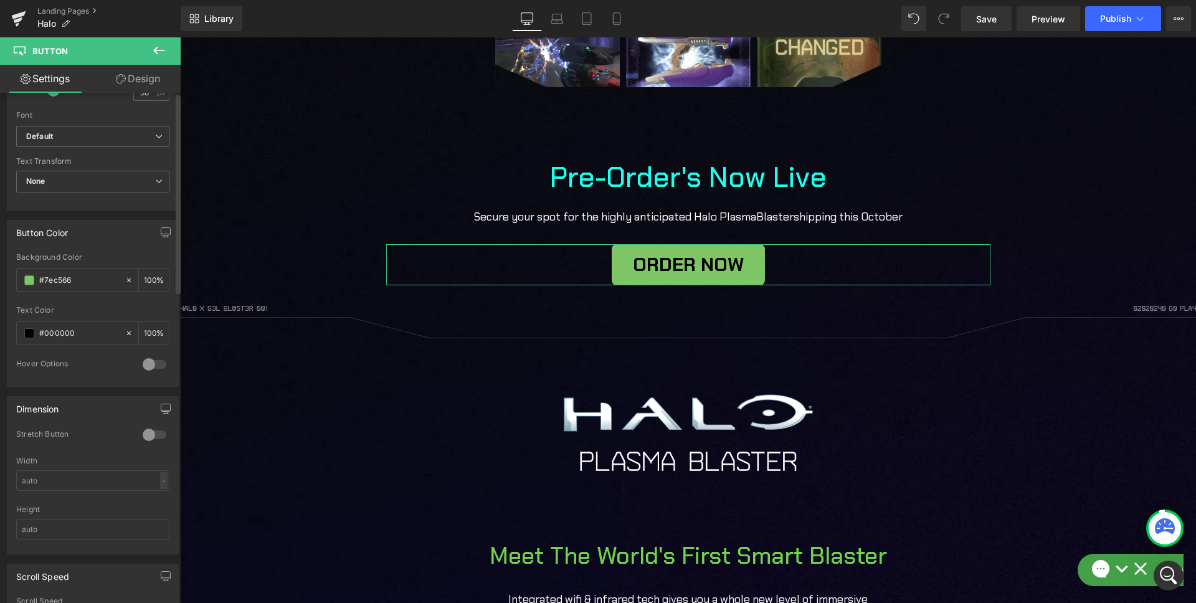
scroll to position [0, 0]
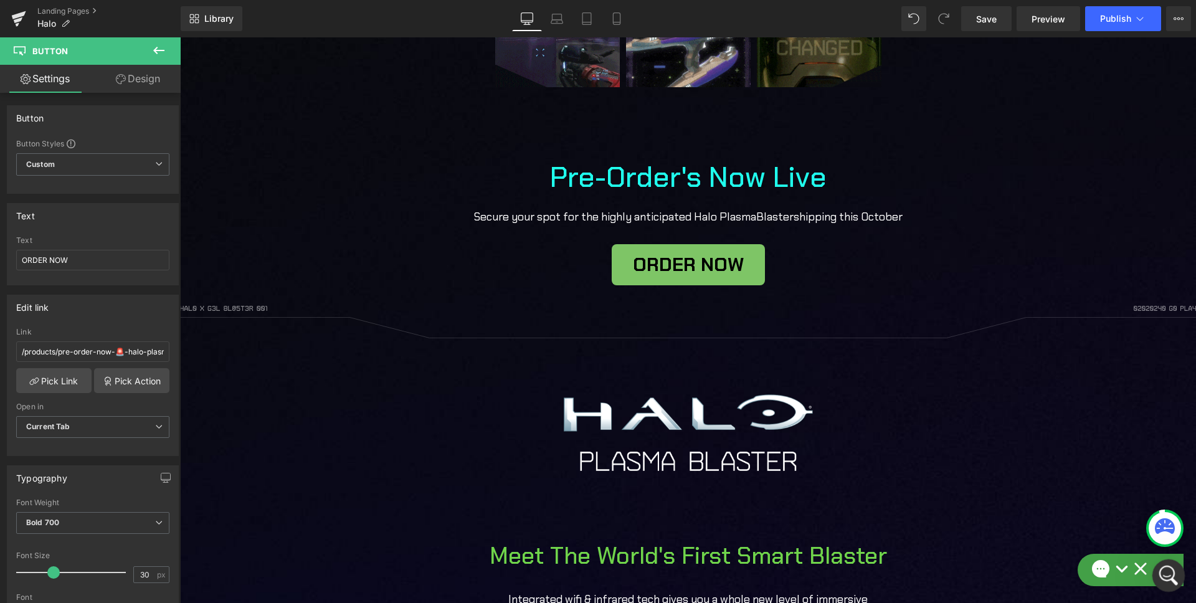
click at [1163, 568] on icon "Open Intercom Messenger" at bounding box center [1166, 574] width 21 height 21
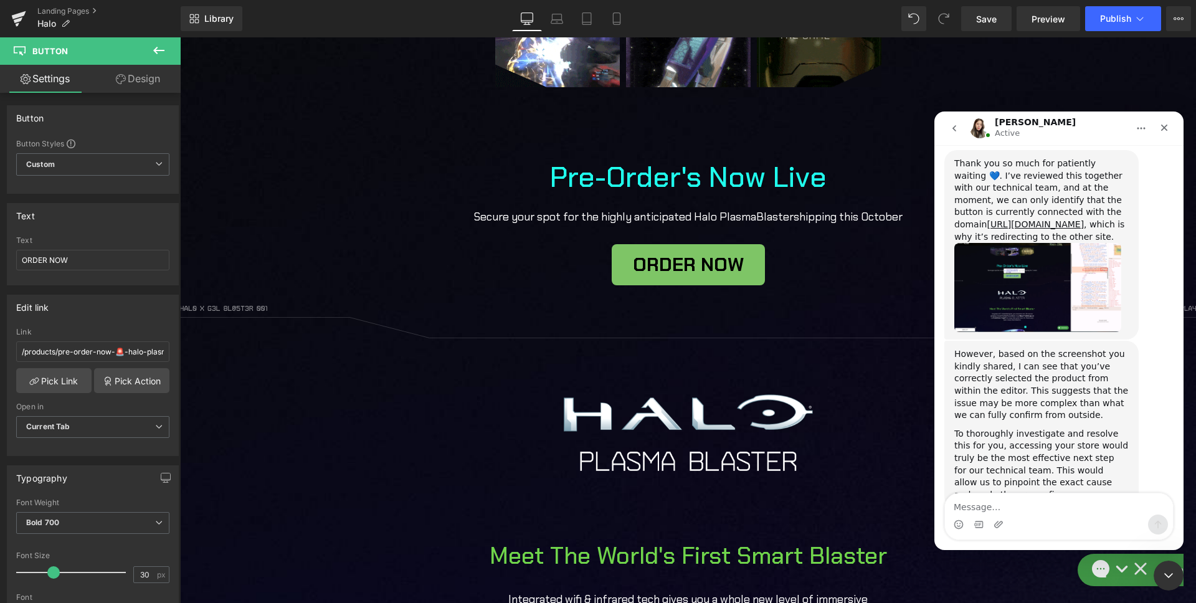
scroll to position [2247, 0]
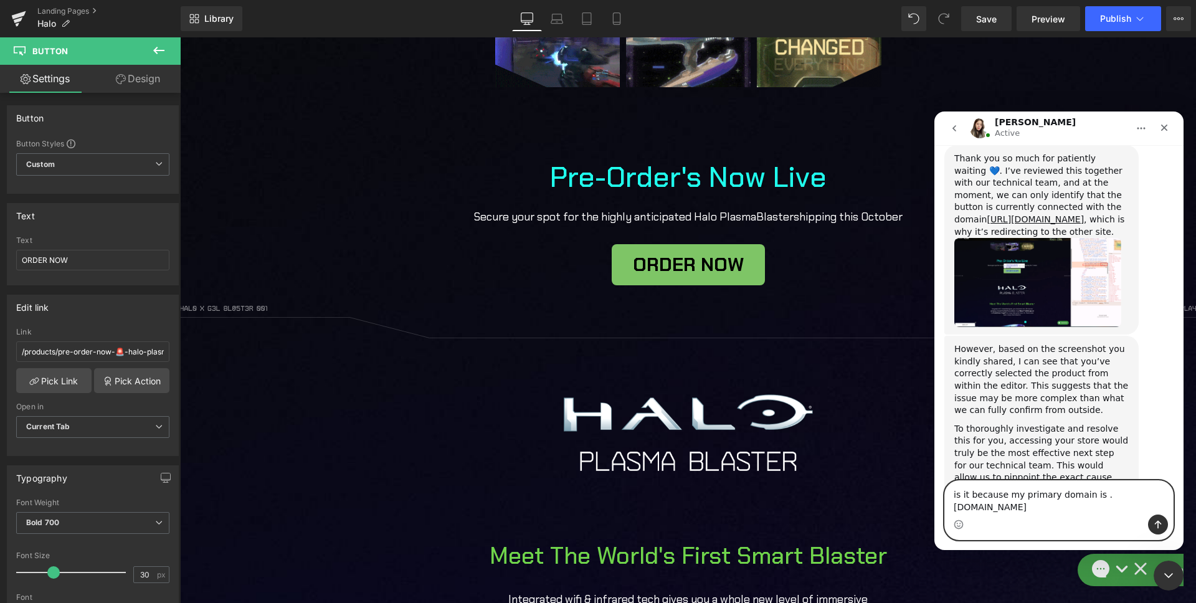
type textarea "is it because my primary domain is .[DOMAIN_NAME]?"
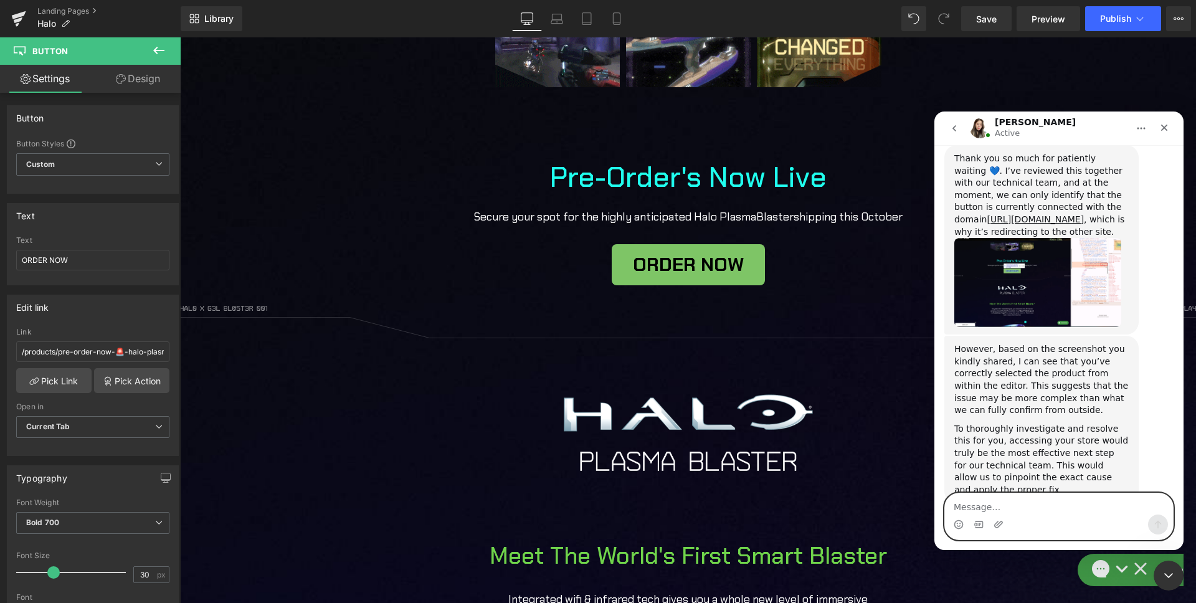
scroll to position [2284, 0]
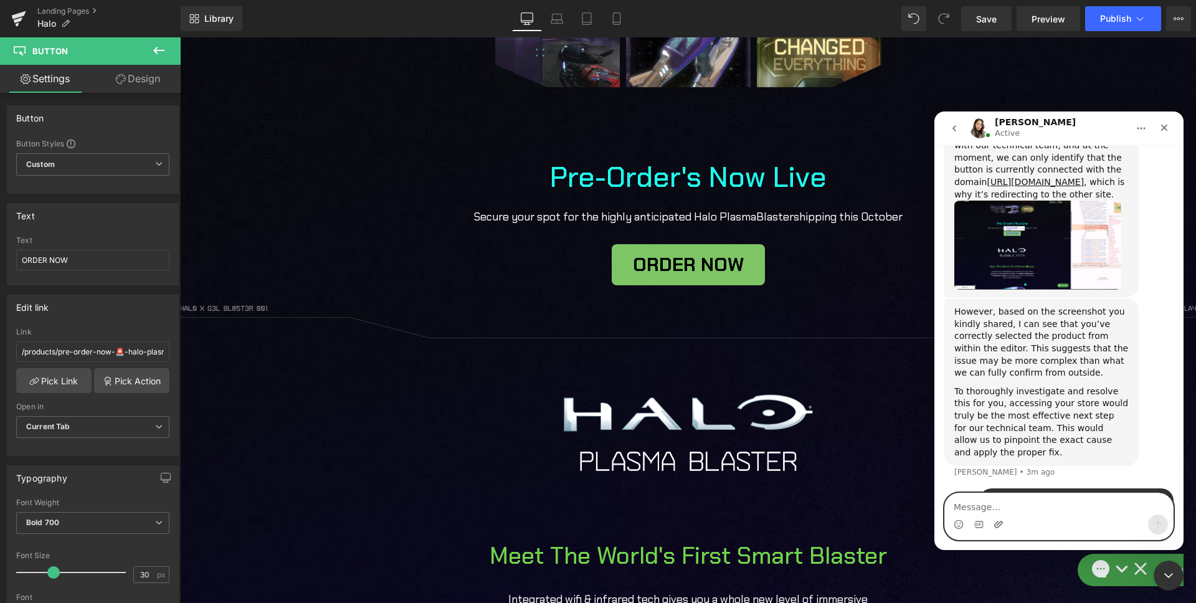
click at [996, 524] on icon "Upload attachment" at bounding box center [998, 524] width 10 height 10
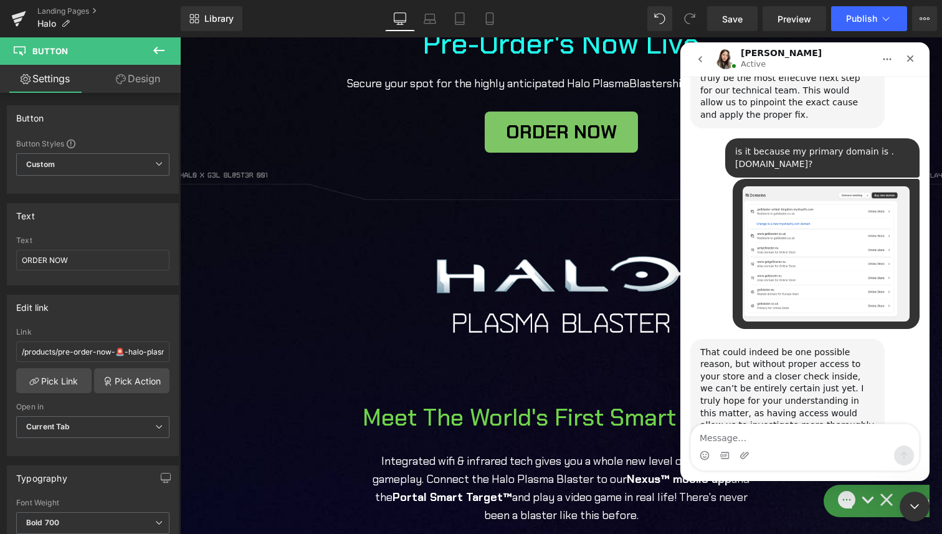
scroll to position [2557, 0]
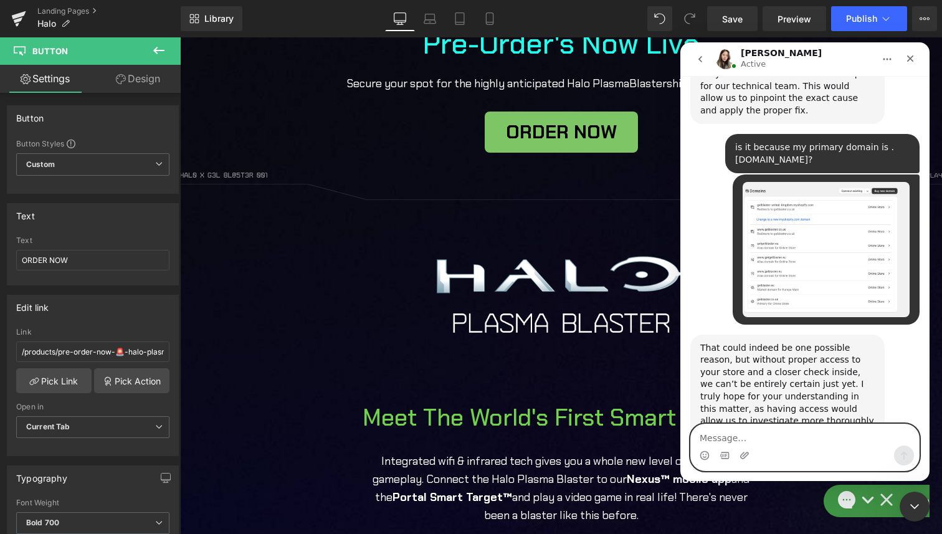
click at [782, 430] on textarea "Message…" at bounding box center [805, 434] width 228 height 21
type textarea "p"
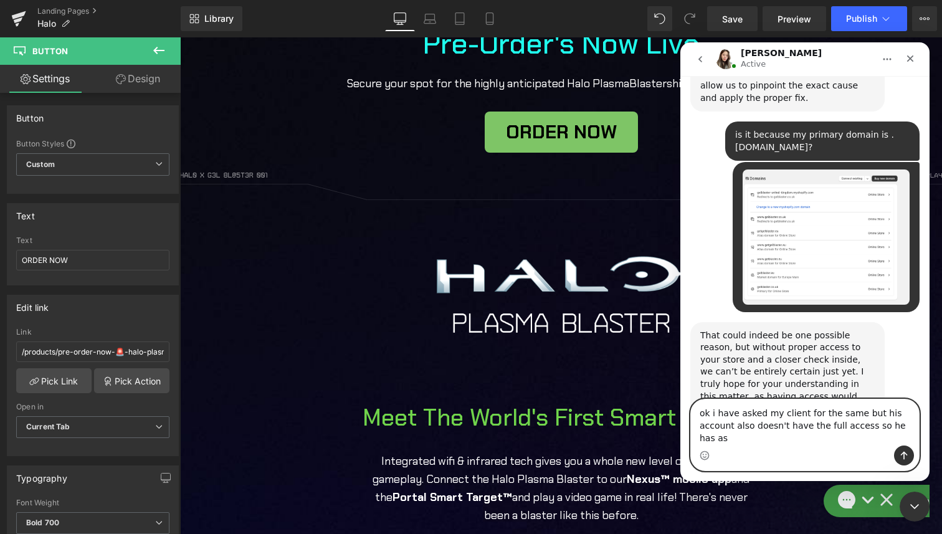
scroll to position [2582, 0]
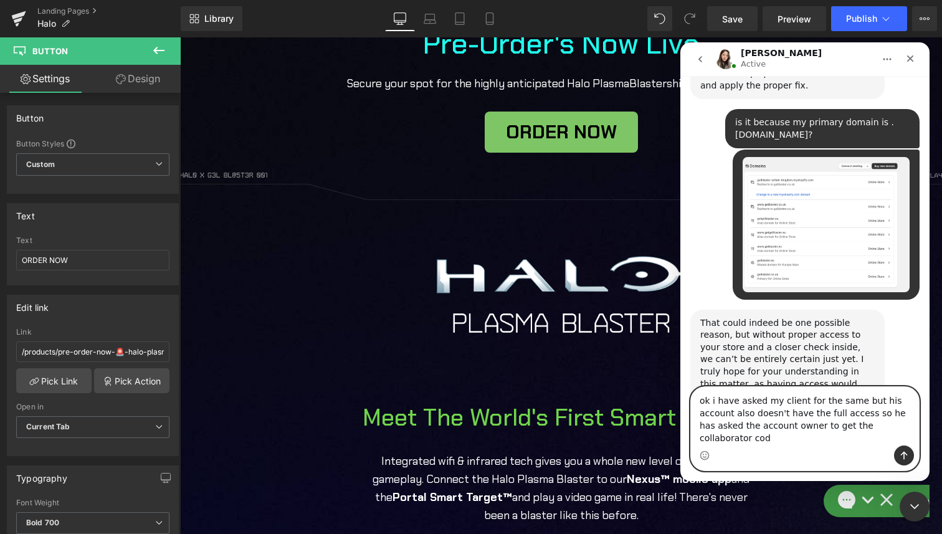
type textarea "ok i have asked my client for the same but his account also doesn't have the fu…"
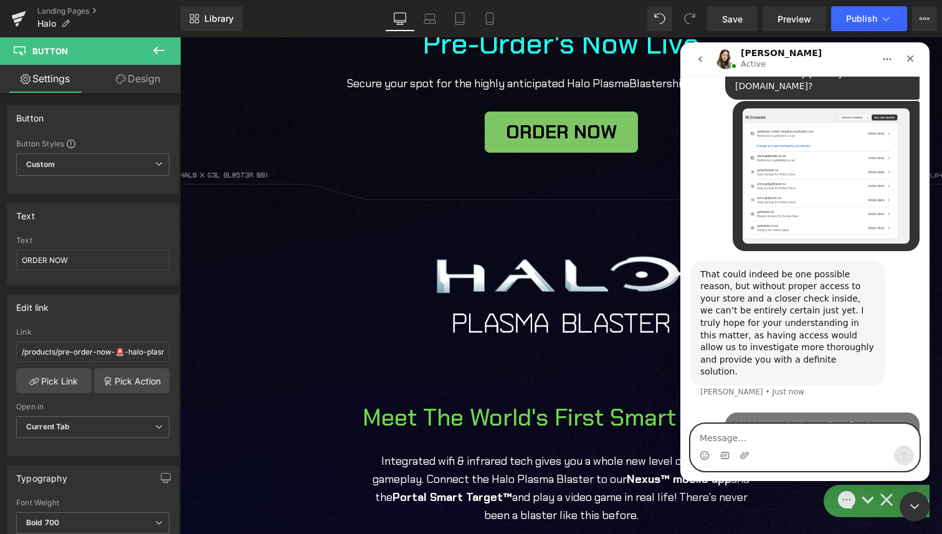
scroll to position [2631, 0]
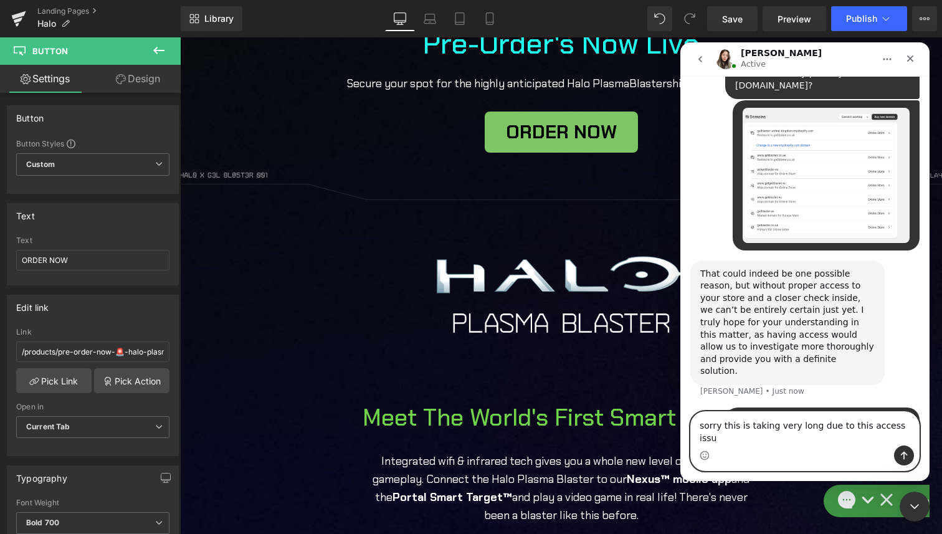
type textarea "sorry this is taking very long due to this access issue"
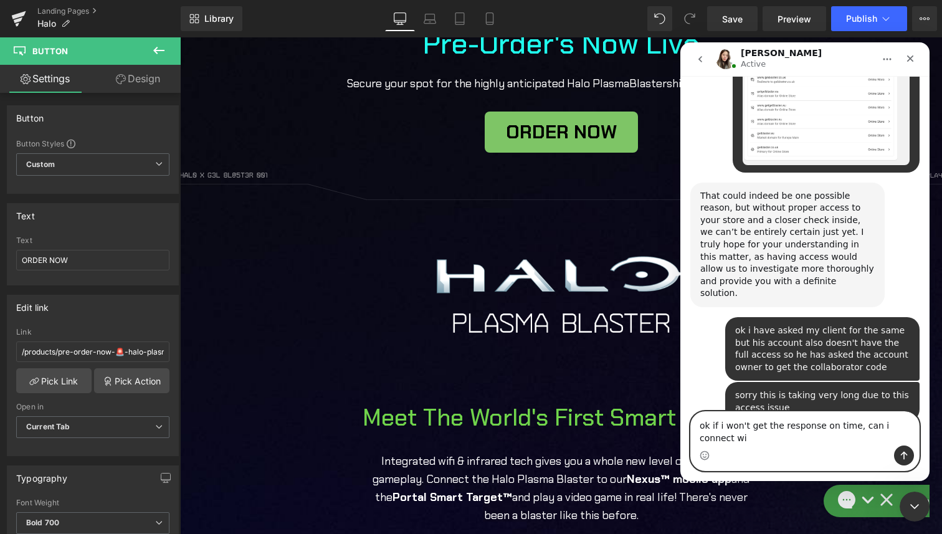
scroll to position [2721, 0]
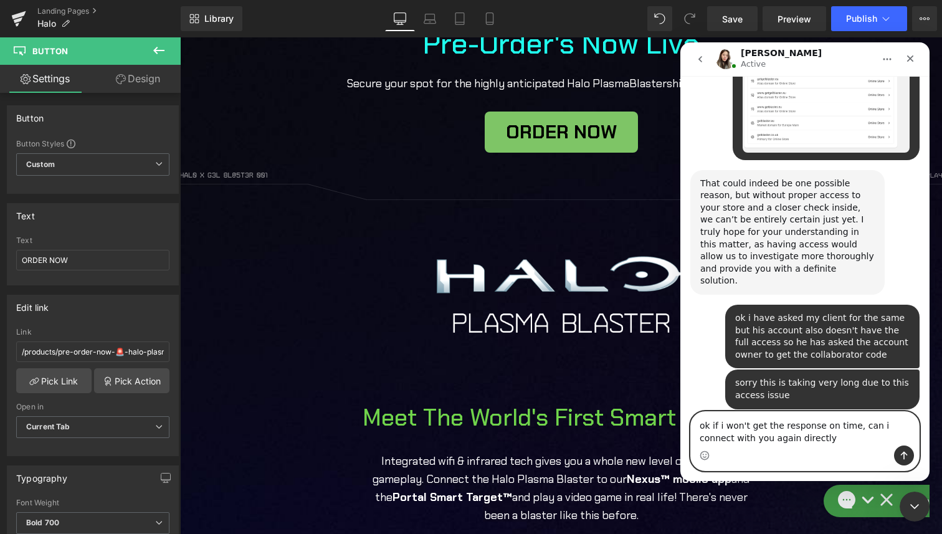
type textarea "ok if i won't get the response on time, can i connect with you again directly?"
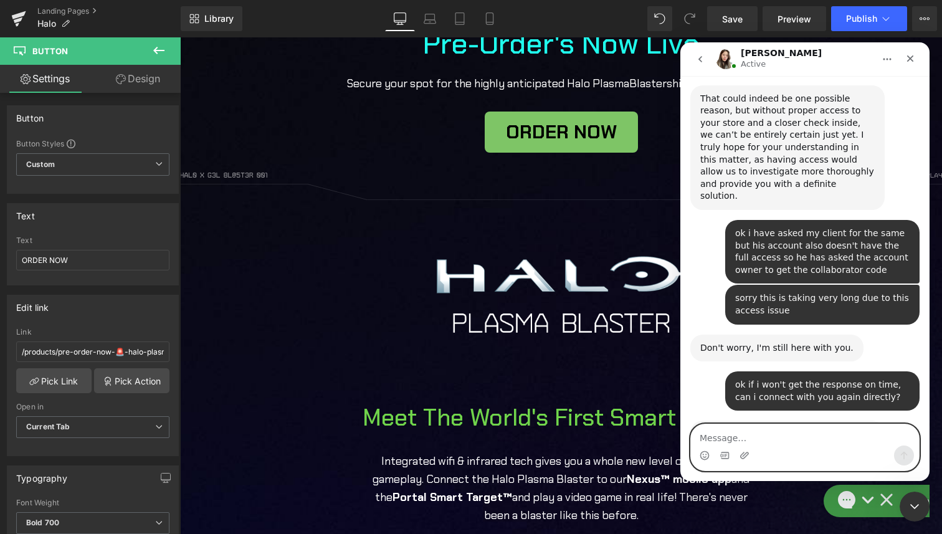
scroll to position [2807, 0]
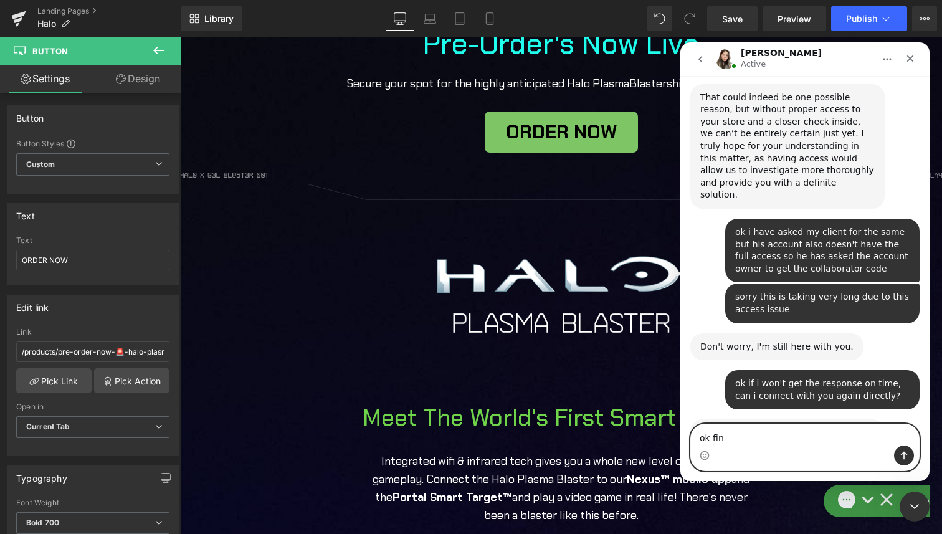
type textarea "ok fine"
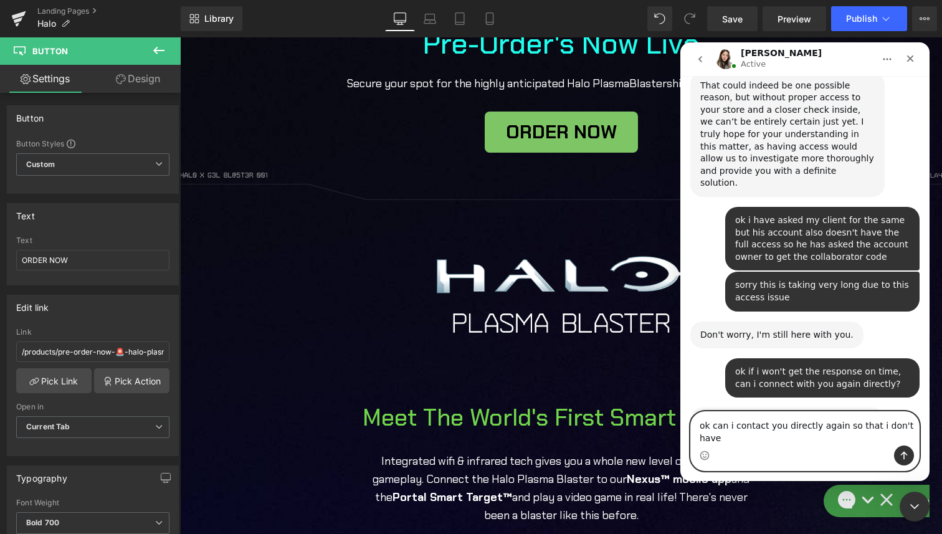
scroll to position [2820, 0]
type textarea "ok can i contact you directly again so that i don't have to go through everythi…"
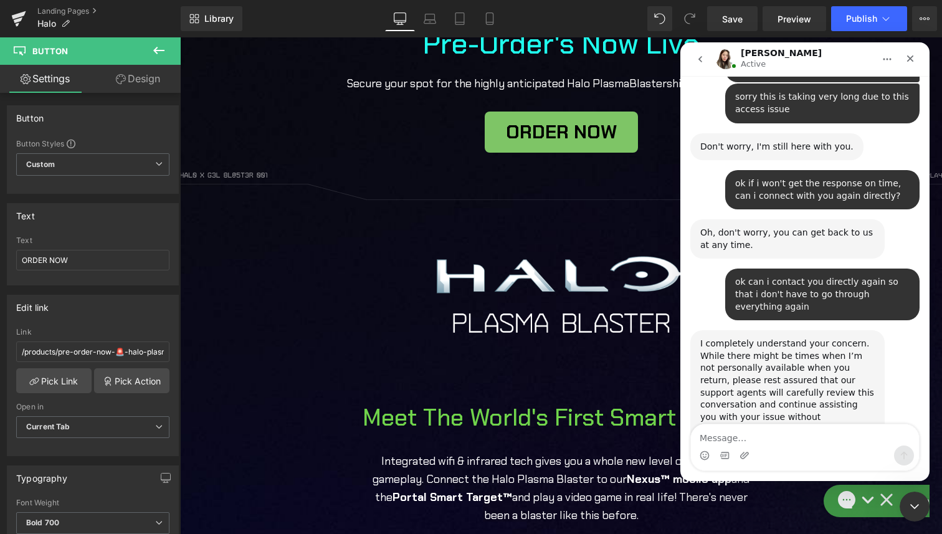
scroll to position [3022, 0]
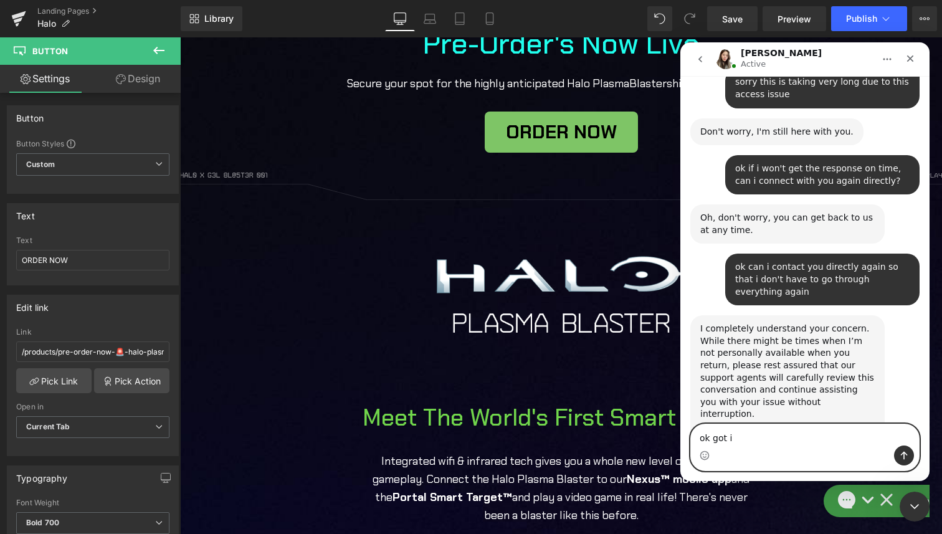
type textarea "ok got it"
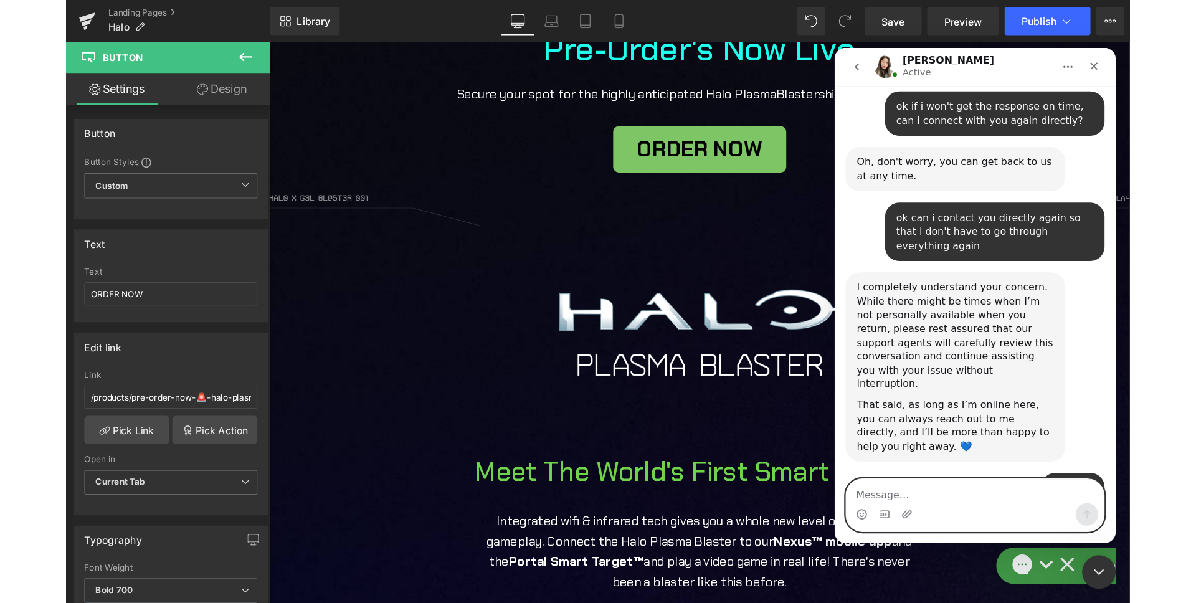
scroll to position [3096, 0]
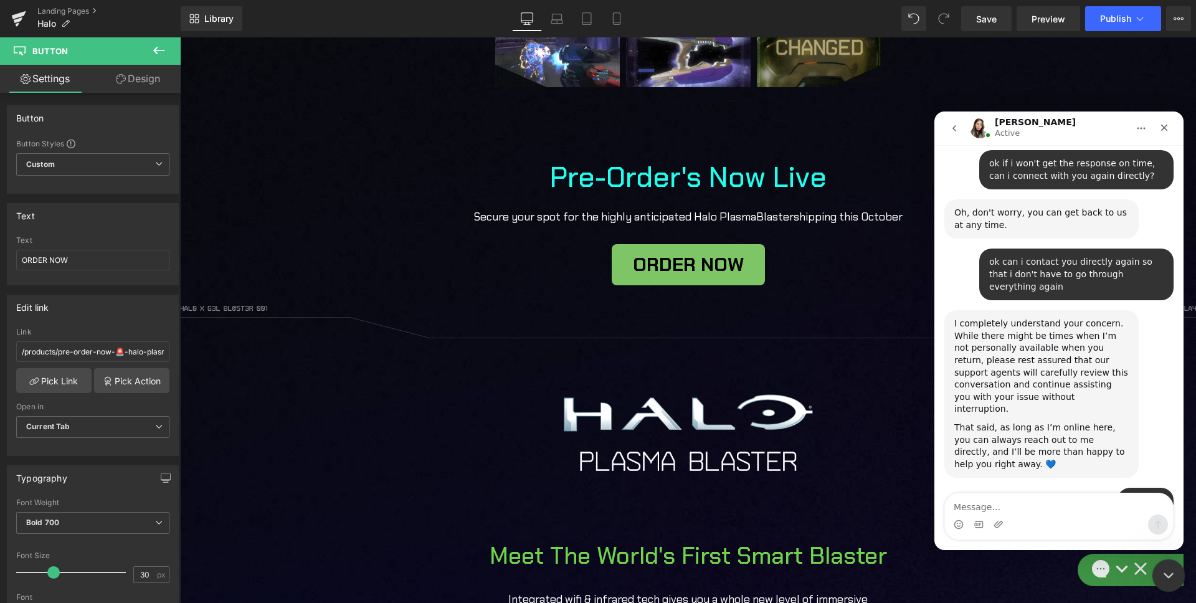
click at [1163, 577] on icon "Close Intercom Messenger" at bounding box center [1166, 573] width 15 height 15
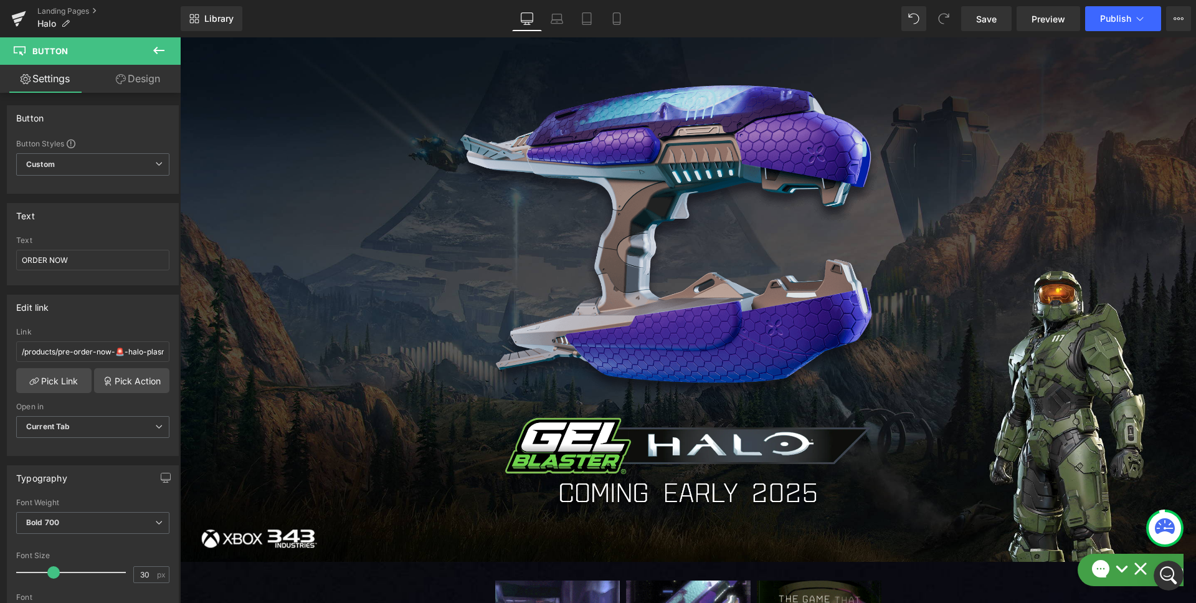
scroll to position [108, 0]
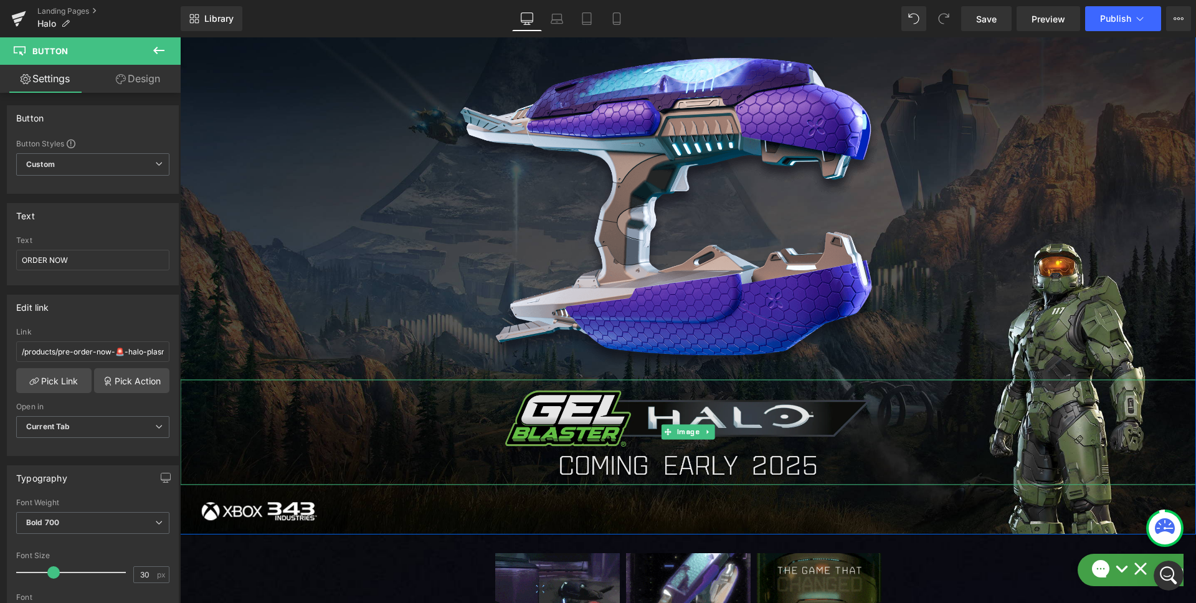
click at [738, 421] on img at bounding box center [688, 431] width 374 height 105
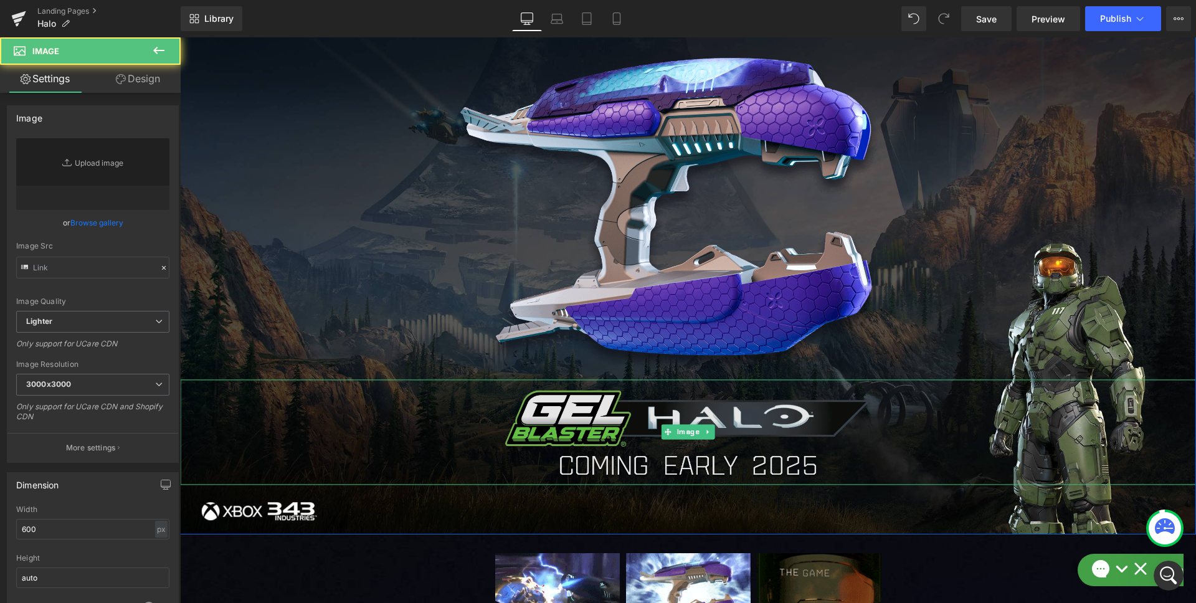
type input "[URL][DOMAIN_NAME]"
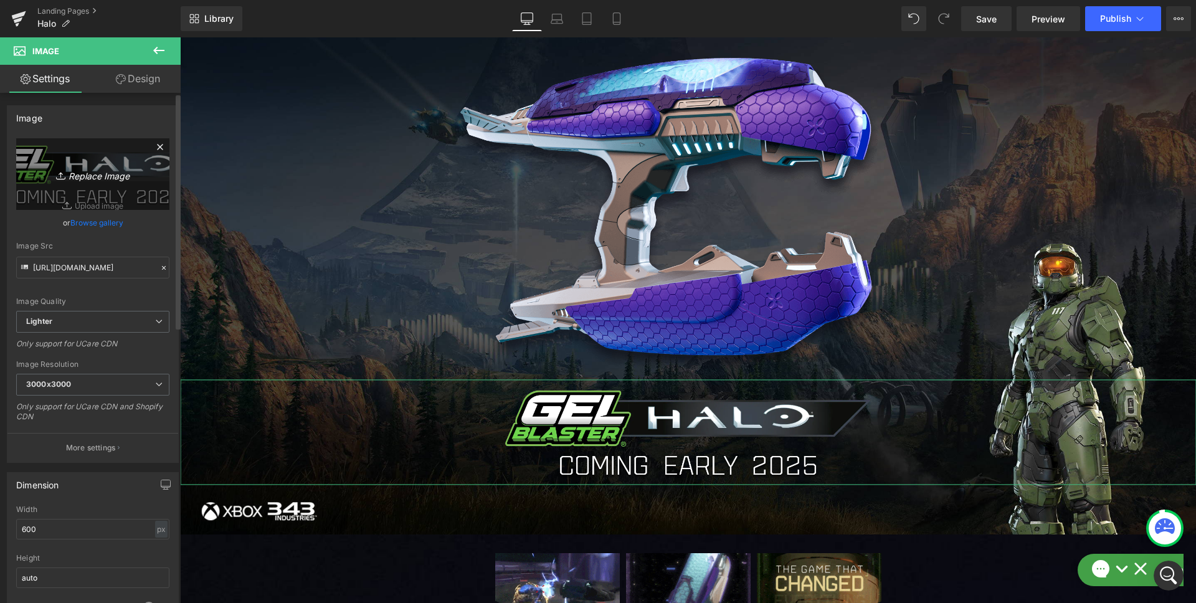
click at [92, 179] on icon "Replace Image" at bounding box center [93, 174] width 100 height 16
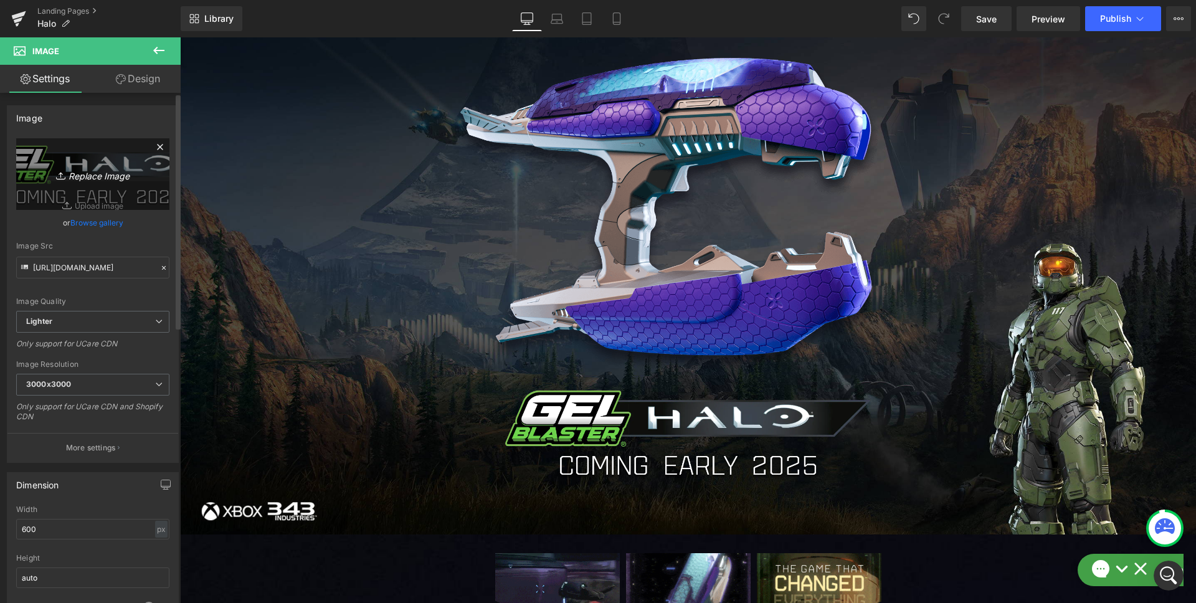
type input "C:\fakepath\COMING [DATE].png"
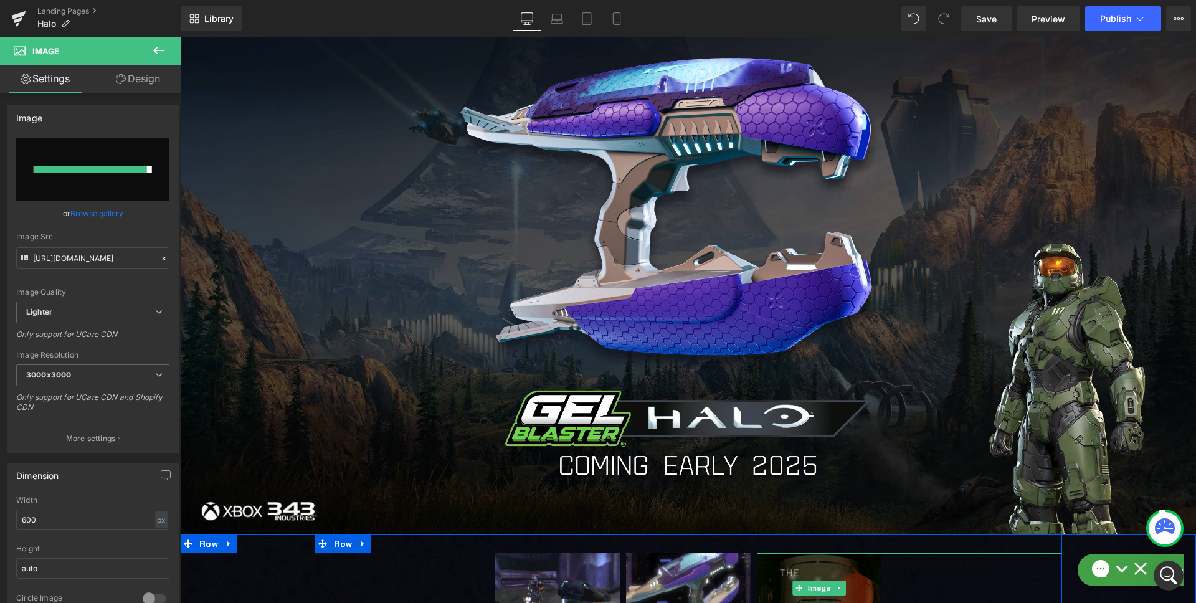
type input "[URL][DOMAIN_NAME][DATE]"
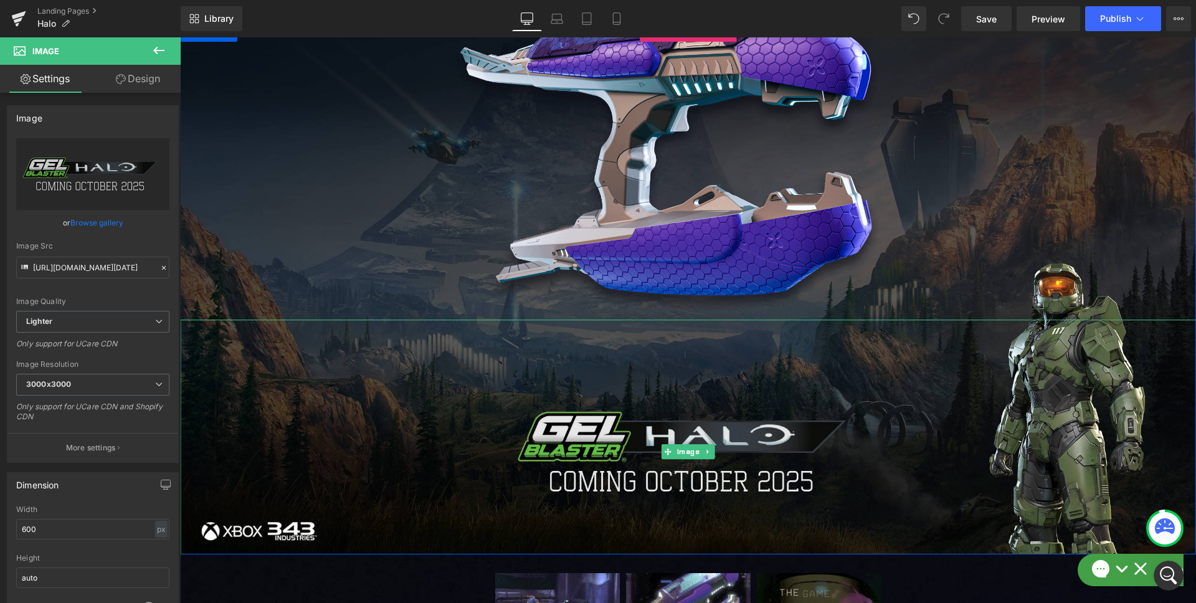
scroll to position [90, 0]
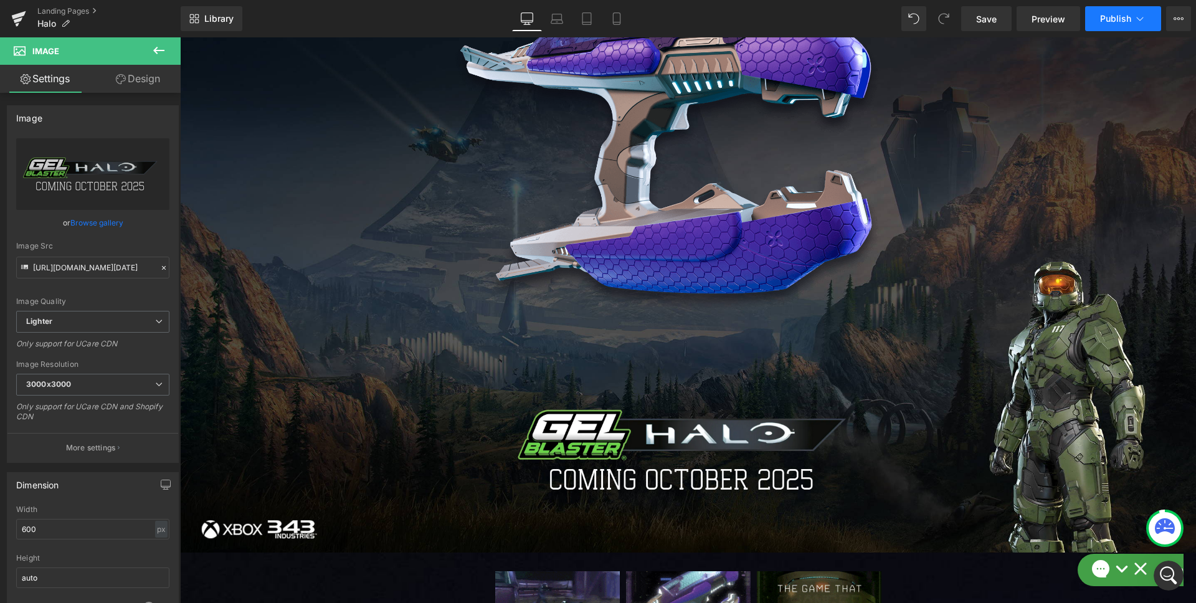
click at [1108, 19] on span "Publish" at bounding box center [1115, 19] width 31 height 10
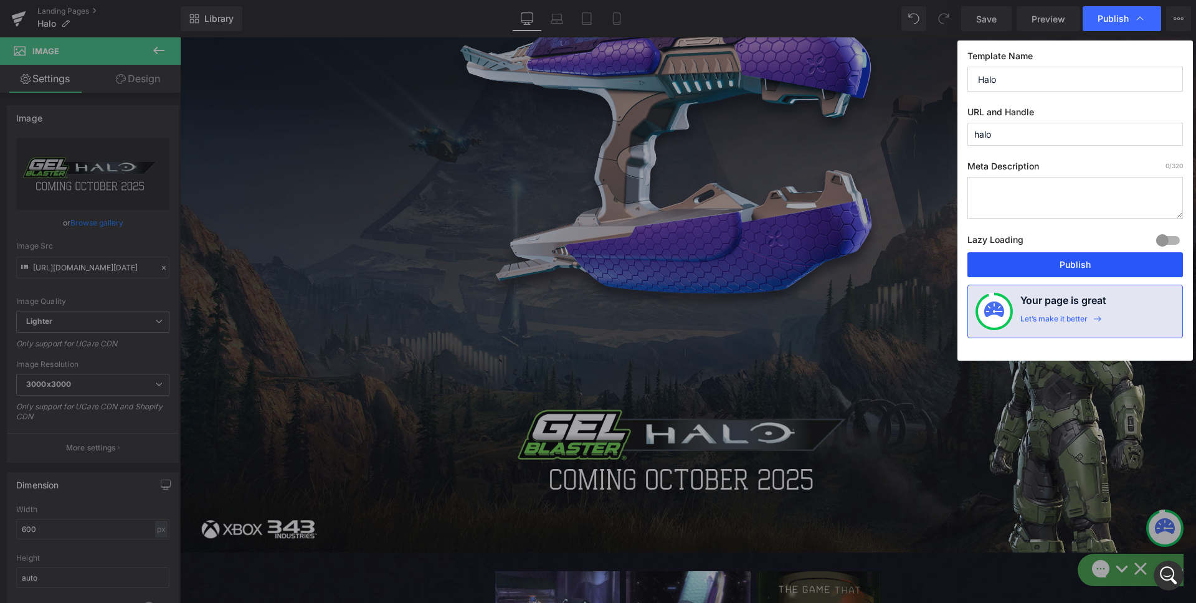
click at [1063, 268] on button "Publish" at bounding box center [1074, 264] width 215 height 25
